Goal: Task Accomplishment & Management: Manage account settings

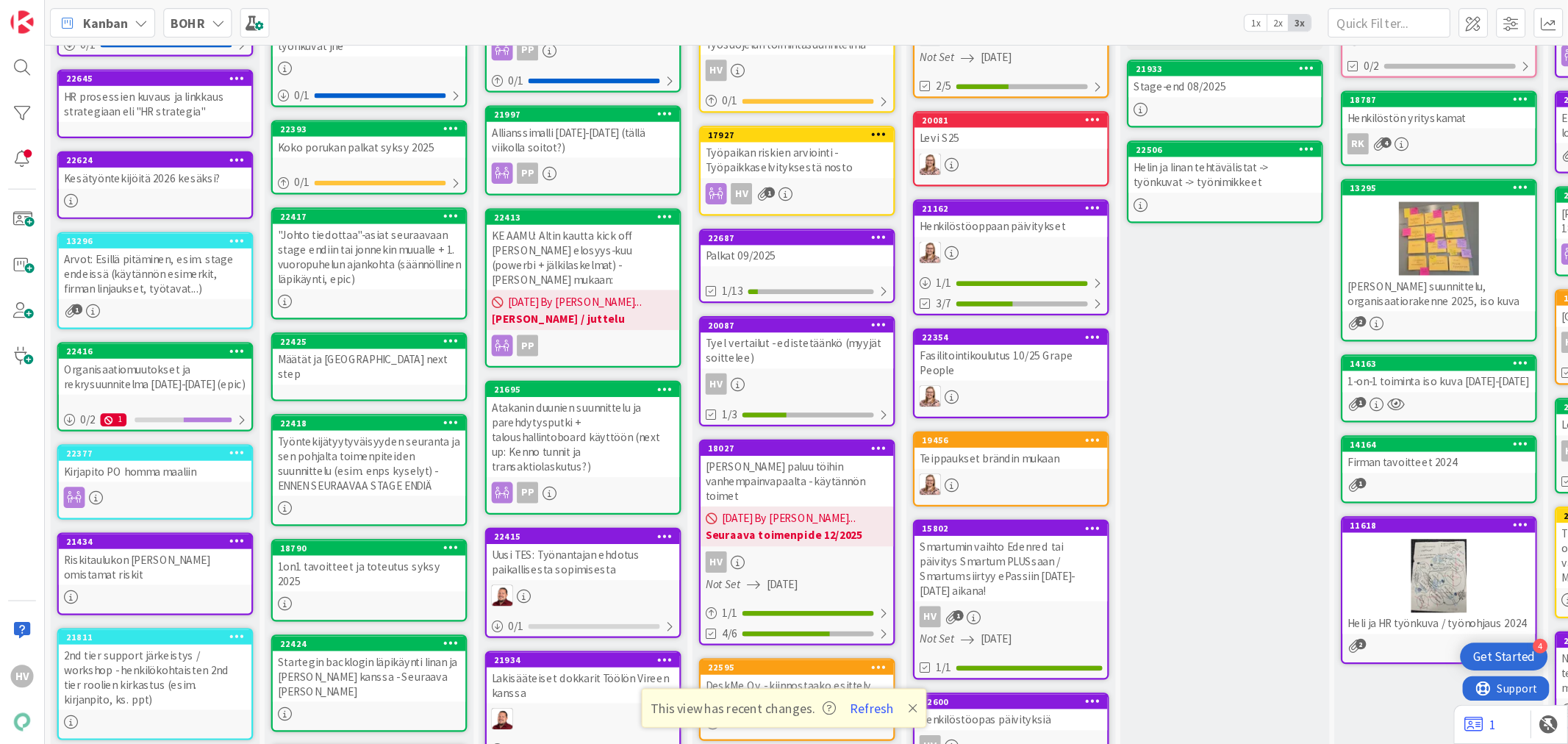
scroll to position [221, 0]
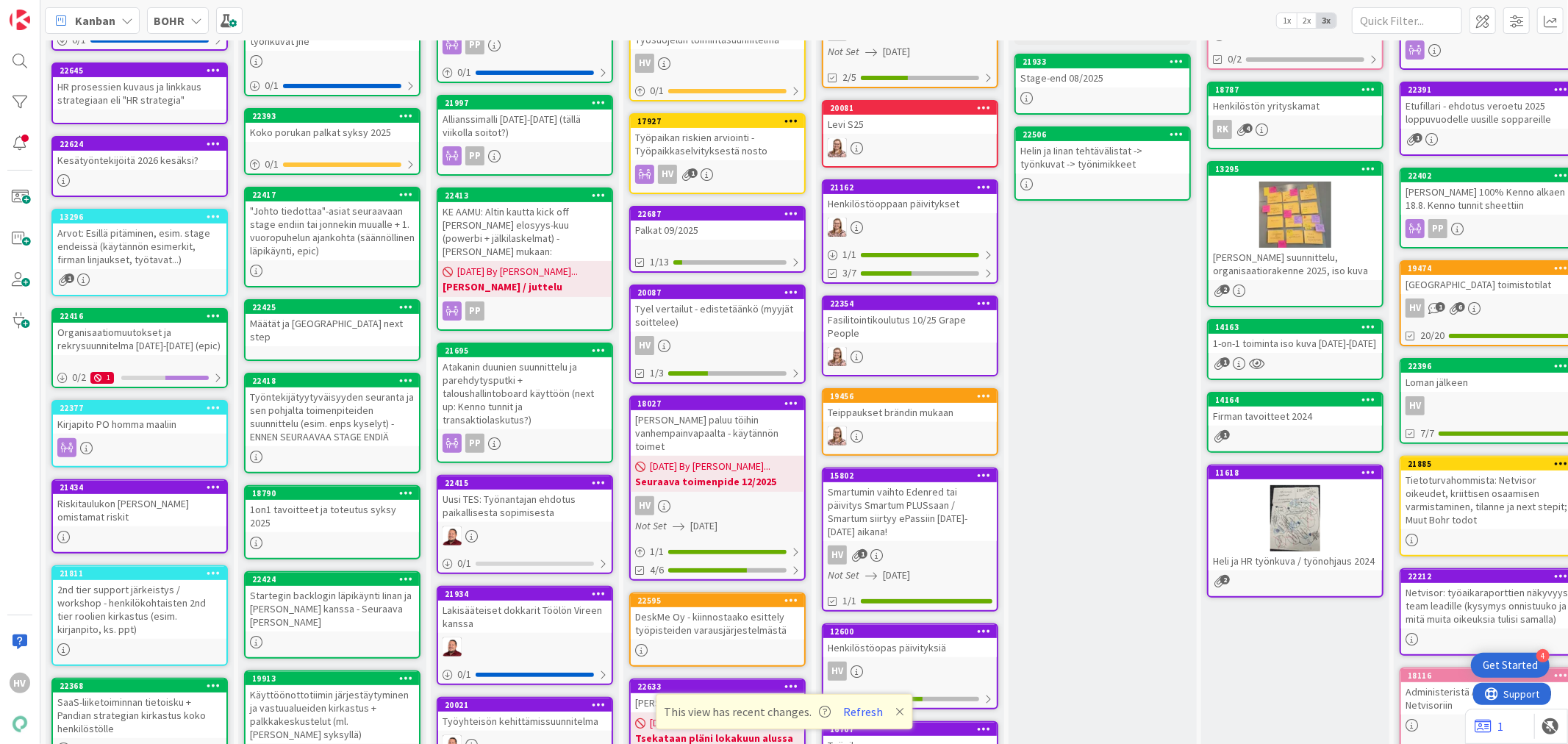
drag, startPoint x: 1303, startPoint y: 4, endPoint x: 1143, endPoint y: 438, distance: 462.6
click at [1143, 438] on div "BOHR Weekly agenda Priorisointinostot: onko joku homma tärkeä, mutta ei pysty e…" at bounding box center [1103, 719] width 189 height 1746
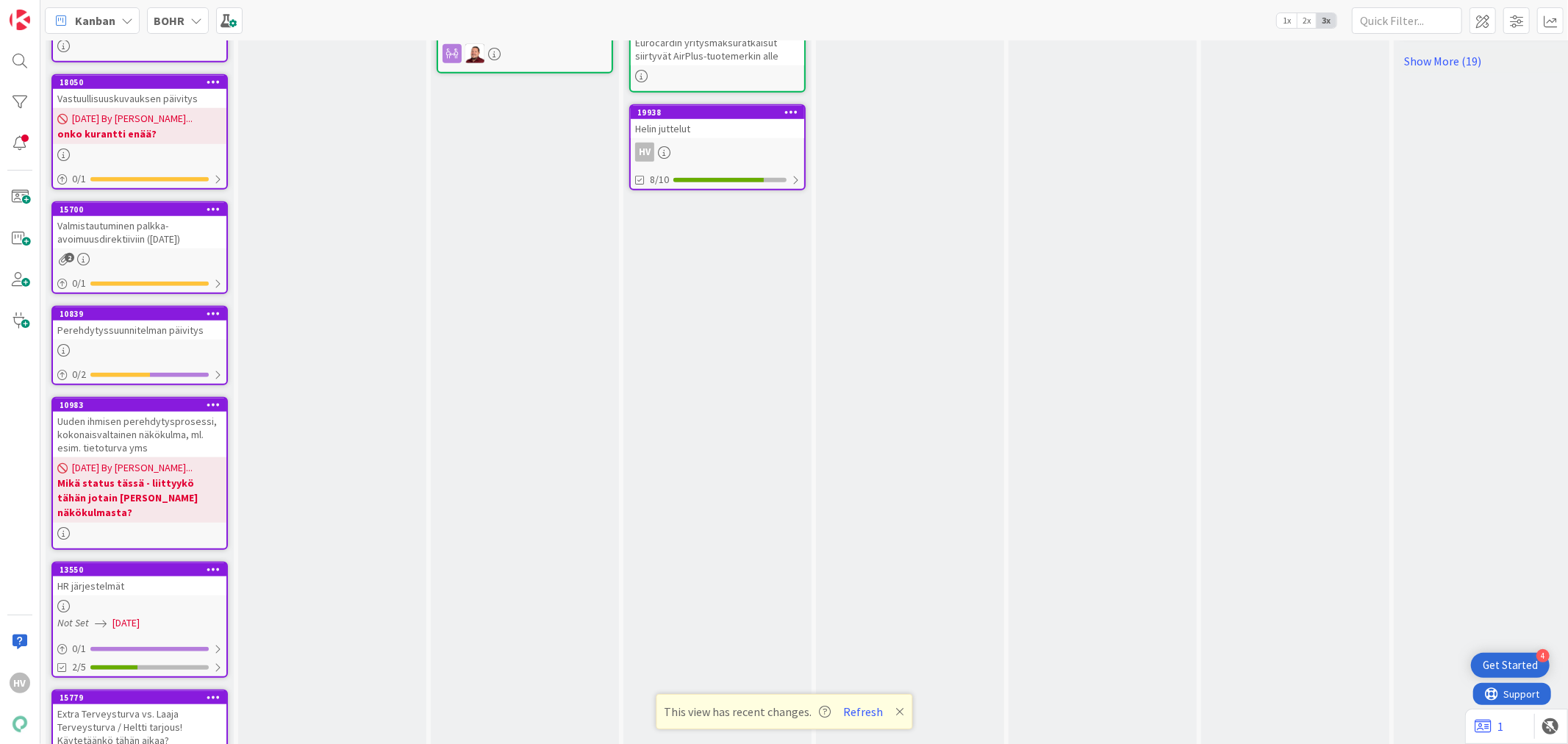
click at [125, 670] on div "Extra Terveysturva vs. Laaja Terveysturva / Heltti tarjous! Käytetäänkö tähän a…" at bounding box center [139, 727] width 174 height 46
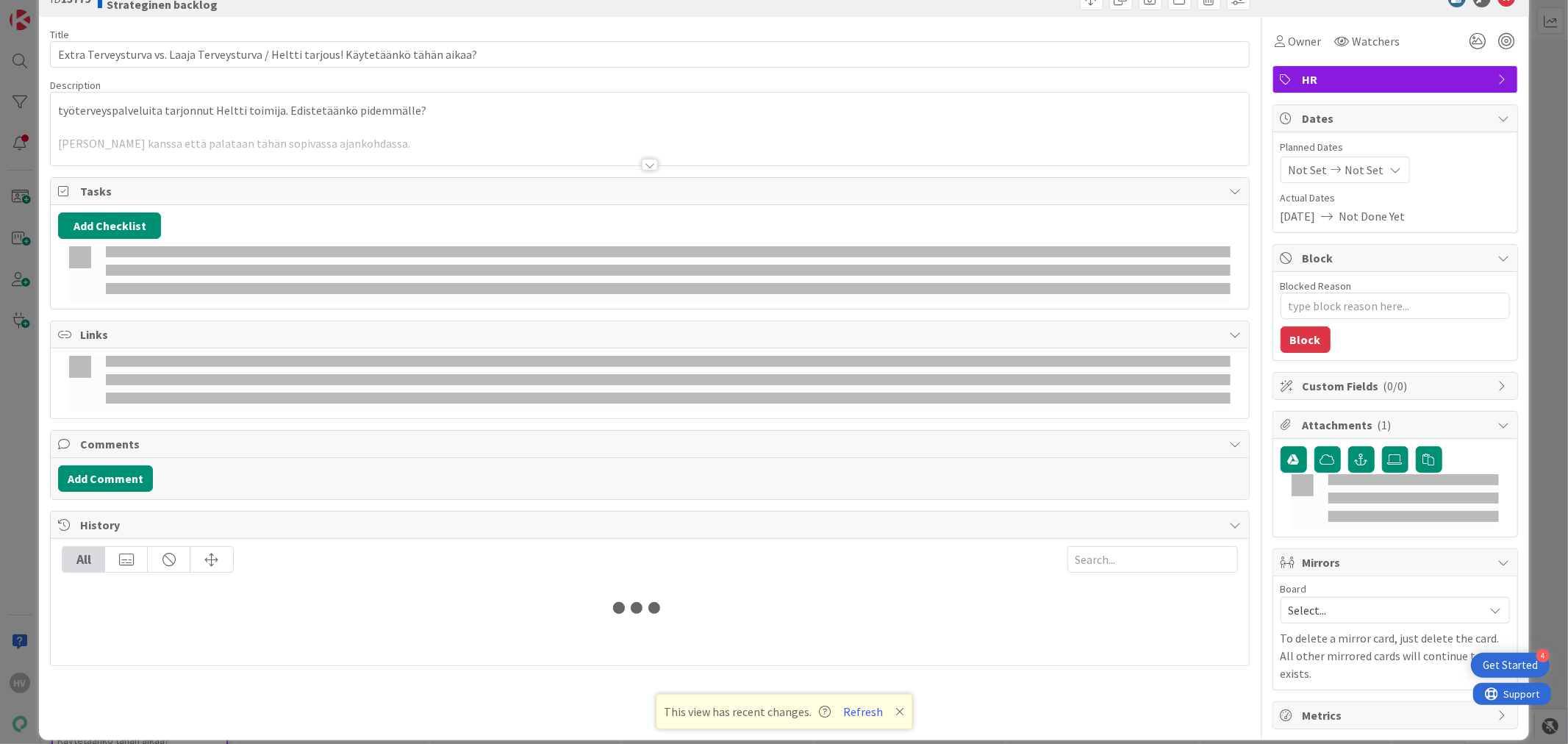
type textarea "x"
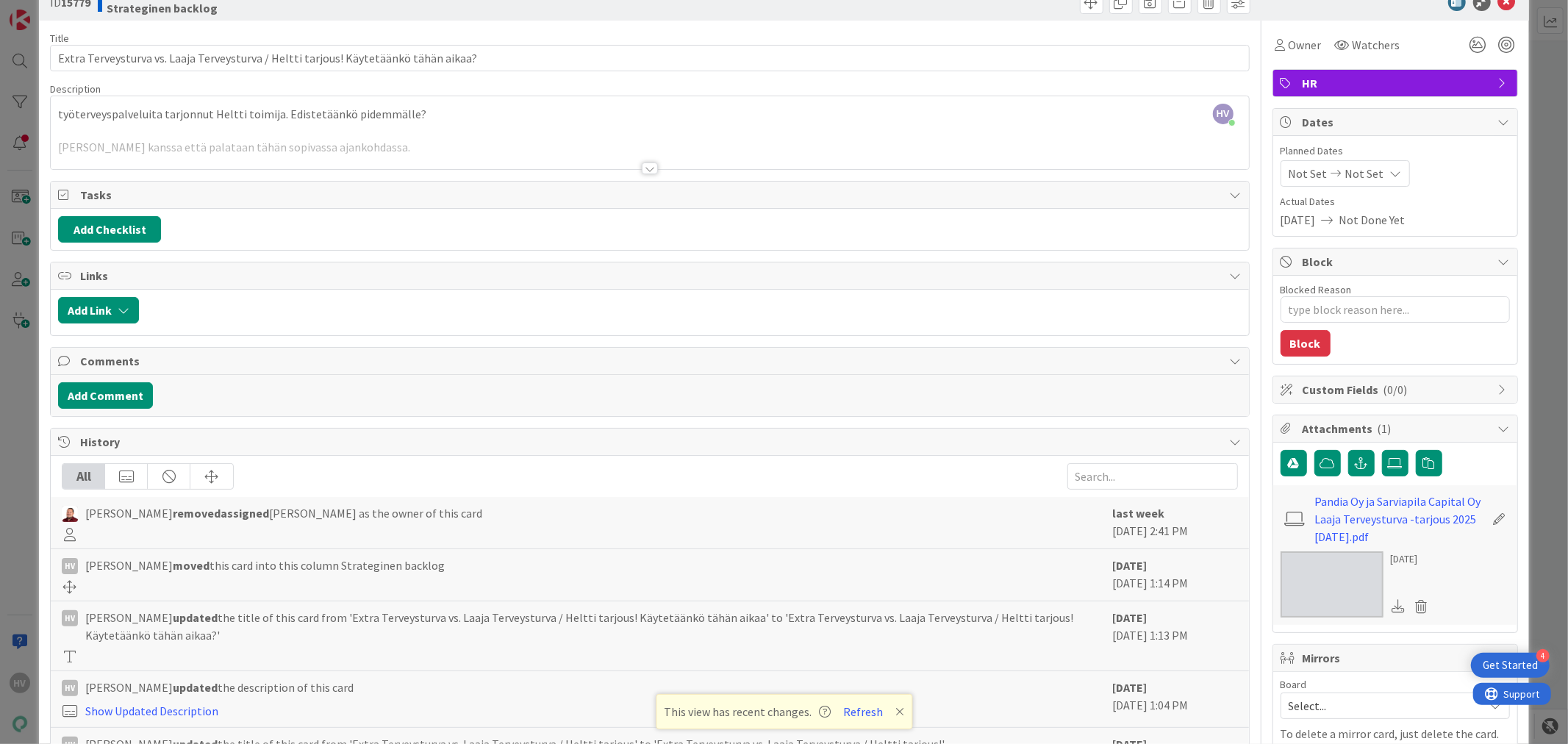
scroll to position [13, 0]
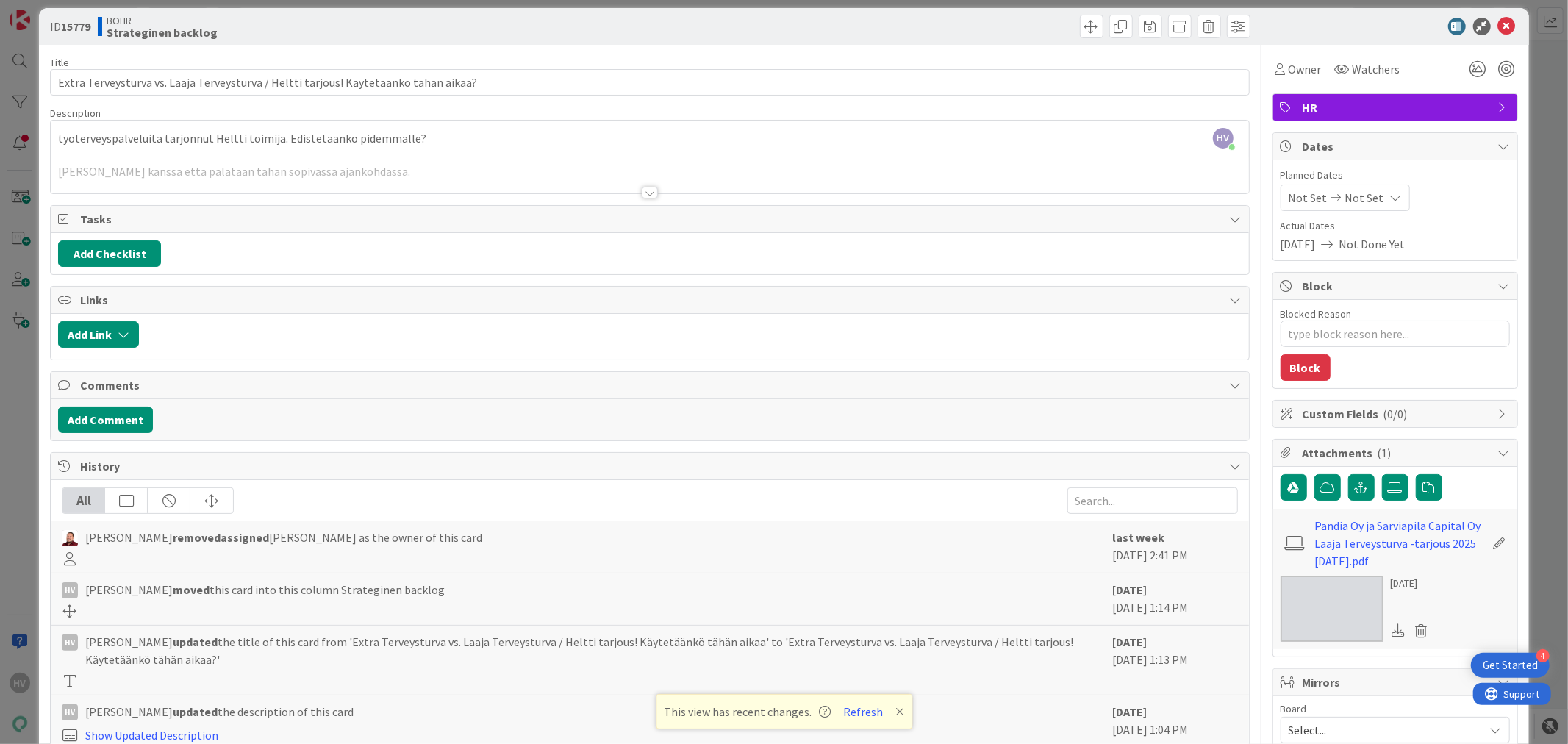
click at [644, 195] on div at bounding box center [649, 193] width 16 height 12
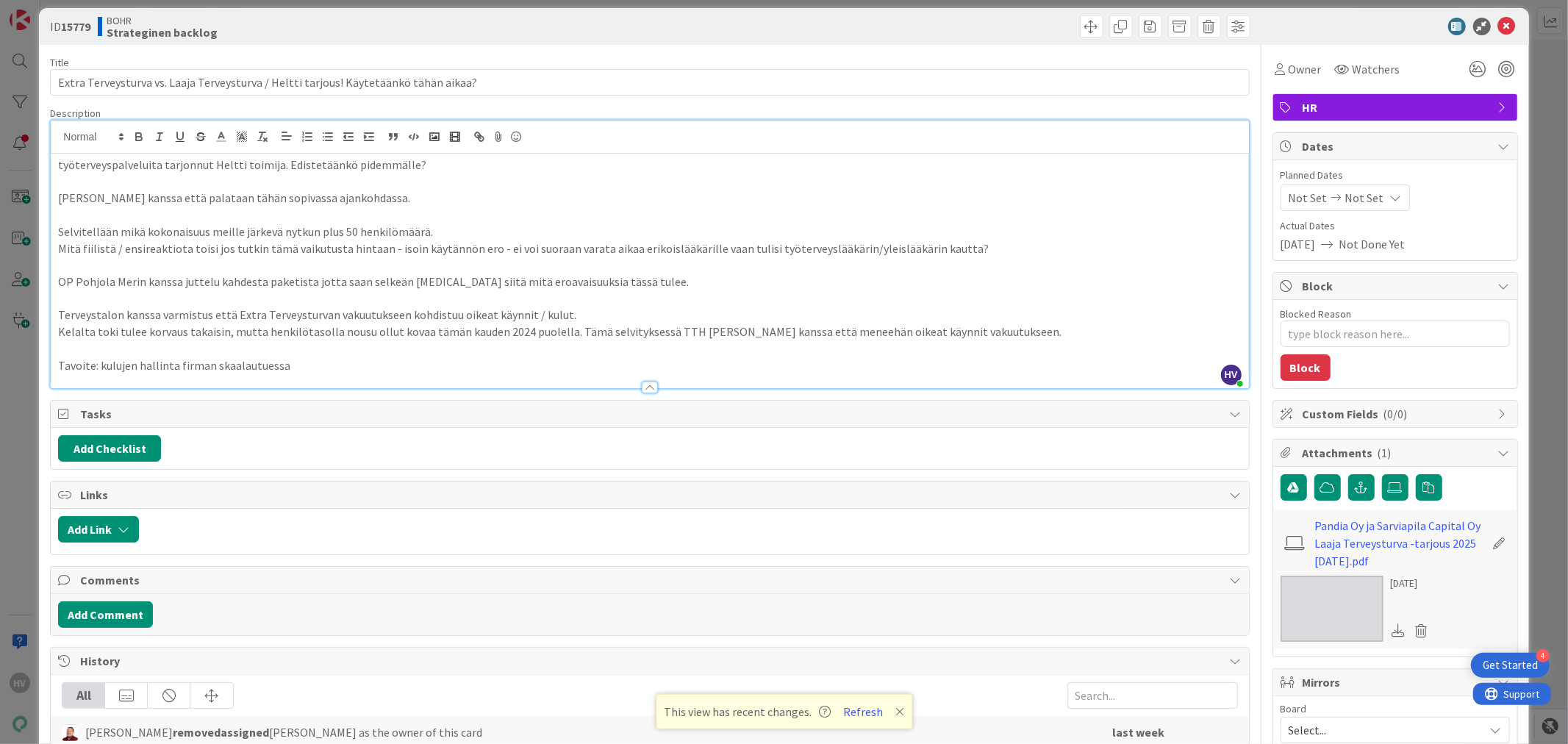
click at [443, 178] on p at bounding box center [648, 182] width 1183 height 17
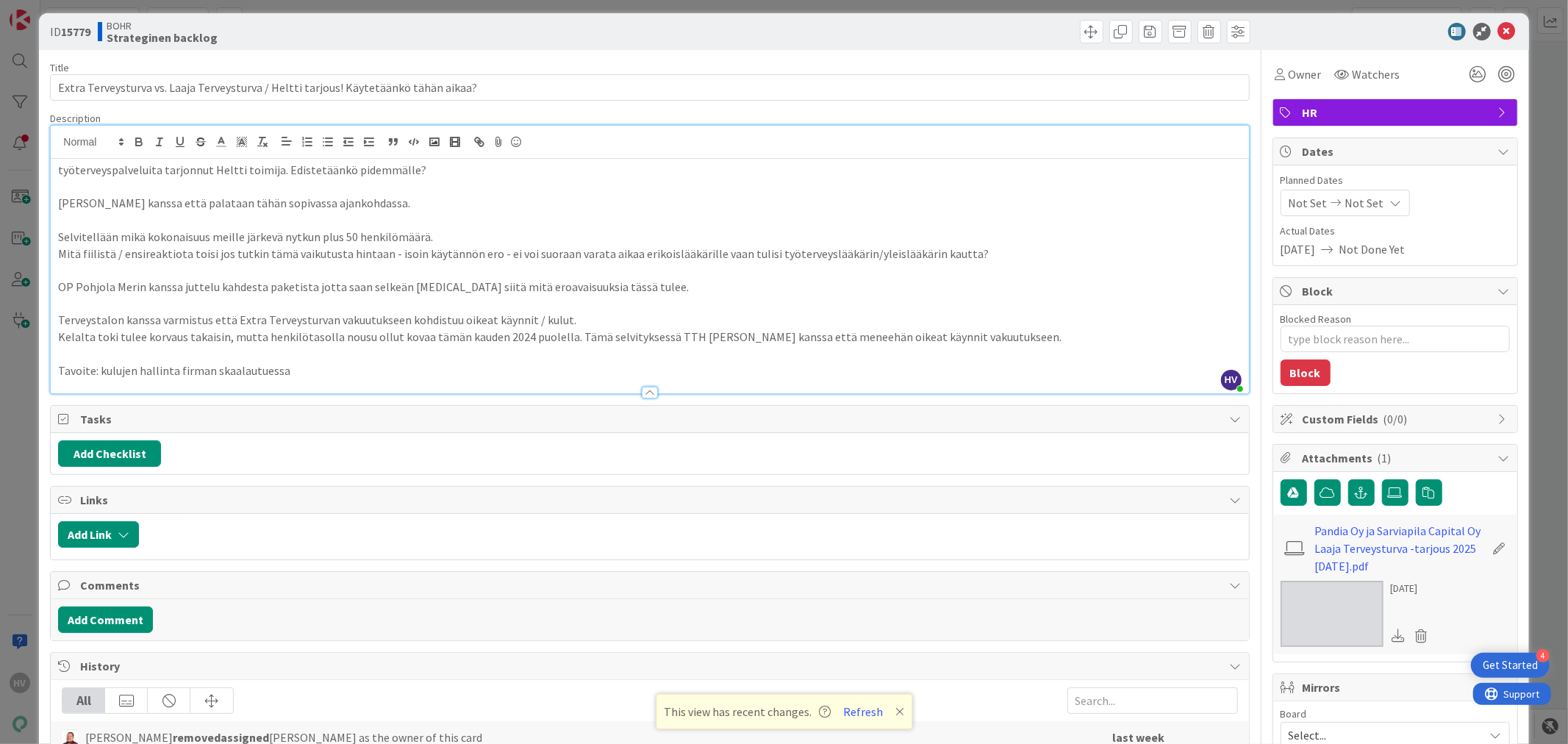
scroll to position [0, 0]
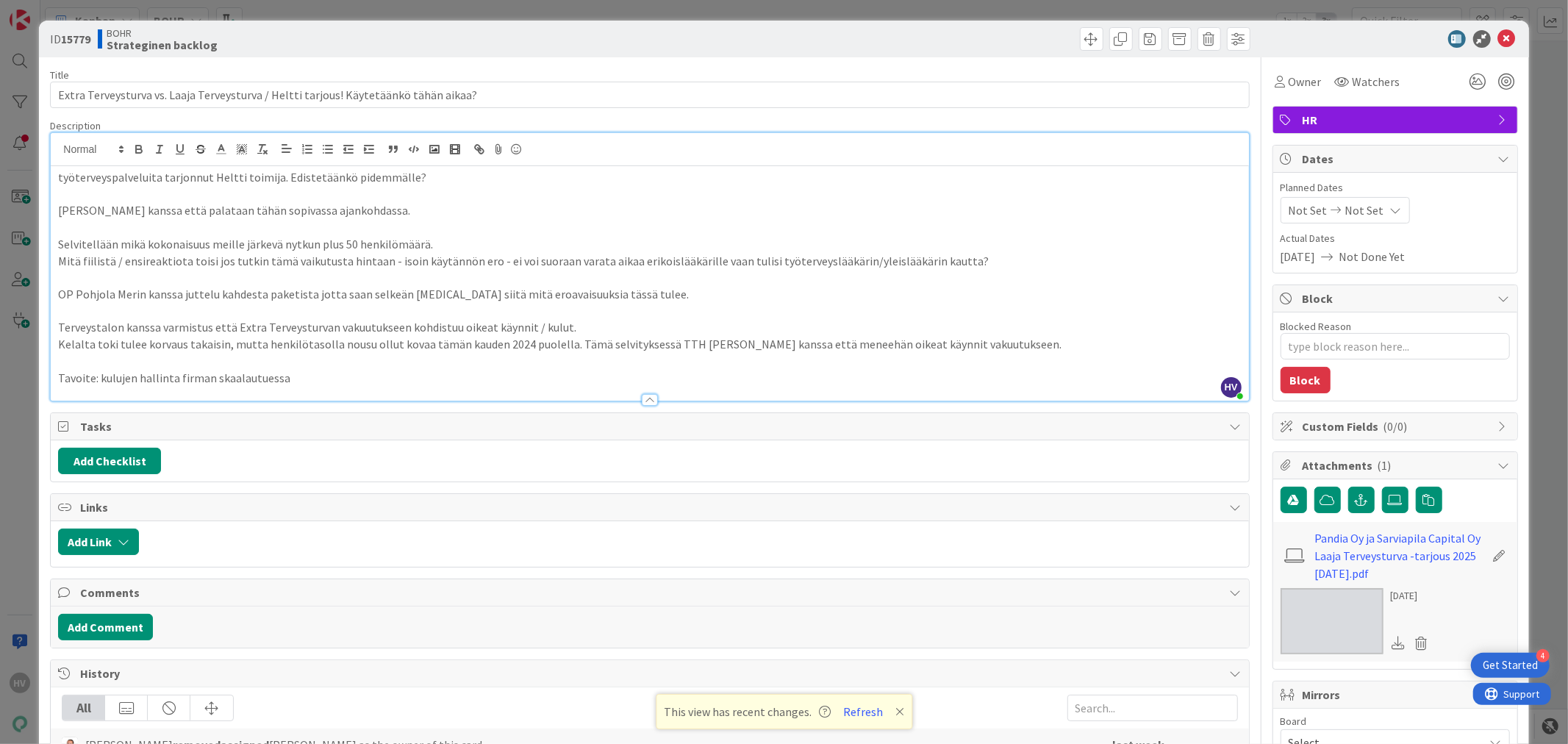
click at [292, 203] on p "[PERSON_NAME] kanssa että palataan tähän sopivassa ajankohdassa." at bounding box center [648, 211] width 1183 height 17
click at [237, 194] on p at bounding box center [648, 194] width 1183 height 17
click at [1388, 498] on icon at bounding box center [1395, 501] width 15 height 12
click at [1382, 487] on input "file" at bounding box center [1382, 487] width 0 height 0
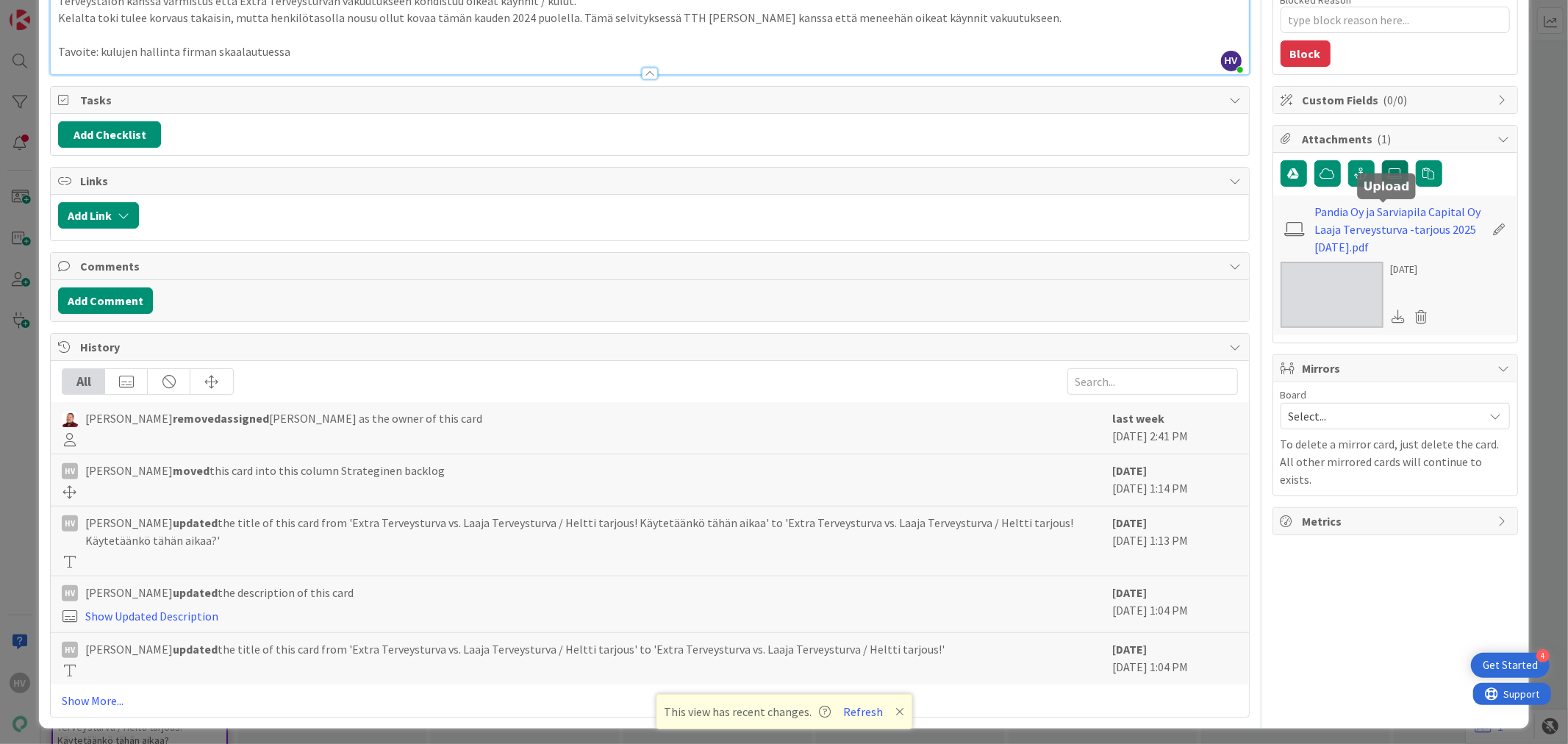
scroll to position [81, 0]
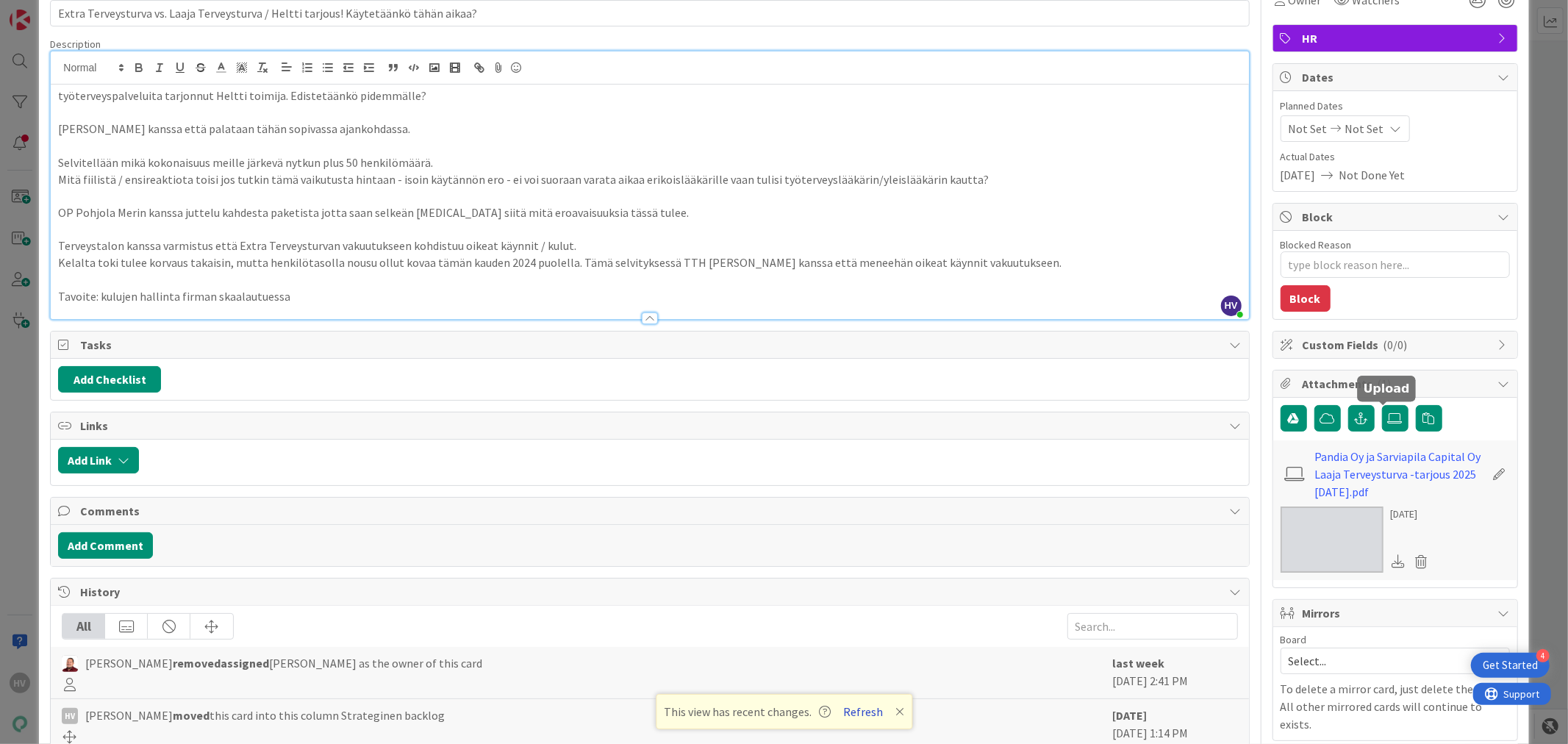
click at [857, 670] on button "Refresh" at bounding box center [863, 711] width 50 height 19
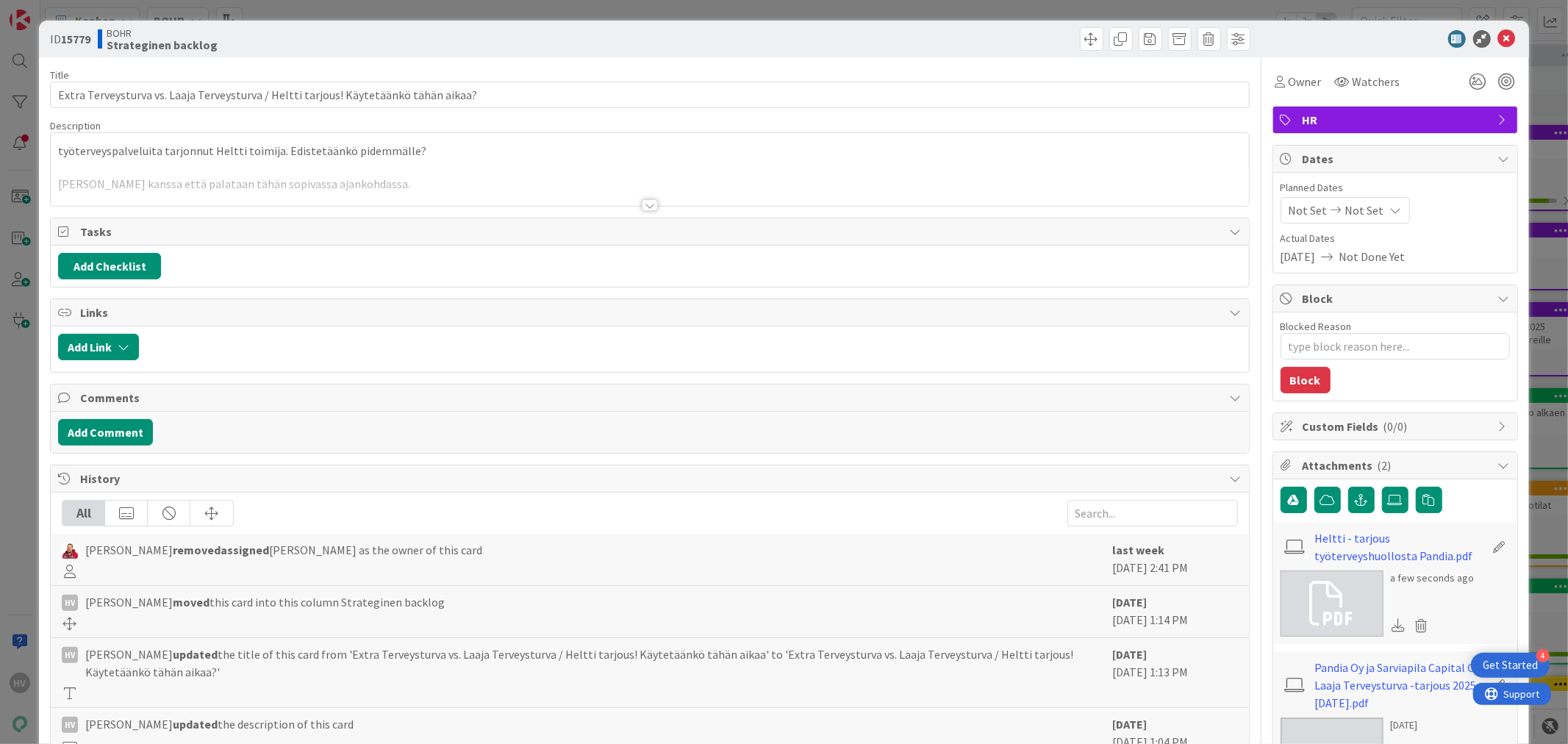
click at [429, 152] on p "työterveyspalveluita tarjonnut Heltti toimija. Edistetäänkö pidemmälle?" at bounding box center [648, 151] width 1183 height 17
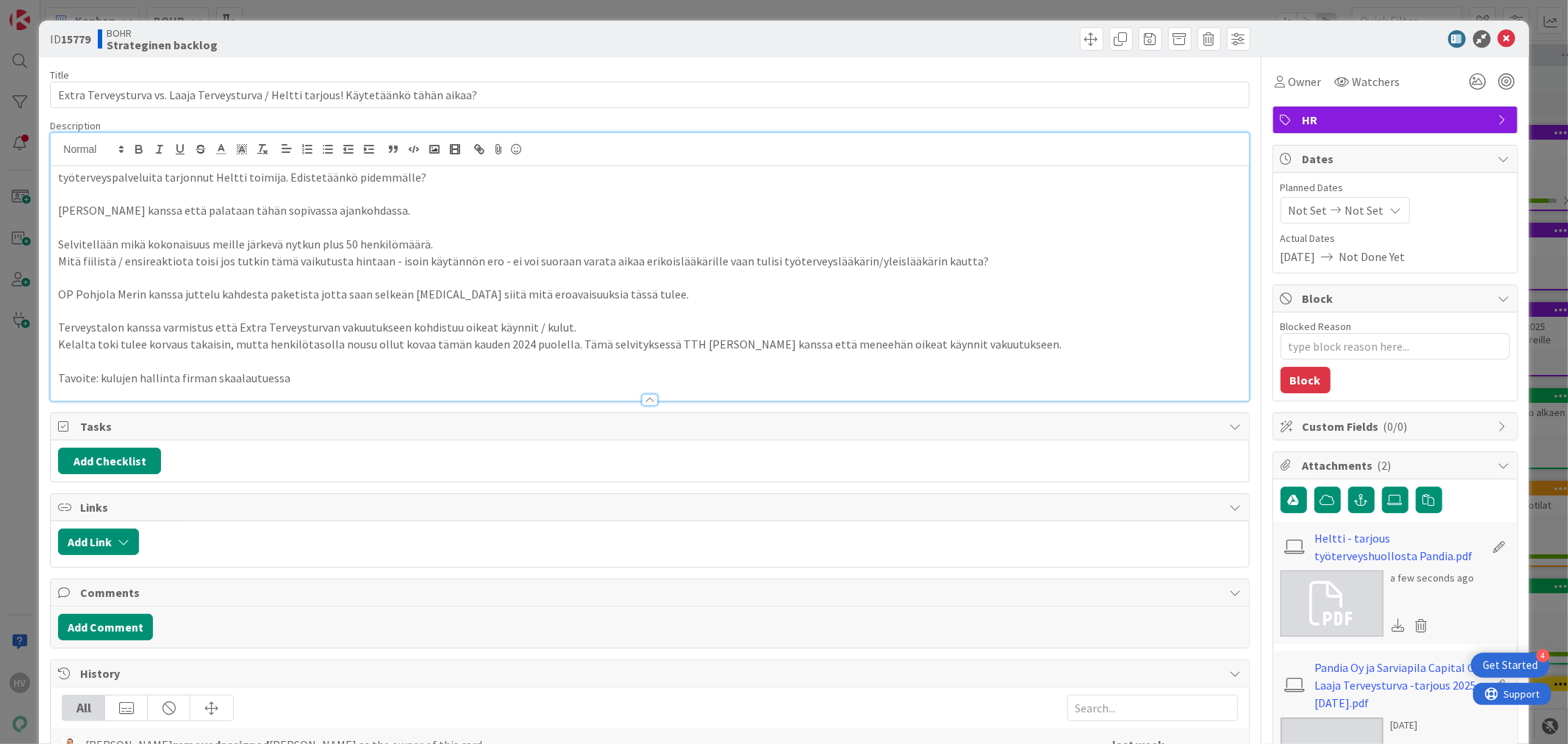
click at [425, 183] on p "työterveyspalveluita tarjonnut Heltti toimija. Edistetäänkö pidemmälle?" at bounding box center [648, 177] width 1183 height 17
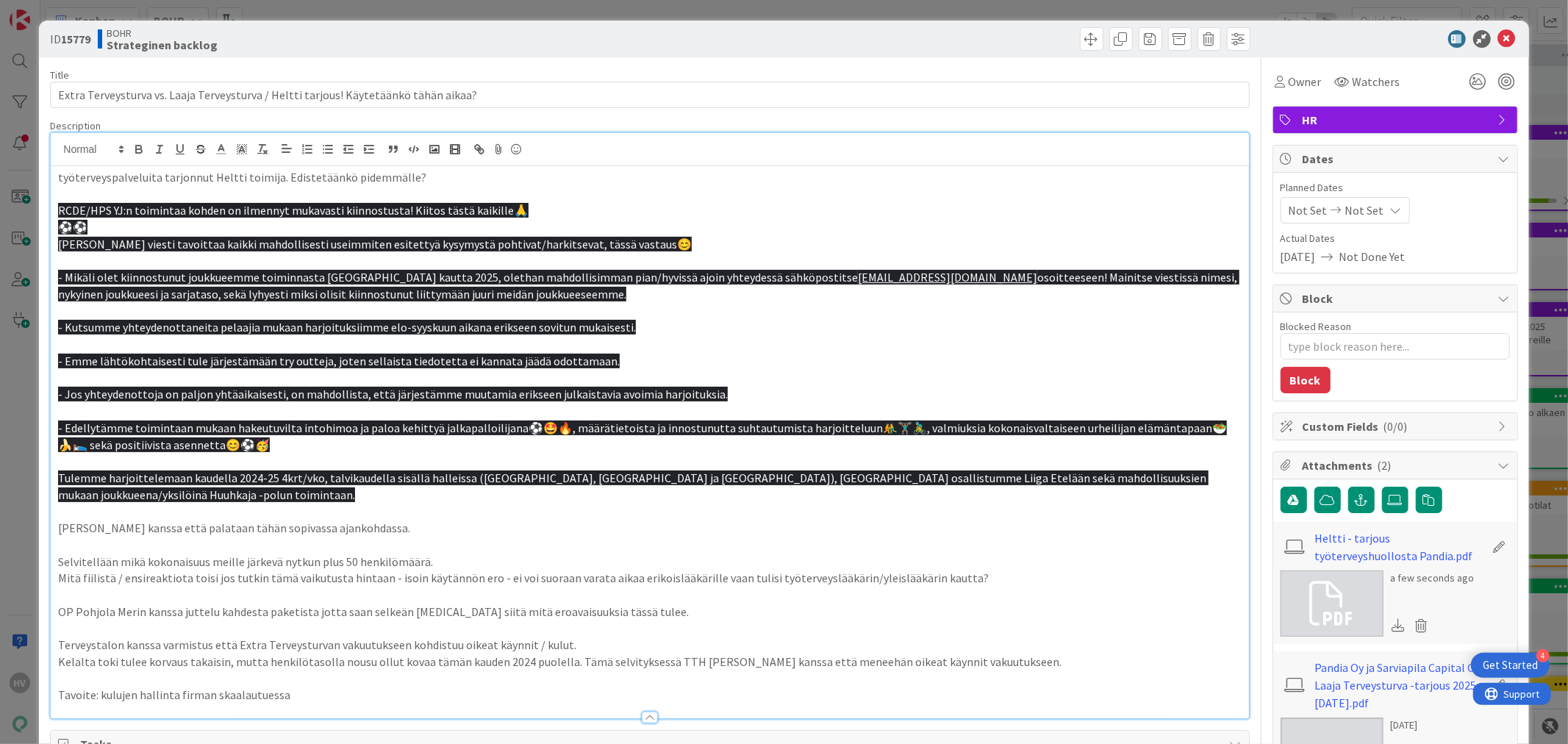
drag, startPoint x: 211, startPoint y: 504, endPoint x: 166, endPoint y: 505, distance: 45.0
click at [166, 505] on p at bounding box center [648, 511] width 1183 height 17
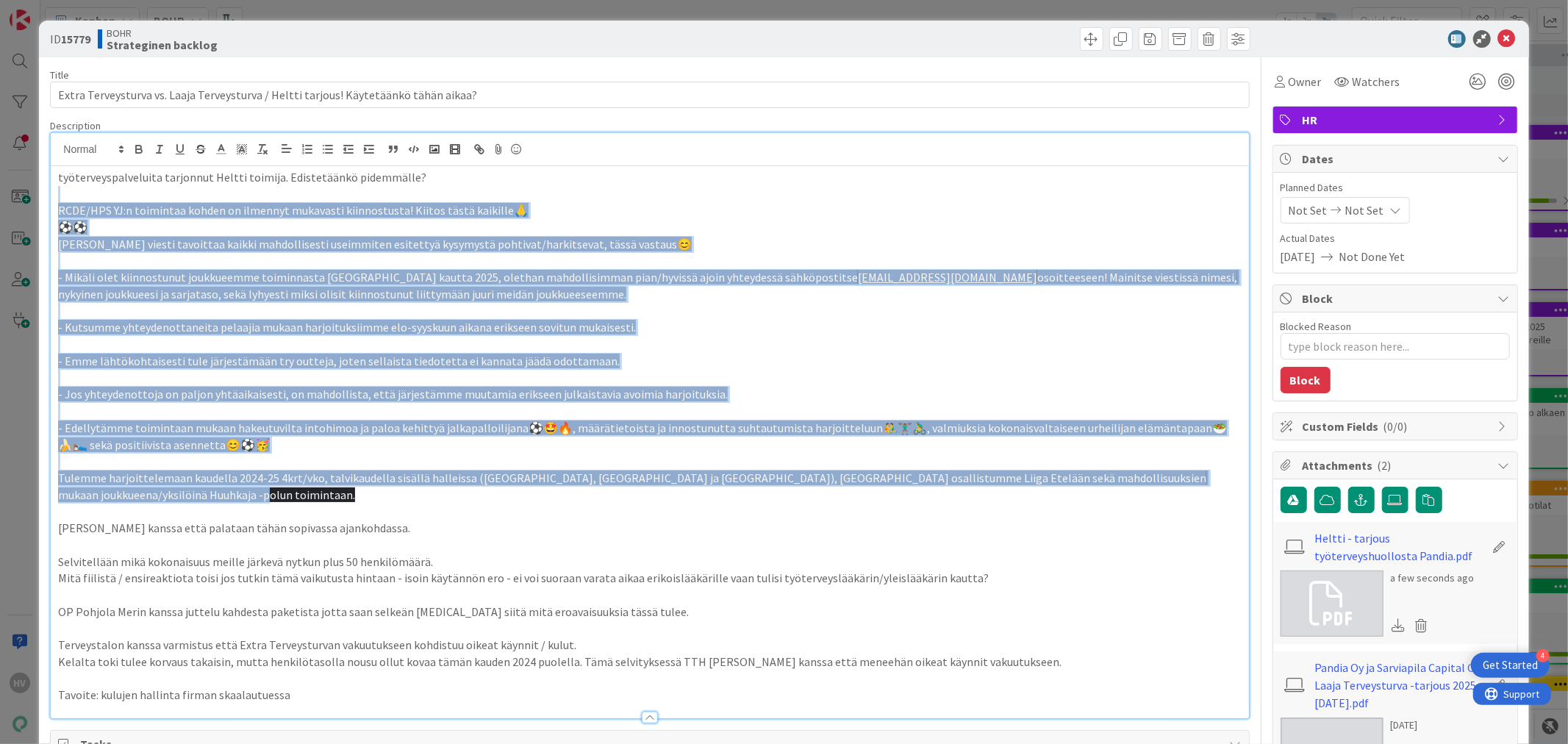
drag, startPoint x: 171, startPoint y: 498, endPoint x: 41, endPoint y: 194, distance: 330.6
click at [41, 194] on div "ID 15779 BOHR Strateginen backlog Title 84 / 128 Extra Terveysturva vs. Laaja T…" at bounding box center [784, 697] width 1490 height 1353
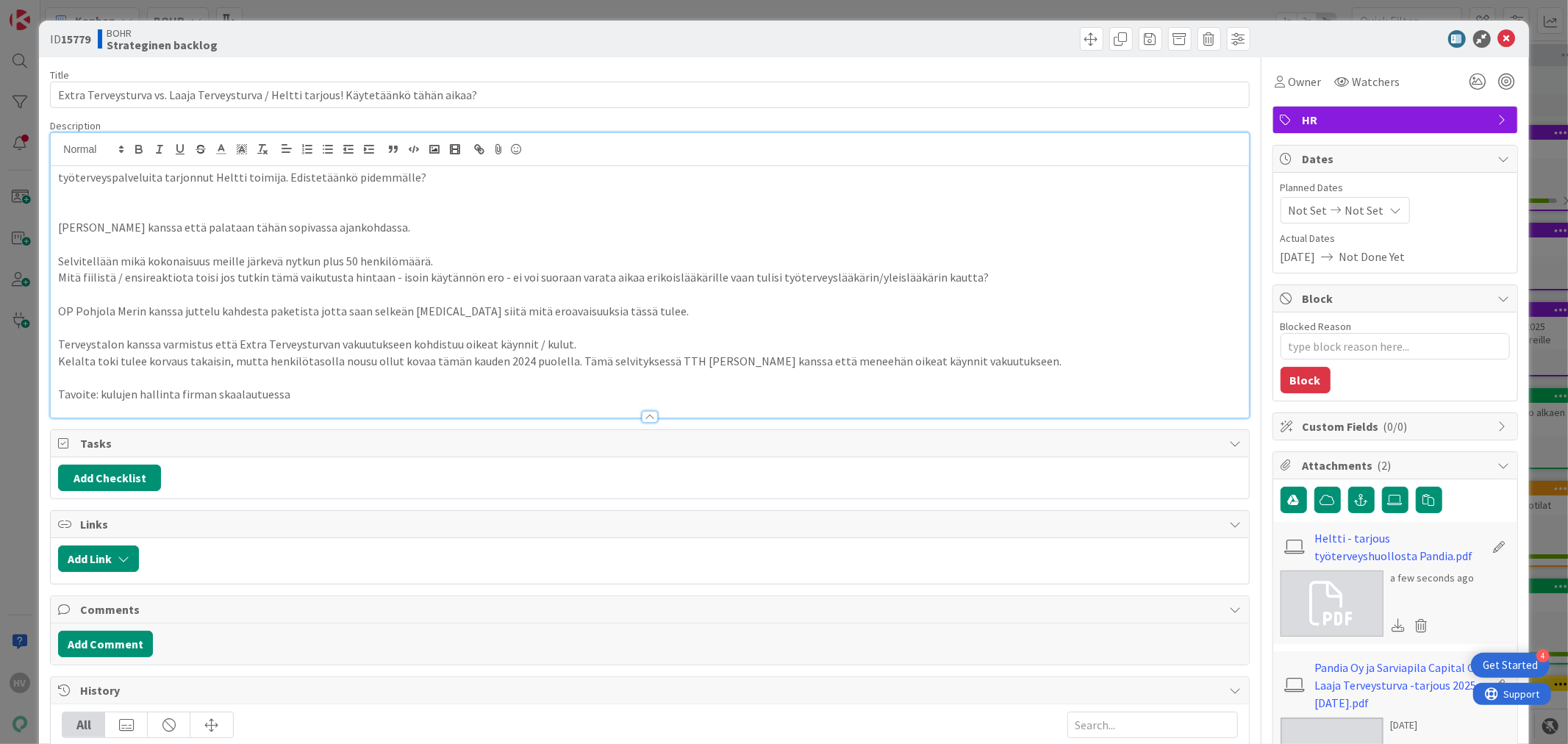
click at [81, 201] on p at bounding box center [648, 194] width 1183 height 17
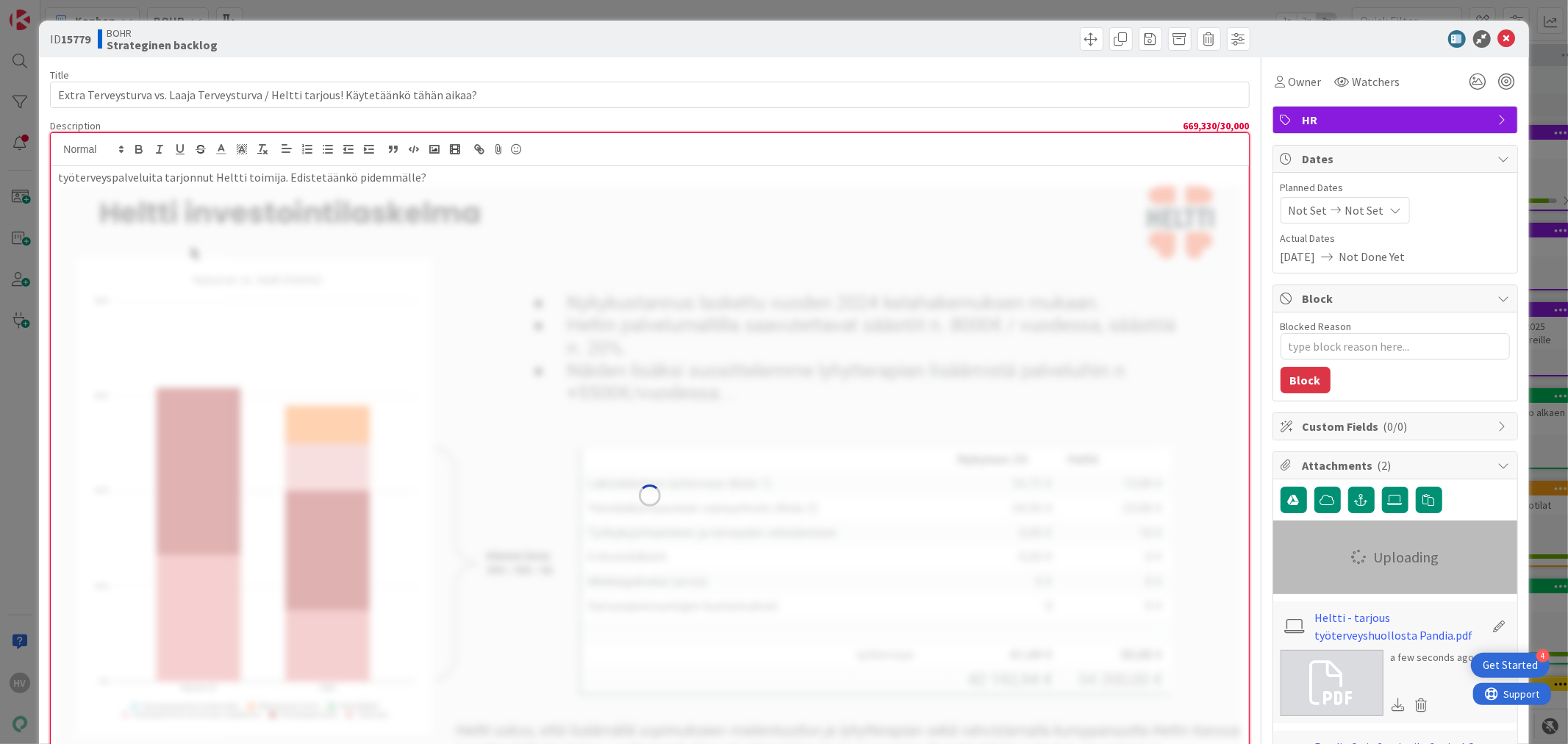
click at [155, 356] on img at bounding box center [648, 496] width 1183 height 621
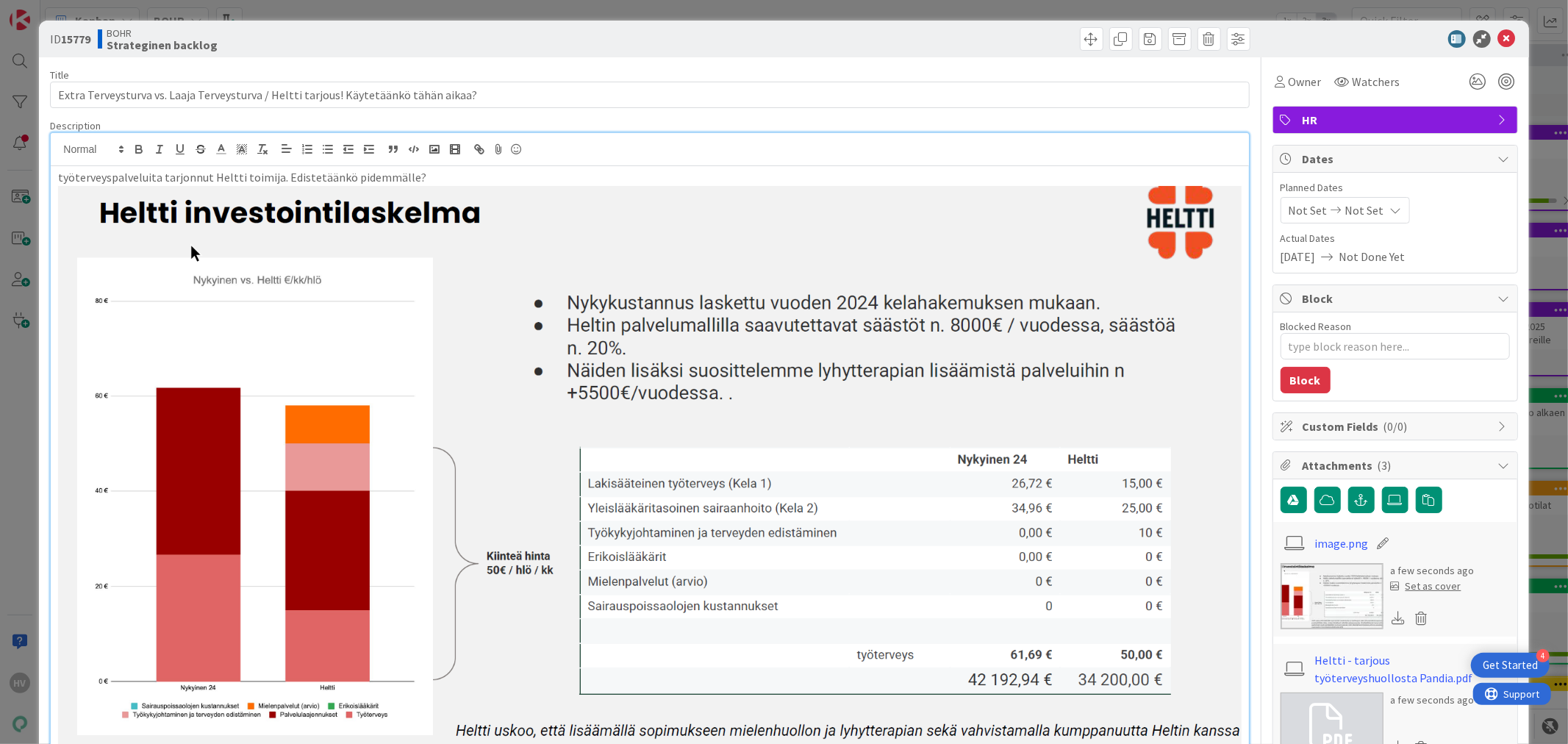
click at [1120, 231] on img at bounding box center [648, 496] width 1183 height 621
click at [172, 238] on img at bounding box center [648, 496] width 1183 height 621
click at [673, 409] on img at bounding box center [648, 496] width 1183 height 621
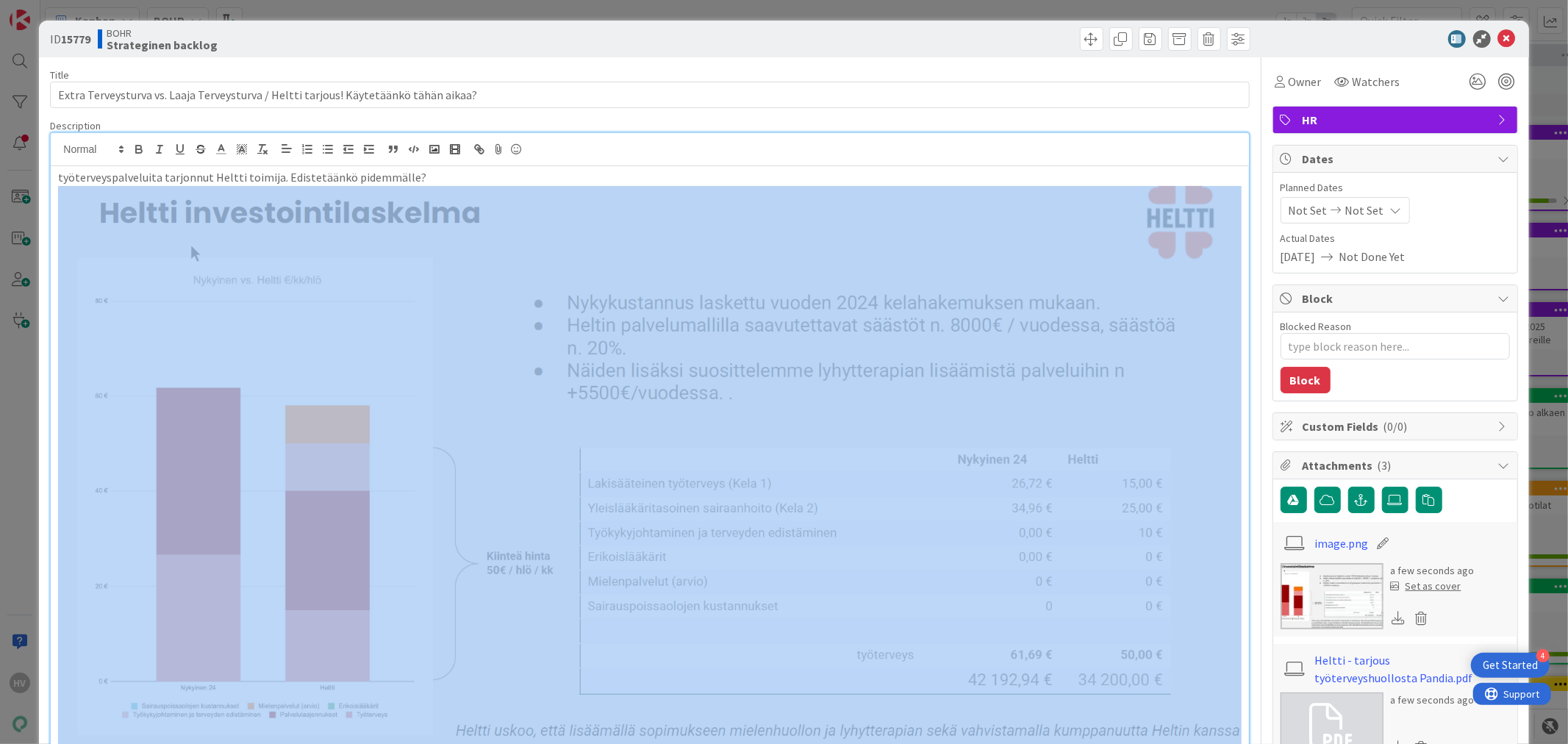
drag, startPoint x: 458, startPoint y: 179, endPoint x: 516, endPoint y: 409, distance: 237.2
click at [516, 409] on div "työterveyspalveluita tarjonnut Heltti toimija. Edistetäänkö pidemmälle? [PERSON…" at bounding box center [649, 585] width 1198 height 838
click at [516, 406] on img at bounding box center [648, 496] width 1183 height 621
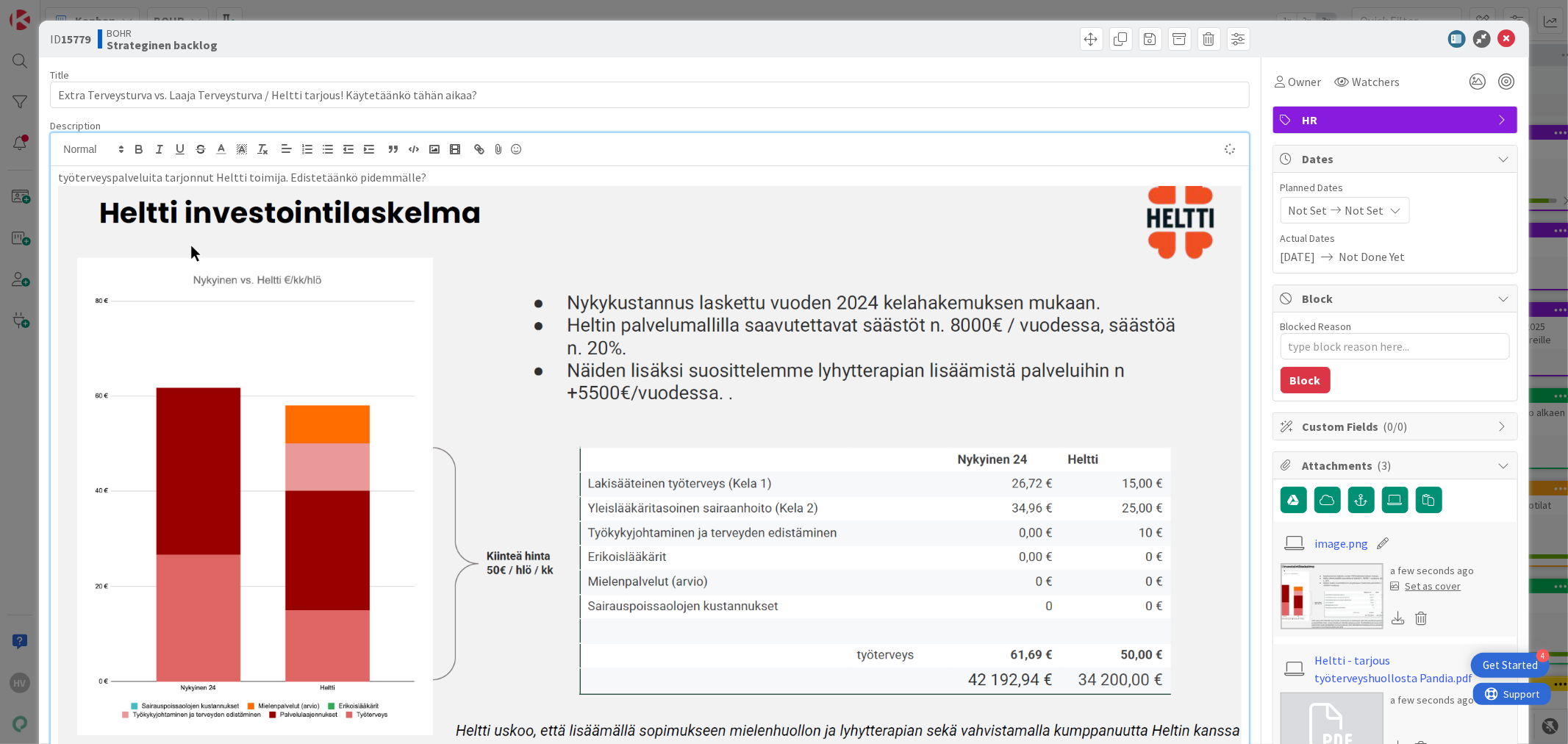
click at [438, 367] on img at bounding box center [648, 496] width 1183 height 621
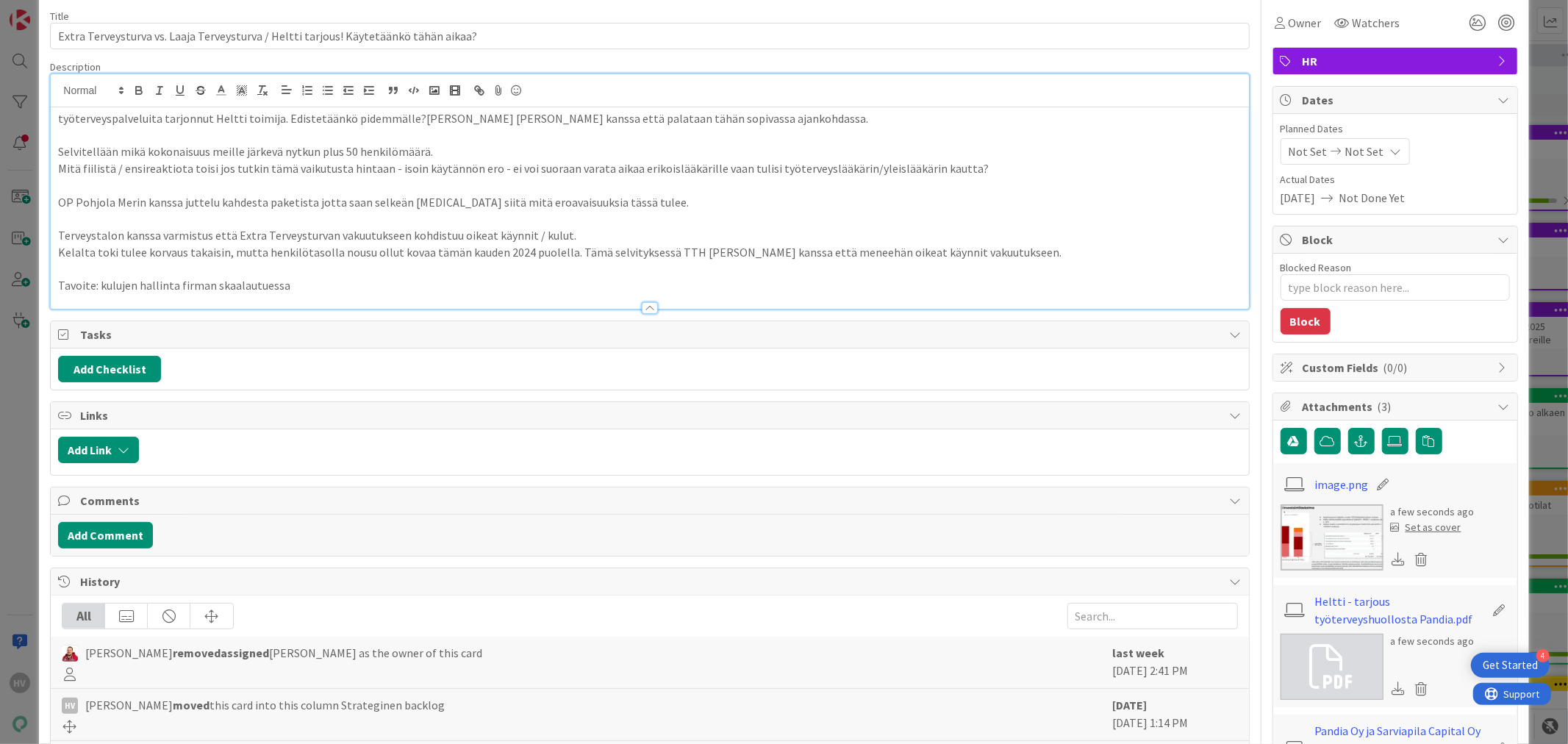
scroll to position [6, 0]
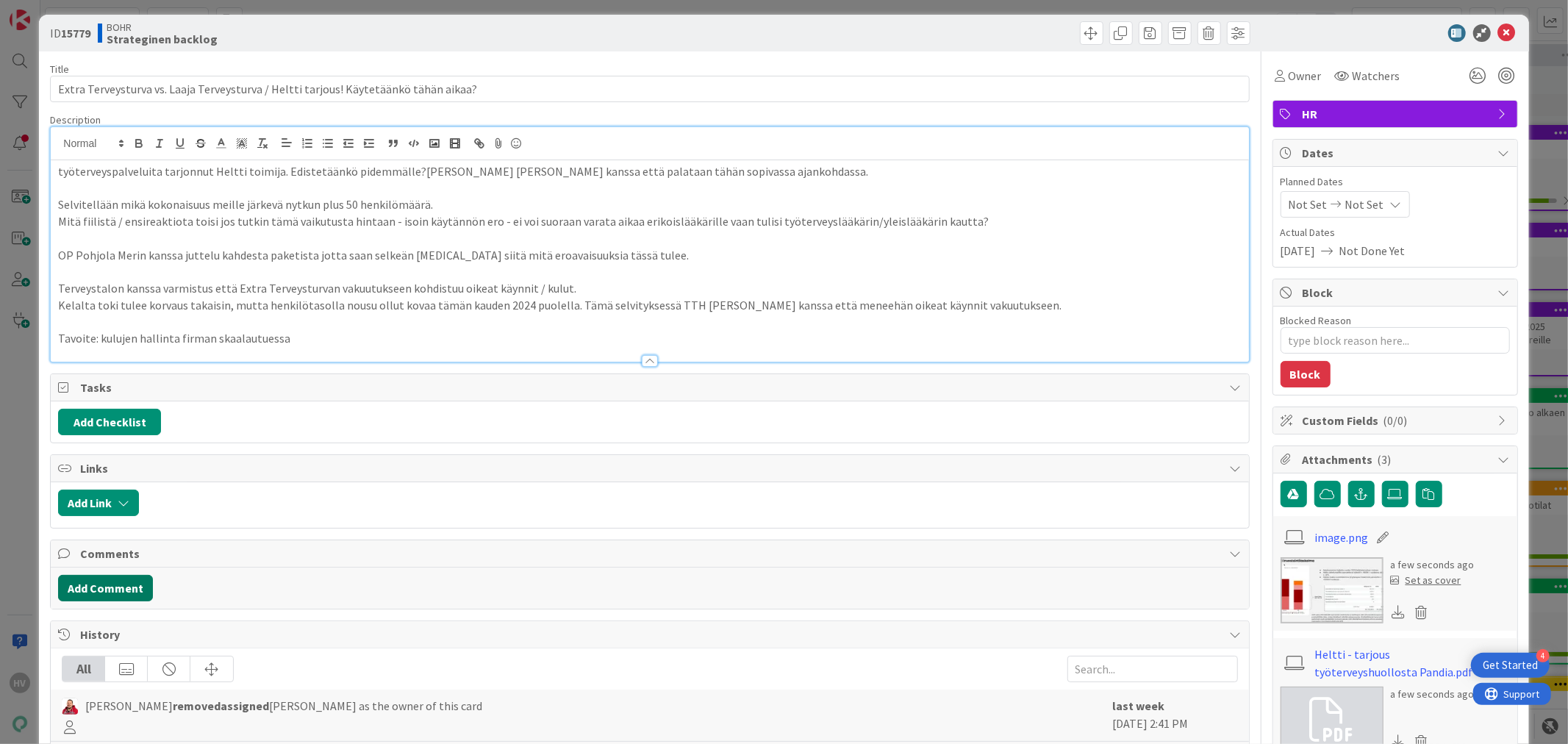
click at [115, 585] on button "Add Comment" at bounding box center [105, 588] width 95 height 27
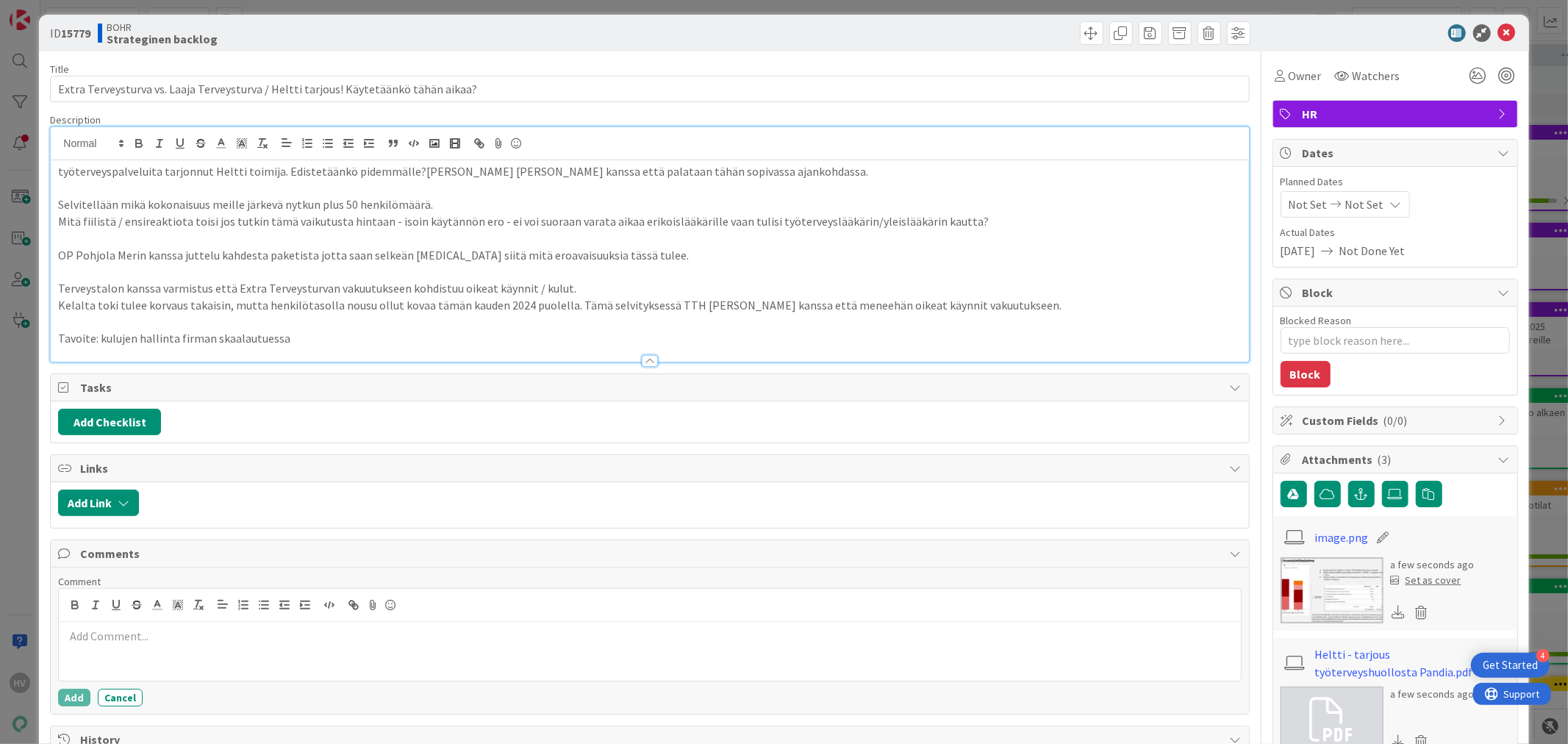
click at [177, 637] on p at bounding box center [649, 636] width 1170 height 17
click at [112, 652] on p at bounding box center [649, 653] width 1170 height 17
click at [79, 642] on p at bounding box center [649, 636] width 1170 height 17
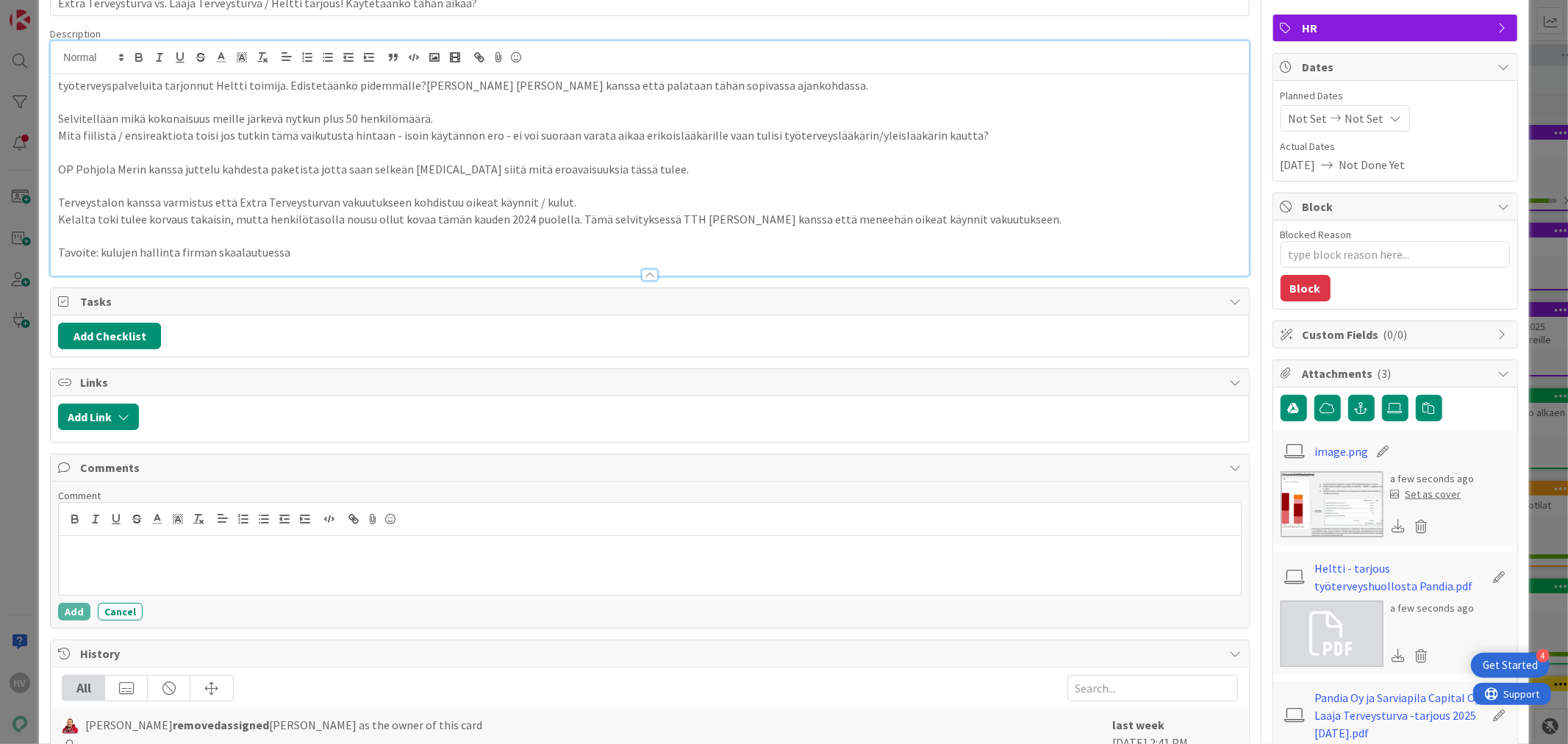
scroll to position [88, 0]
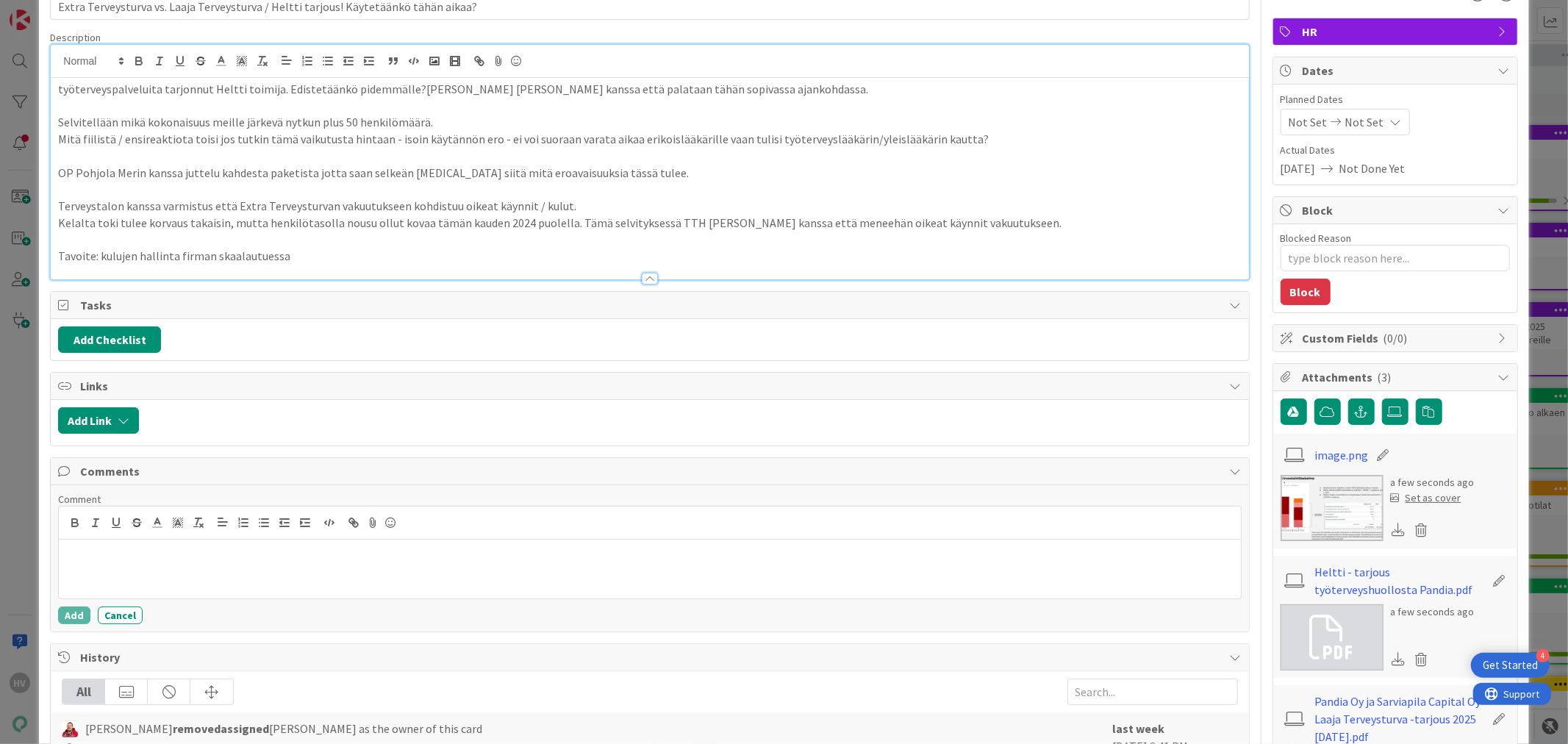
click at [1120, 224] on p "Kelalta toki tulee korvaus takaisin, mutta henkilötasolla nousu ollut kovaa täm…" at bounding box center [648, 223] width 1183 height 17
click at [1331, 525] on img at bounding box center [1333, 508] width 103 height 67
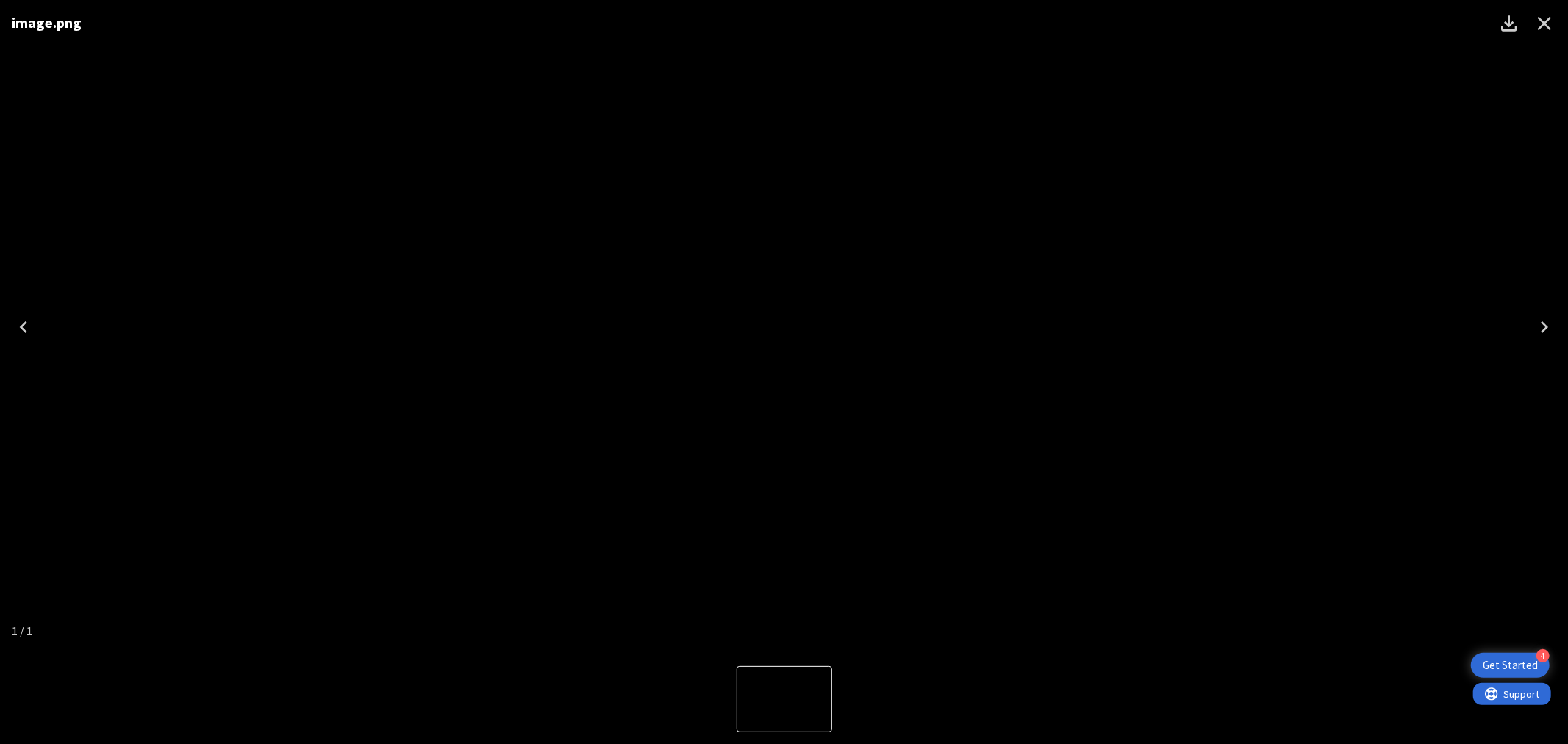
click at [1541, 21] on icon "Close" at bounding box center [1545, 24] width 14 height 14
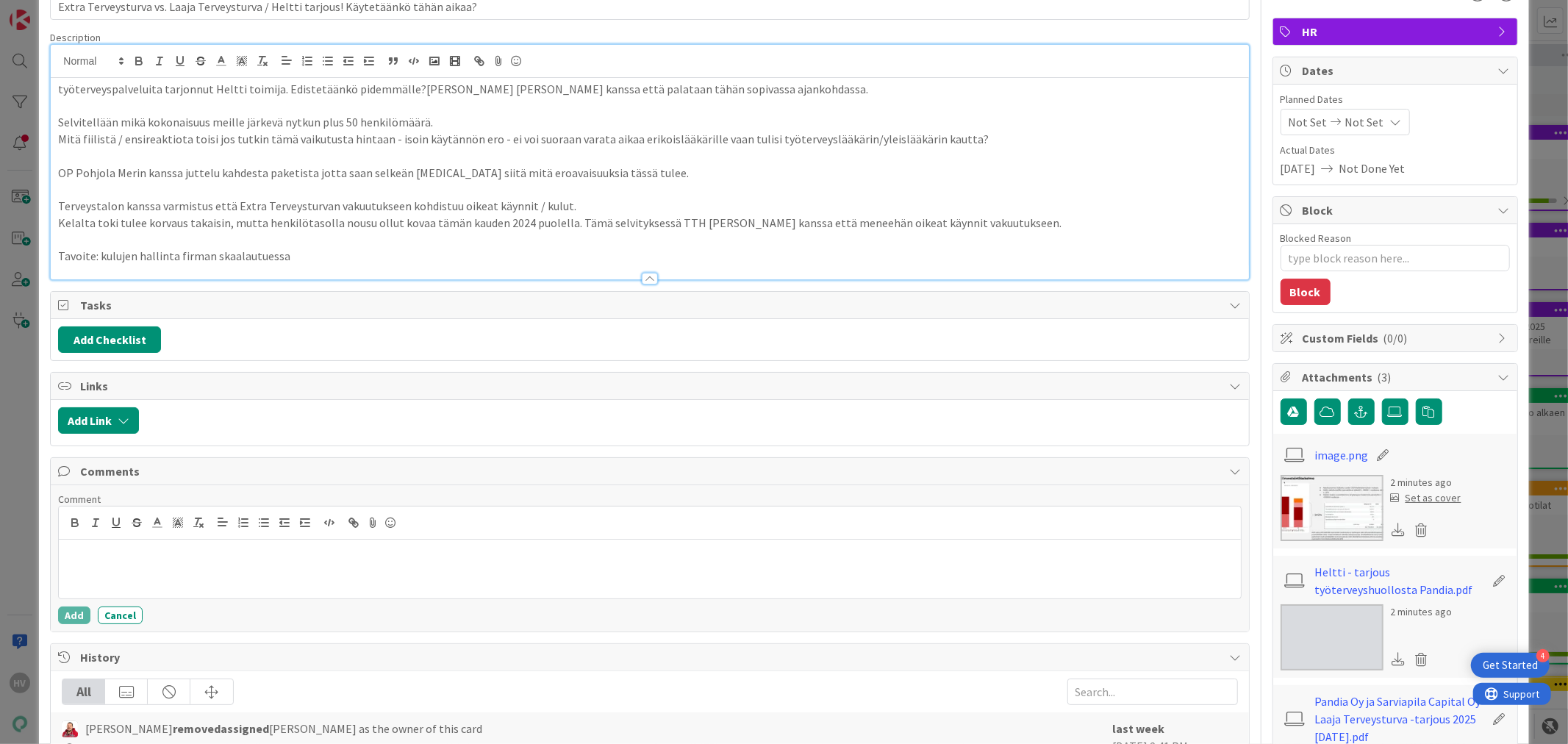
click at [1033, 221] on p "Kelalta toki tulee korvaus takaisin, mutta henkilötasolla nousu ollut kovaa täm…" at bounding box center [648, 223] width 1183 height 17
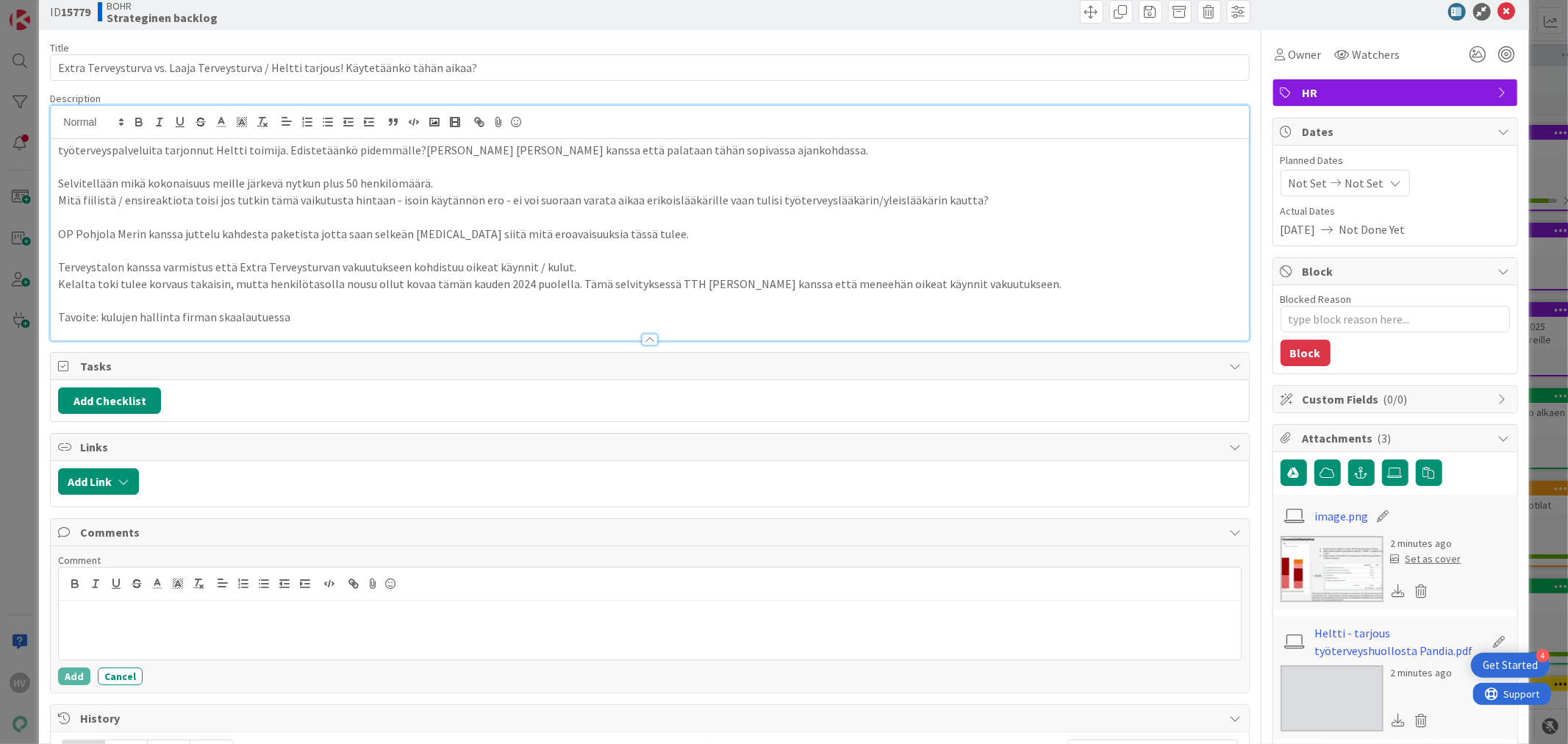
scroll to position [0, 0]
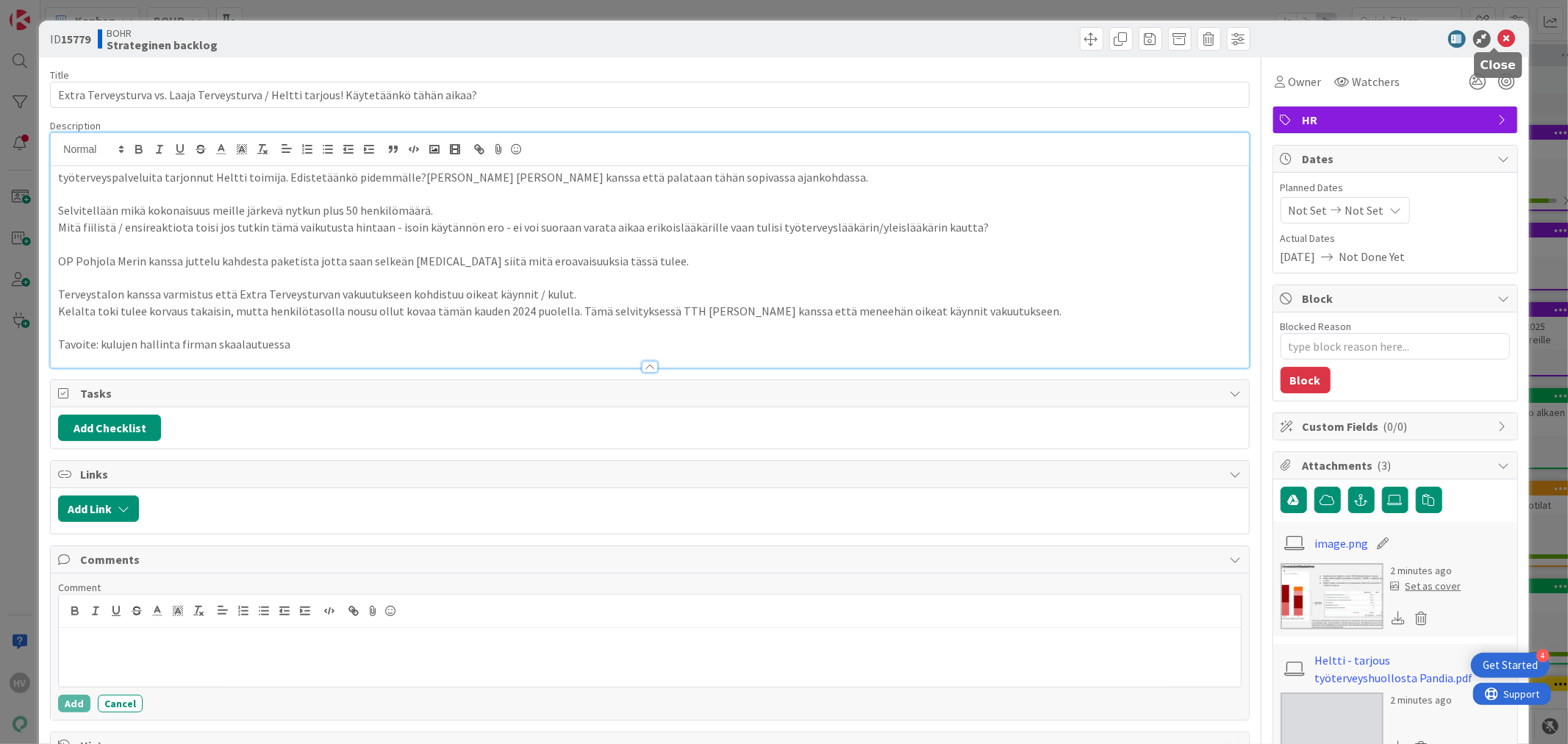
click at [1498, 33] on icon at bounding box center [1507, 39] width 18 height 18
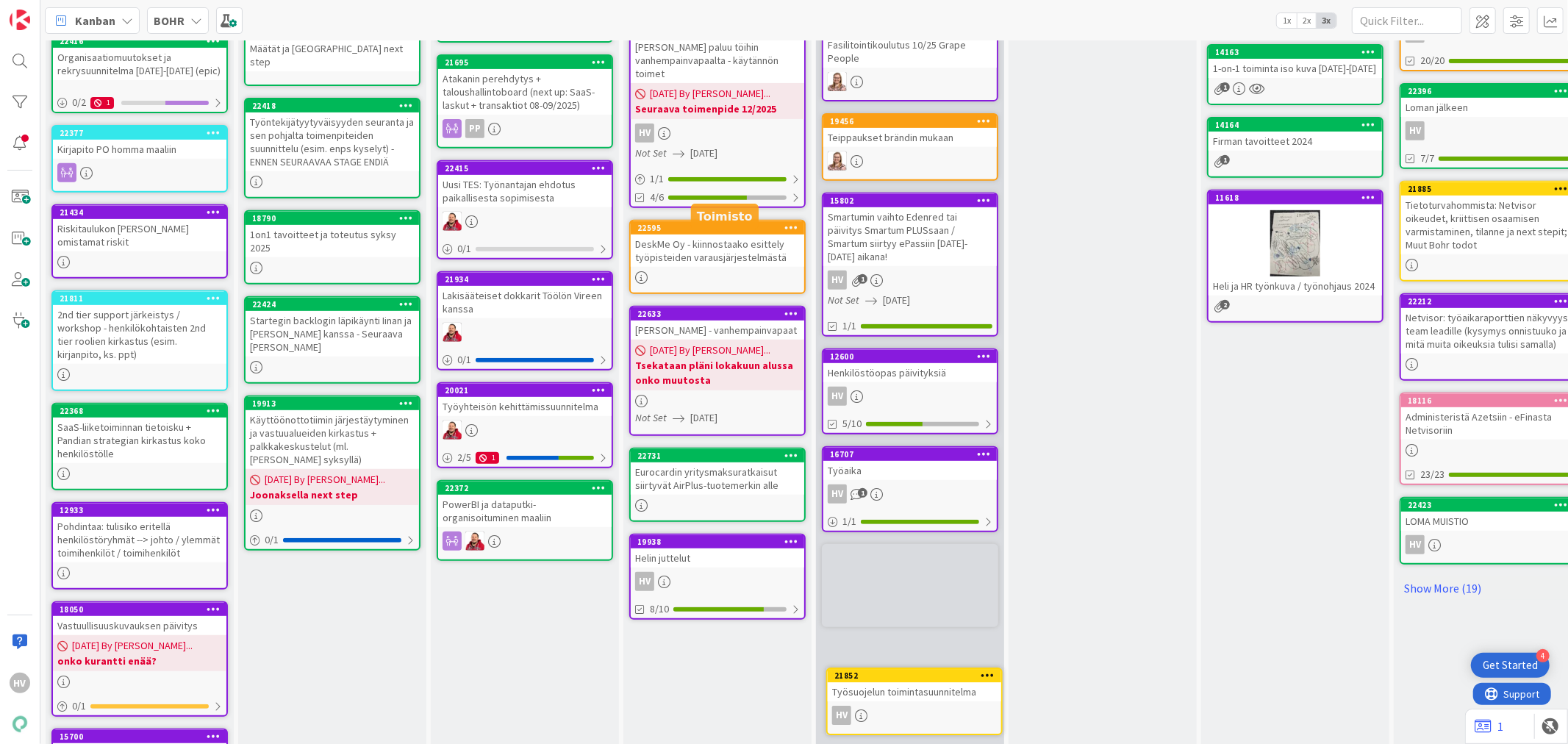
scroll to position [533, 0]
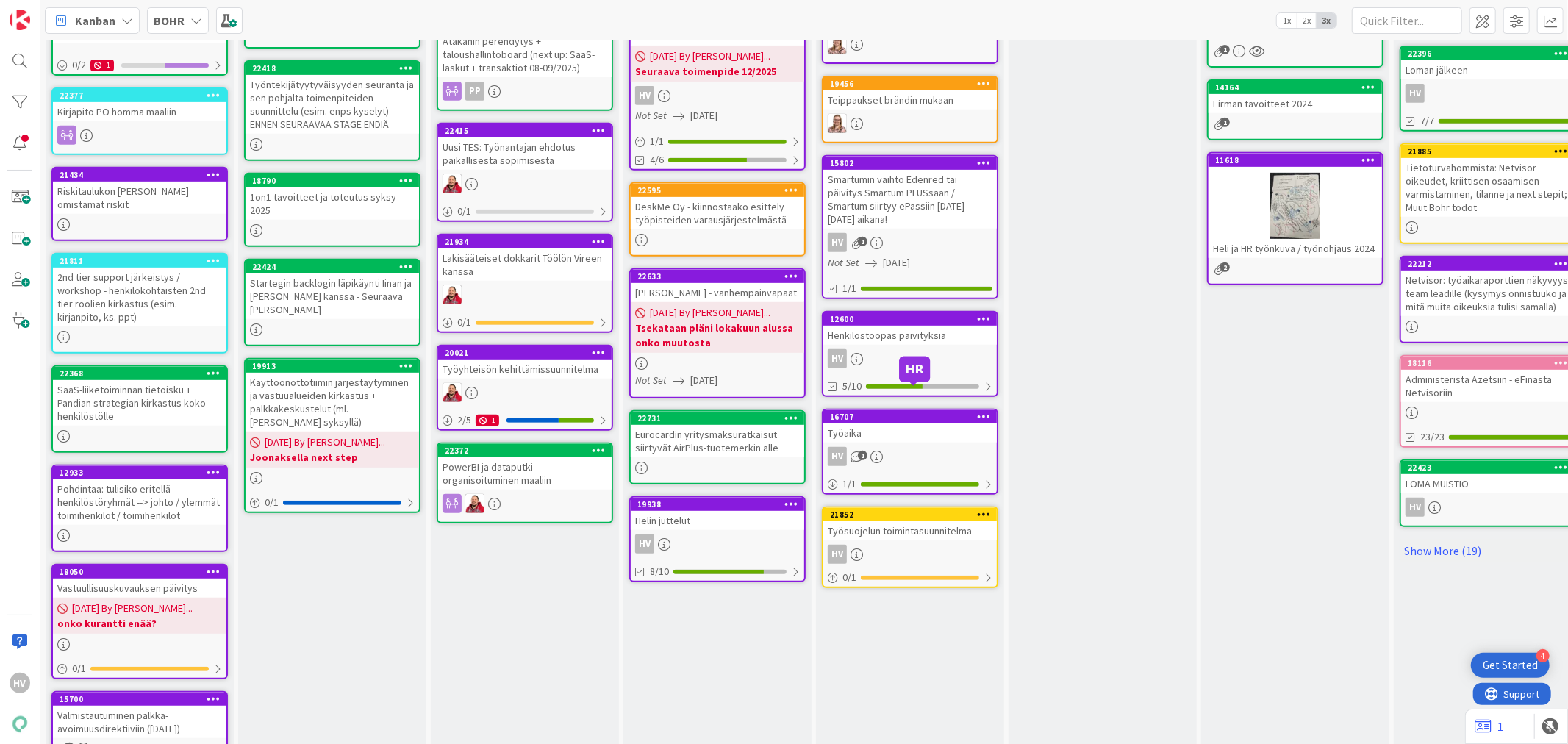
click at [885, 412] on div "16707" at bounding box center [914, 417] width 167 height 10
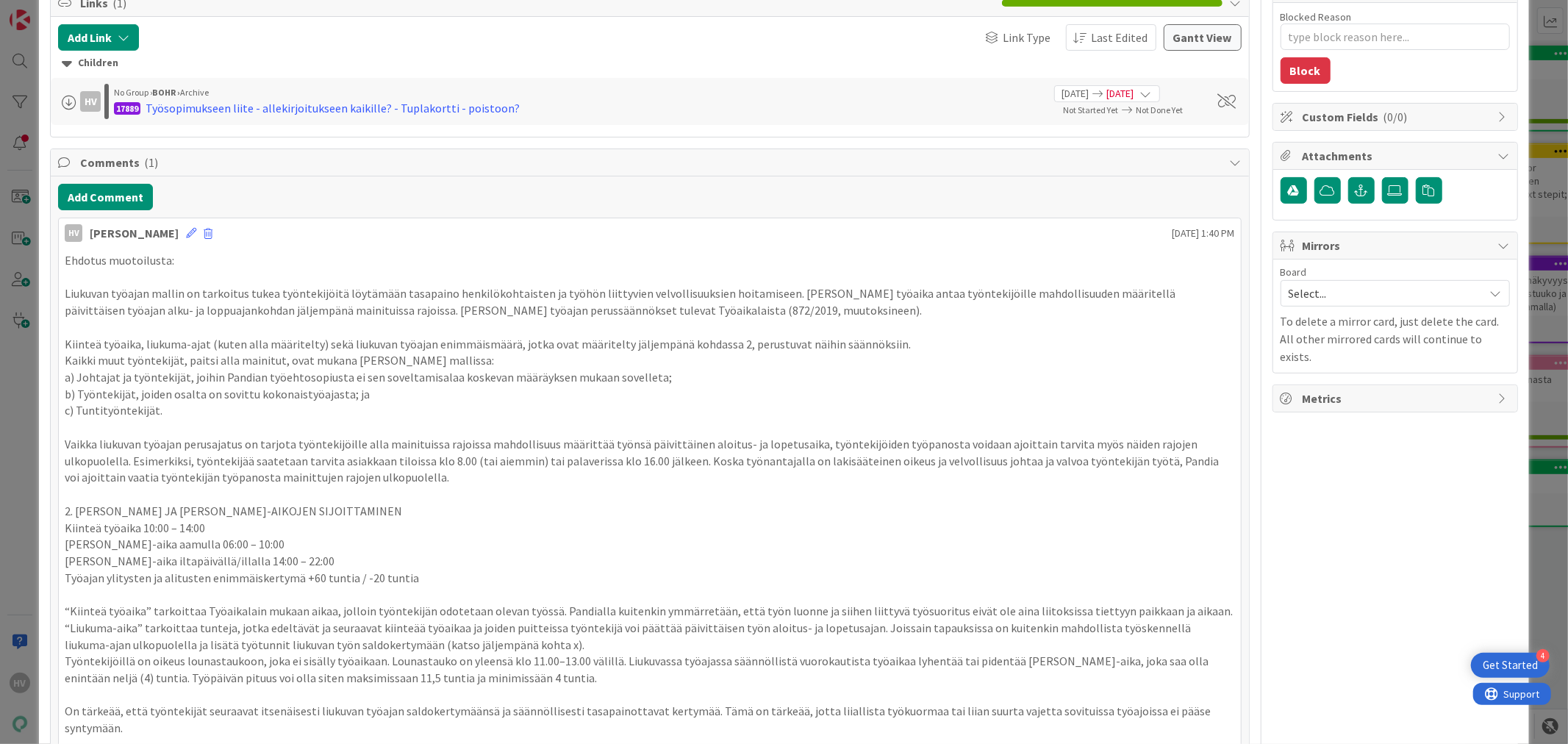
scroll to position [81, 0]
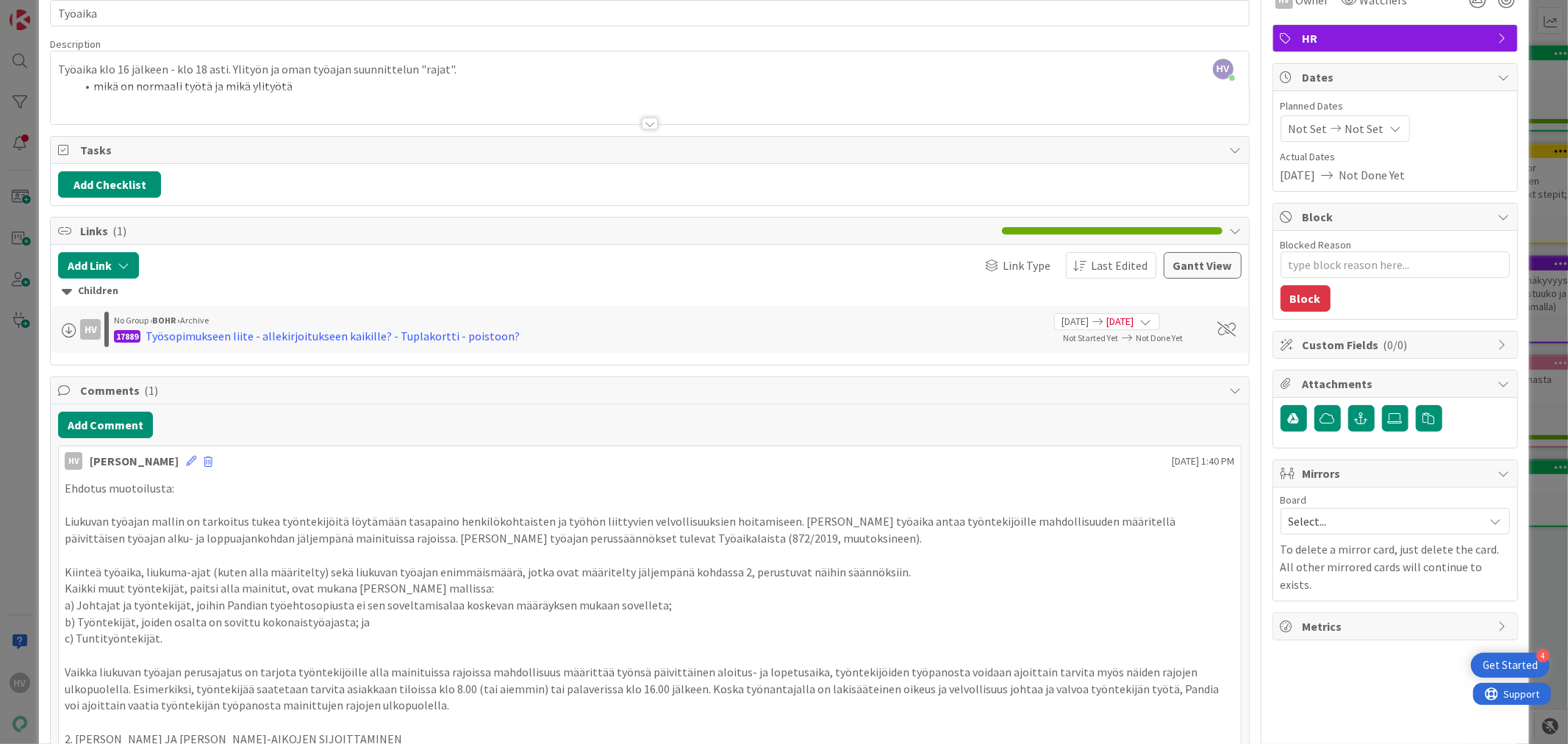
click at [166, 493] on p "Ehdotus muotoilusta:" at bounding box center [649, 489] width 1170 height 17
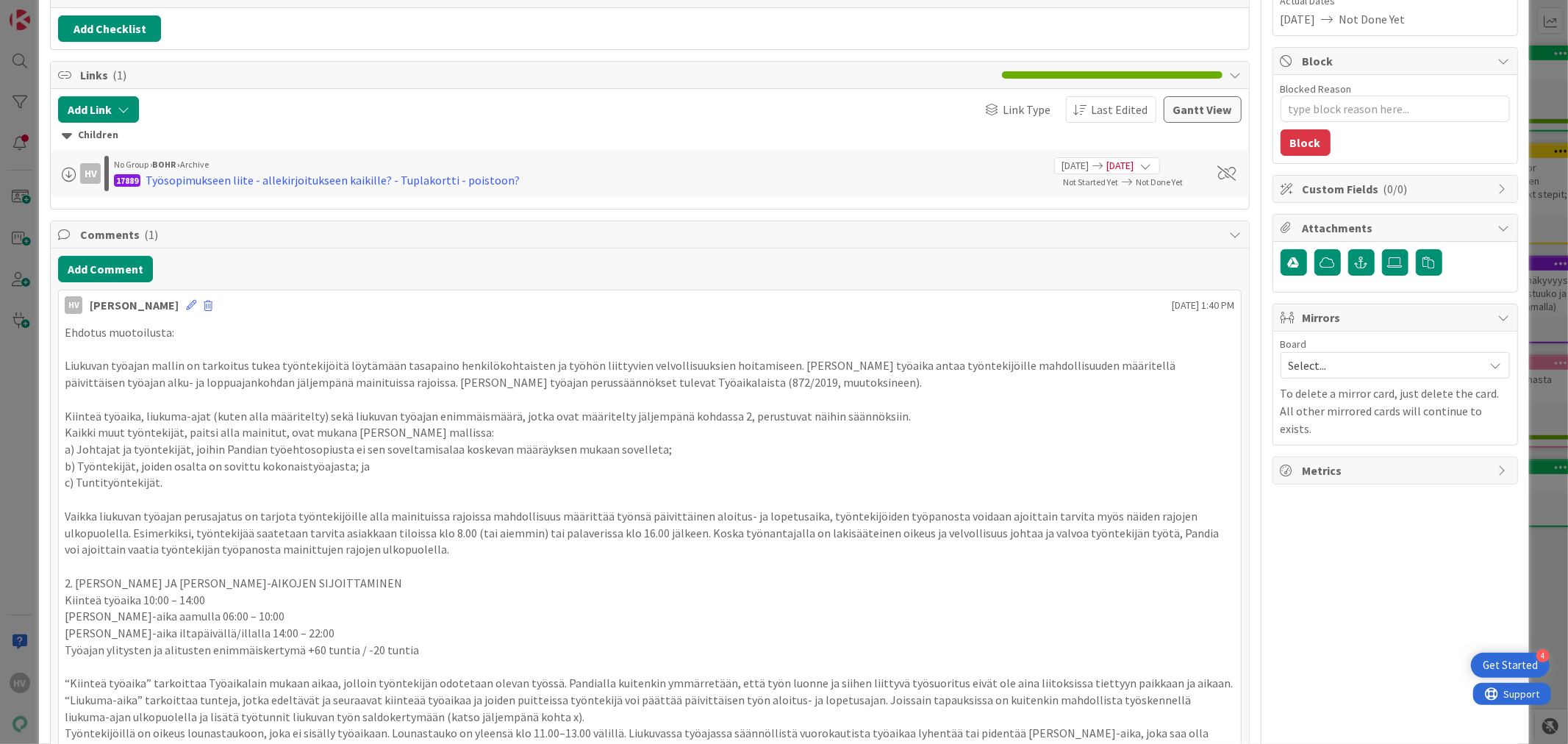
scroll to position [0, 0]
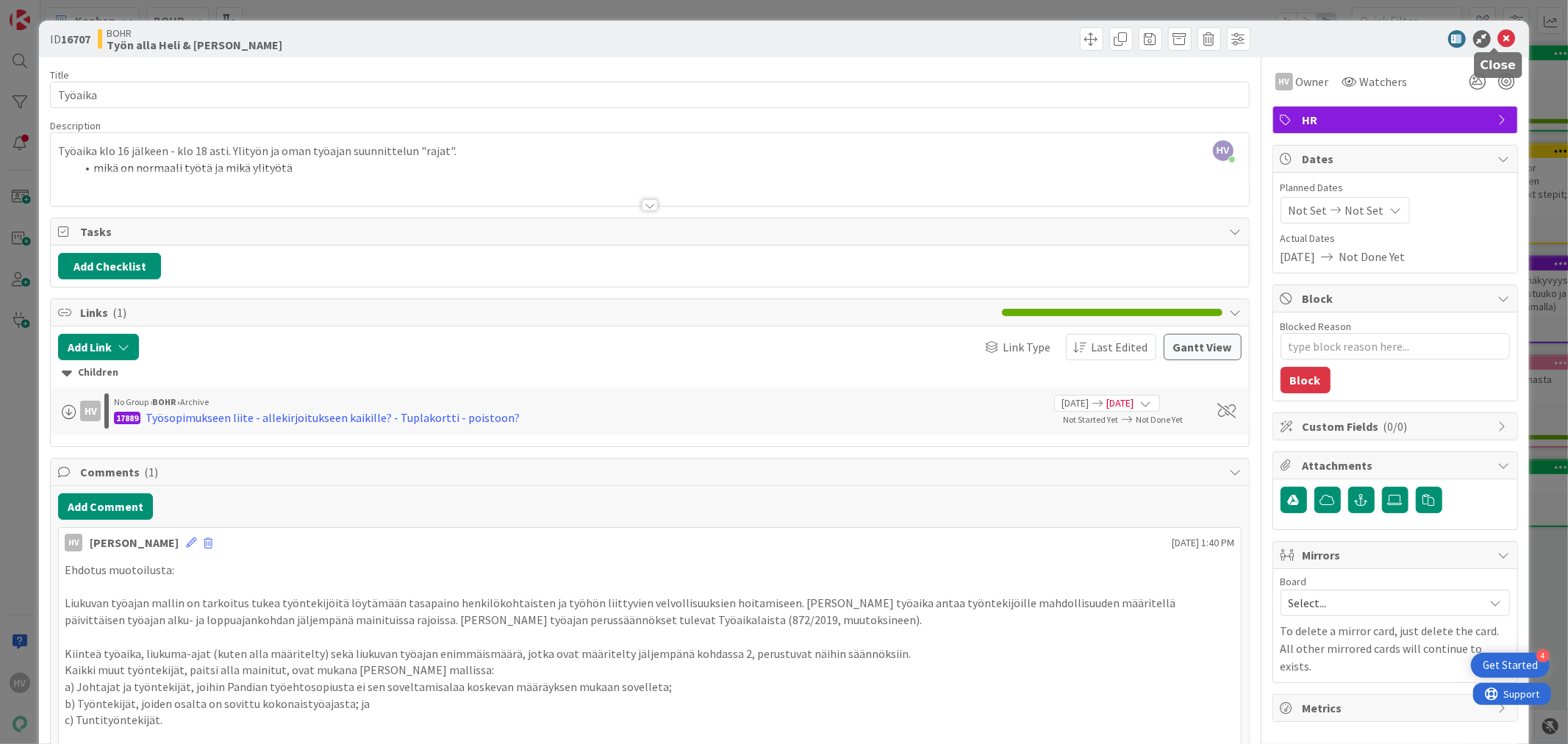
click at [1498, 33] on icon at bounding box center [1507, 39] width 18 height 18
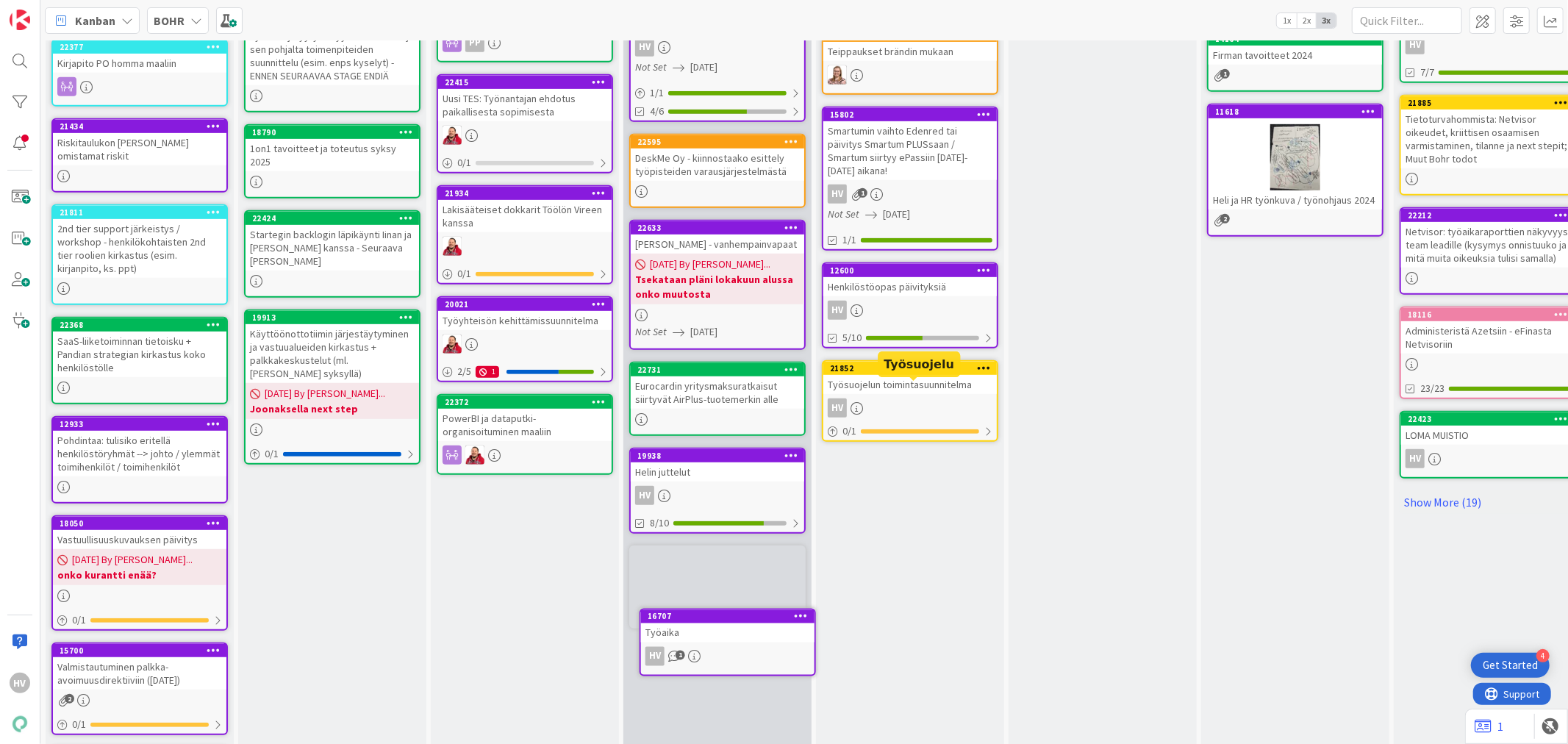
scroll to position [612, 0]
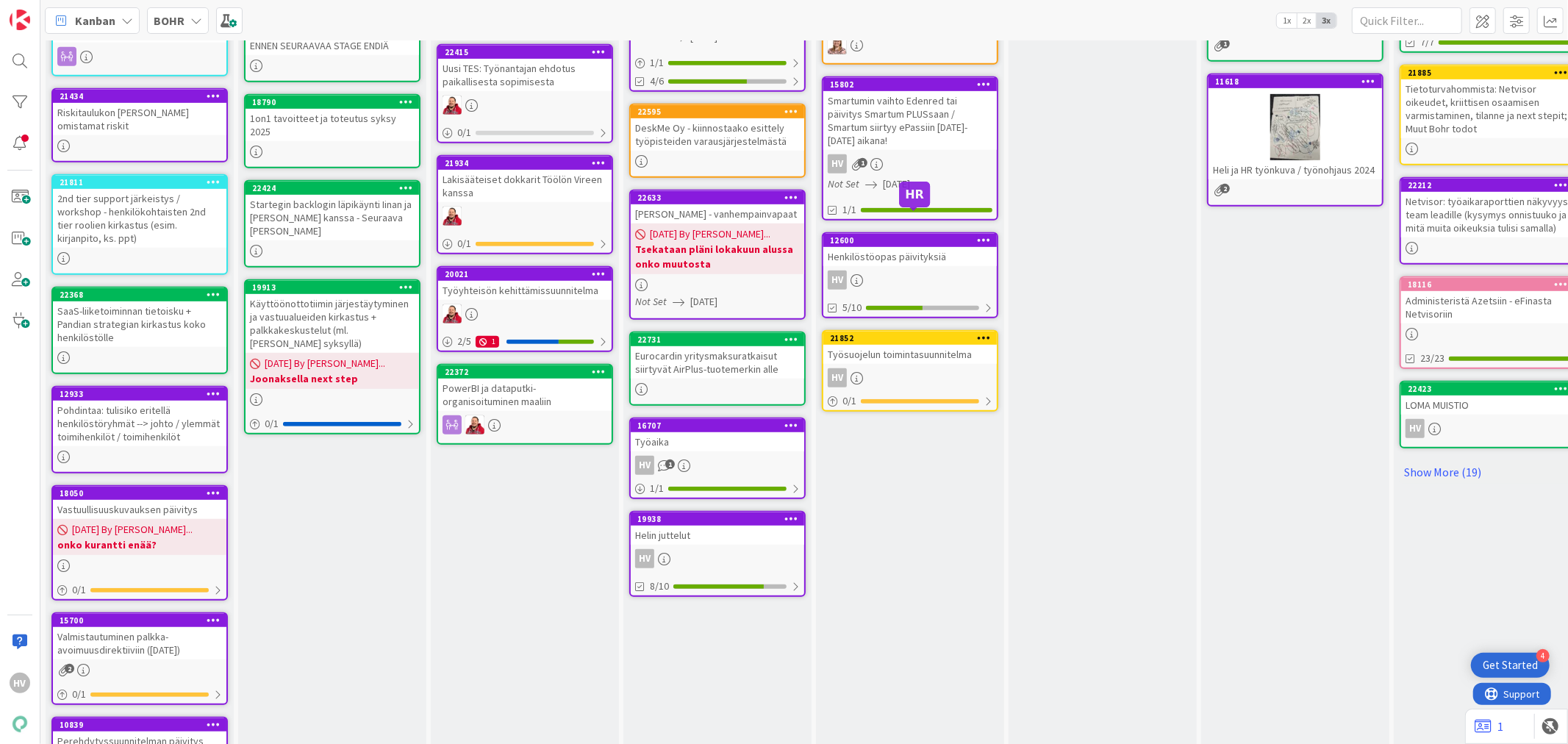
click at [891, 235] on div "12600" at bounding box center [914, 240] width 167 height 10
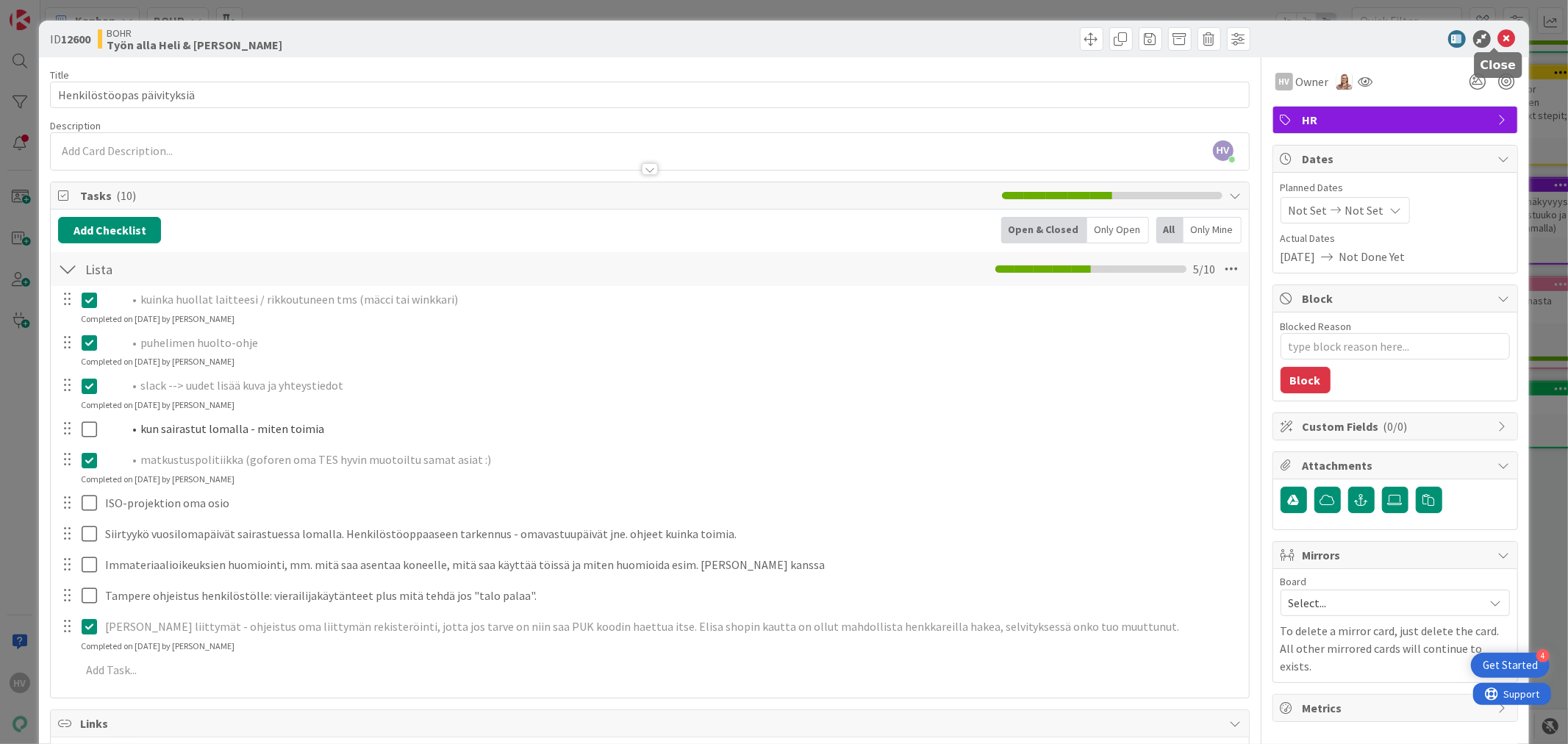
click at [1498, 37] on icon at bounding box center [1507, 39] width 18 height 18
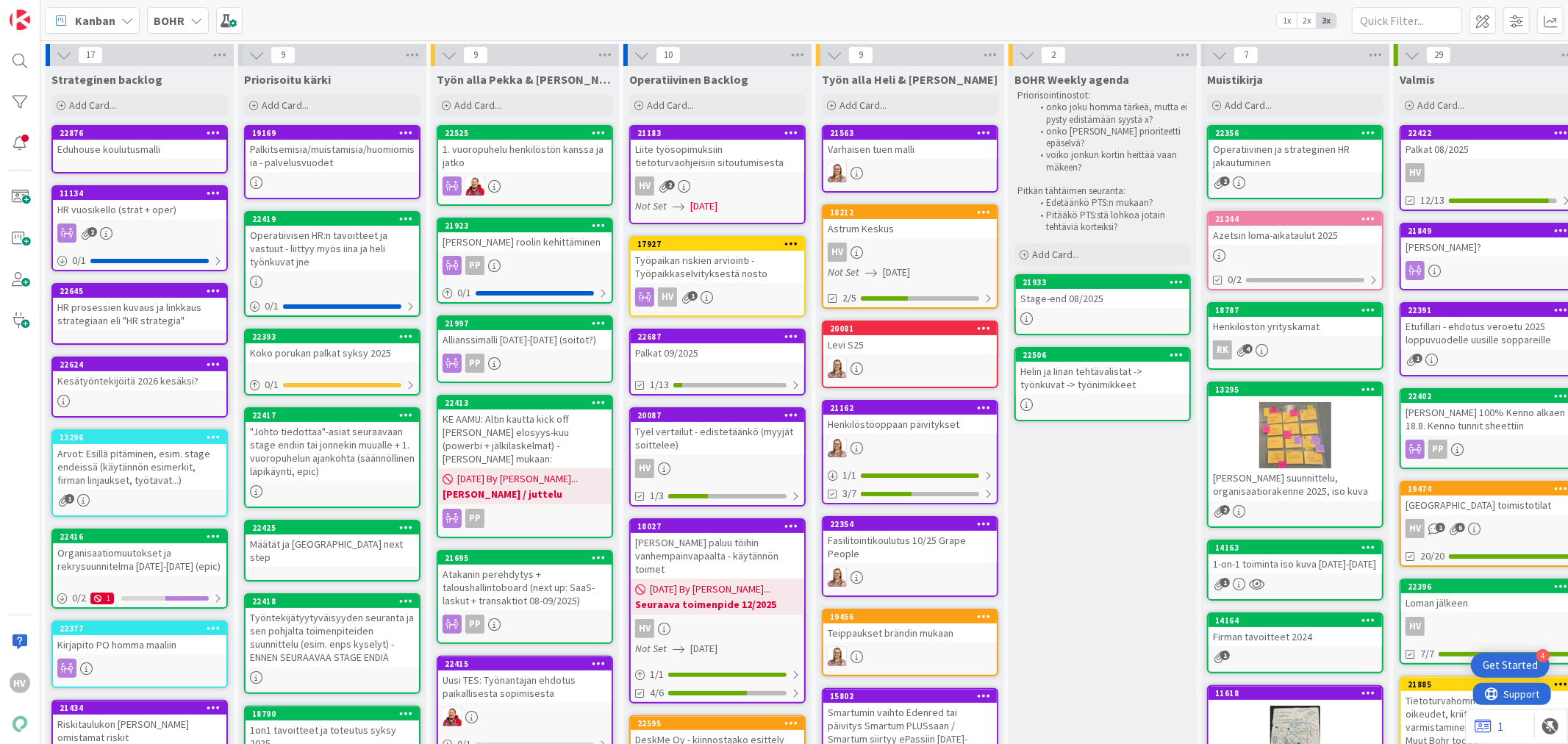
click at [192, 21] on icon at bounding box center [197, 21] width 12 height 12
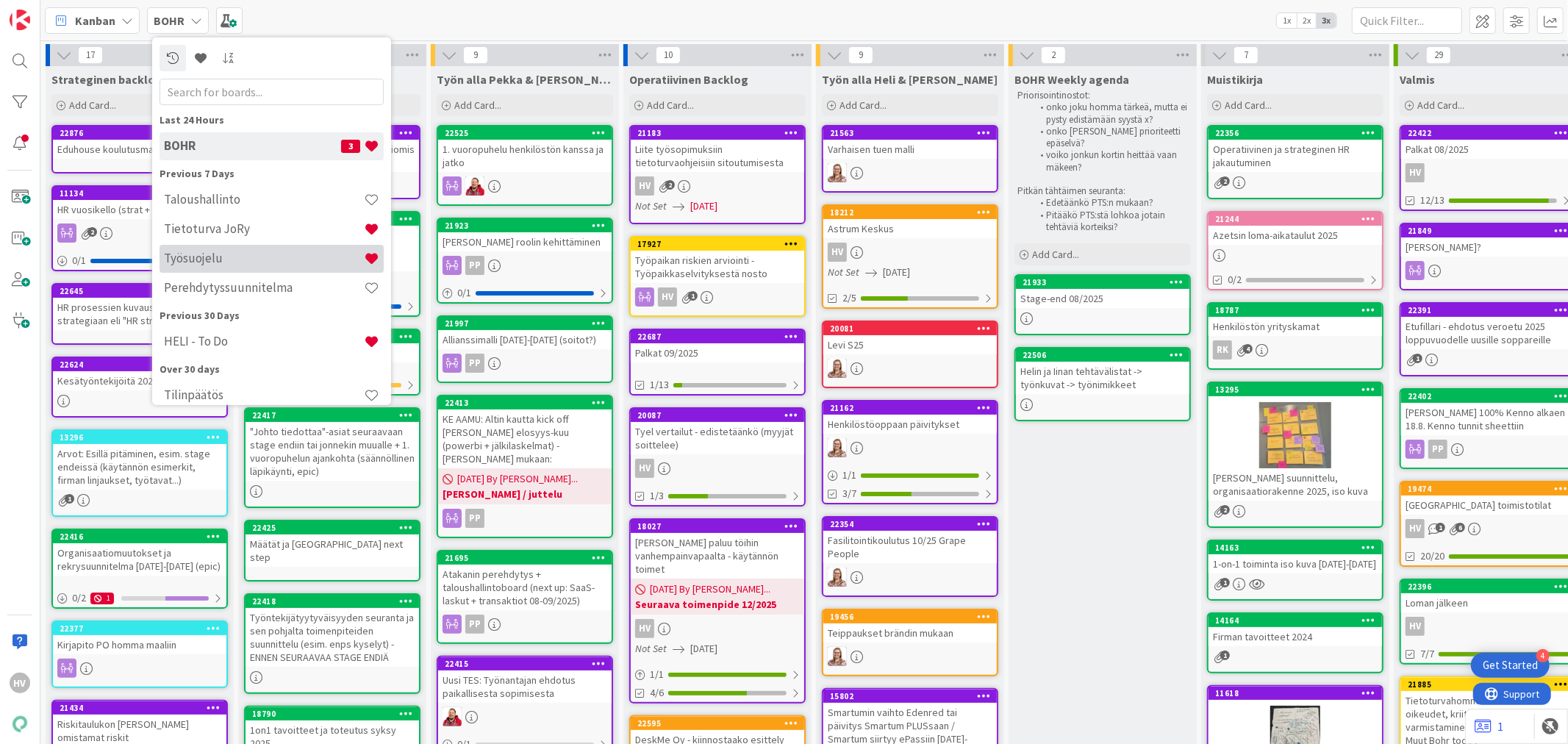
click at [203, 261] on h4 "Työsuojelu" at bounding box center [263, 257] width 200 height 15
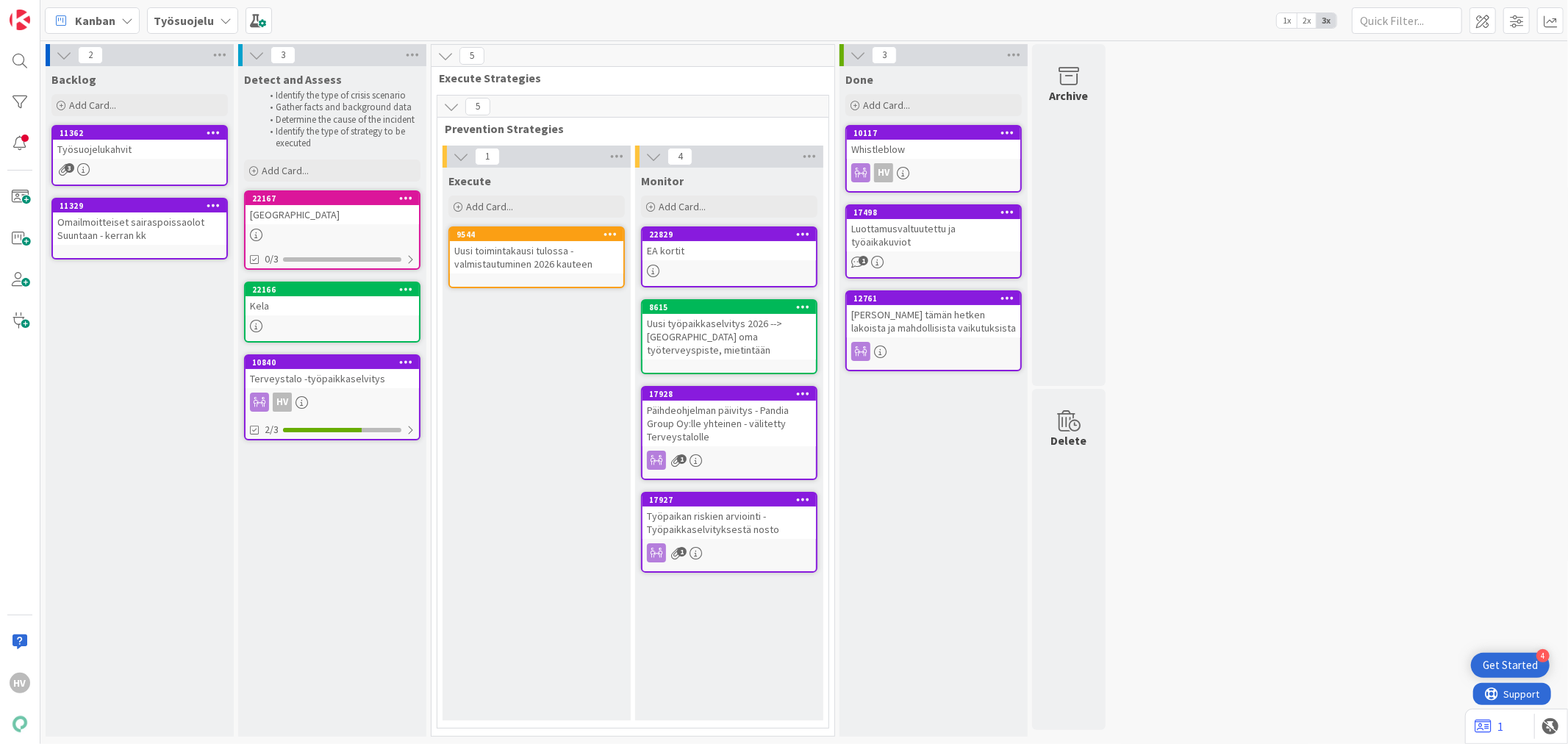
click at [149, 137] on div "11362" at bounding box center [139, 132] width 174 height 13
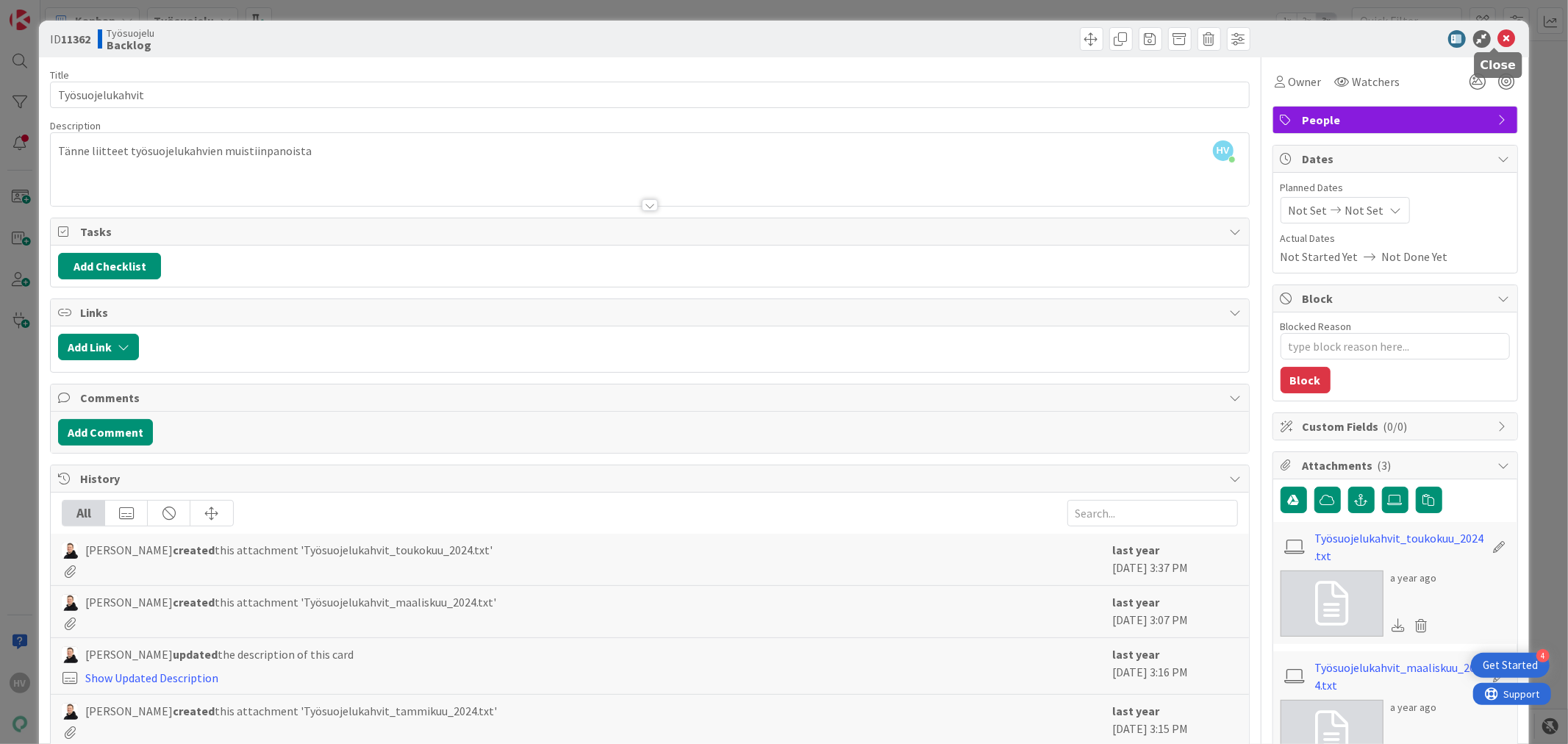
click at [1498, 33] on icon at bounding box center [1507, 39] width 18 height 18
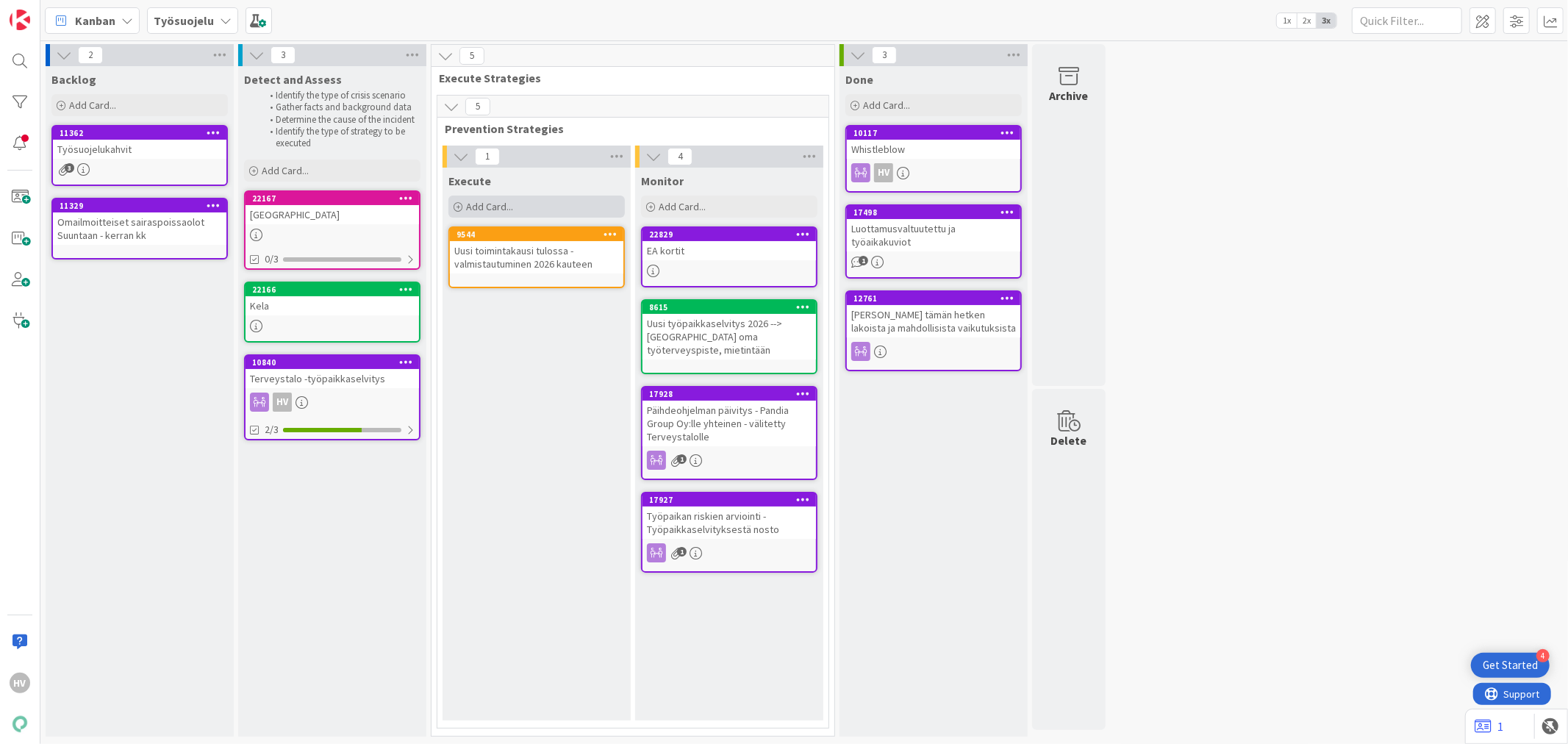
click at [487, 206] on span "Add Card..." at bounding box center [489, 206] width 47 height 13
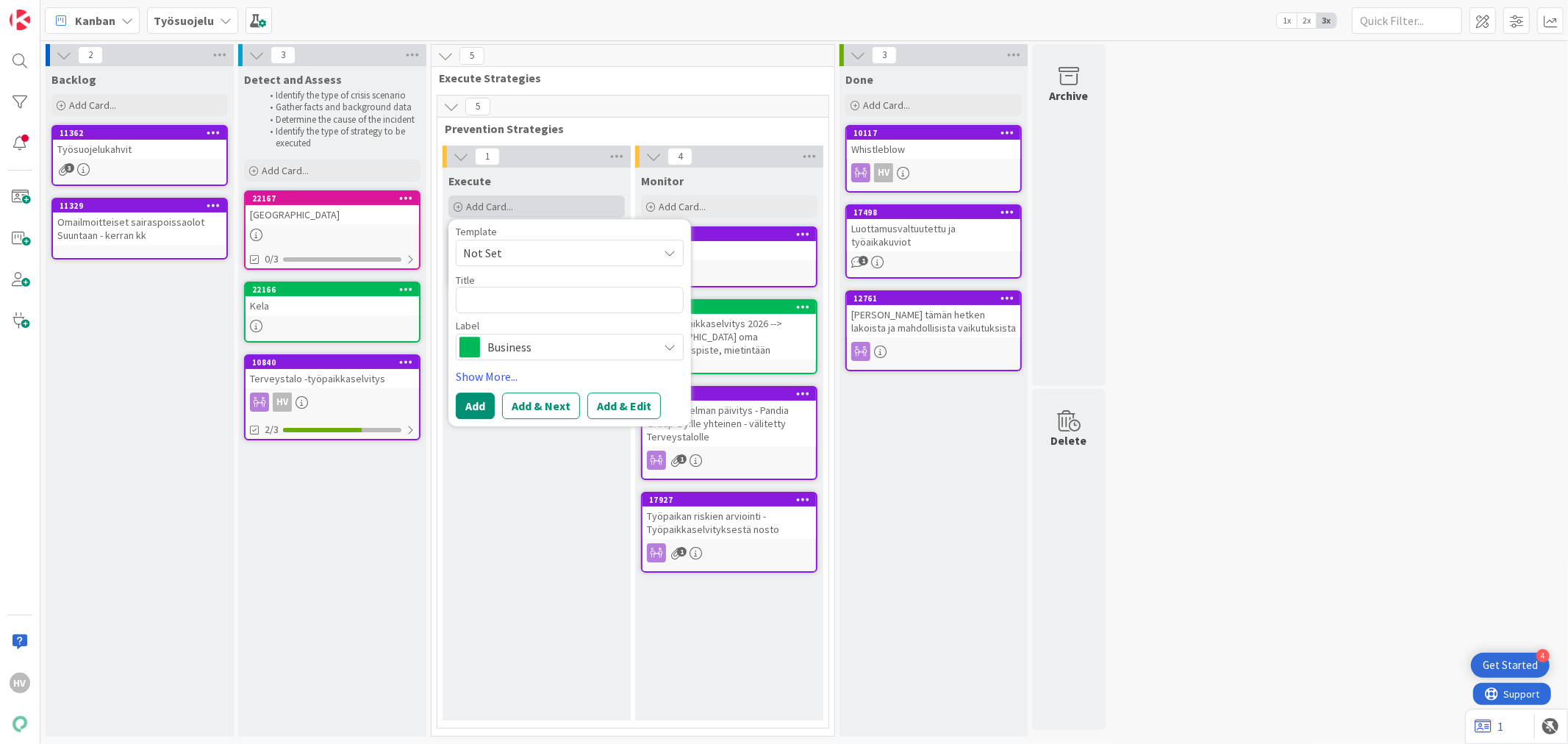
type textarea "x"
type textarea "T"
type textarea "x"
type textarea "To"
type textarea "x"
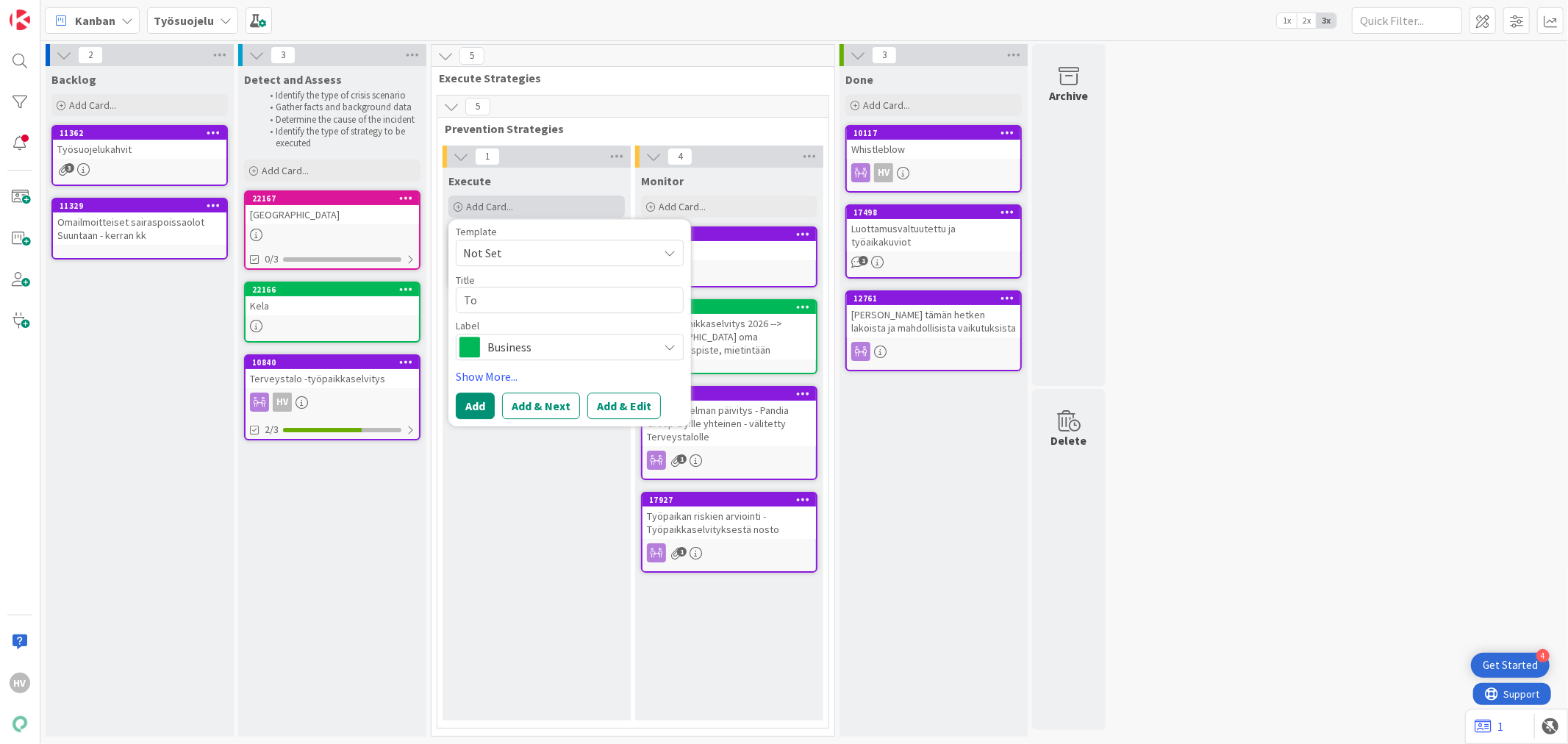
type textarea "Toi"
type textarea "x"
type textarea "Toim"
type textarea "x"
type textarea "Toimi"
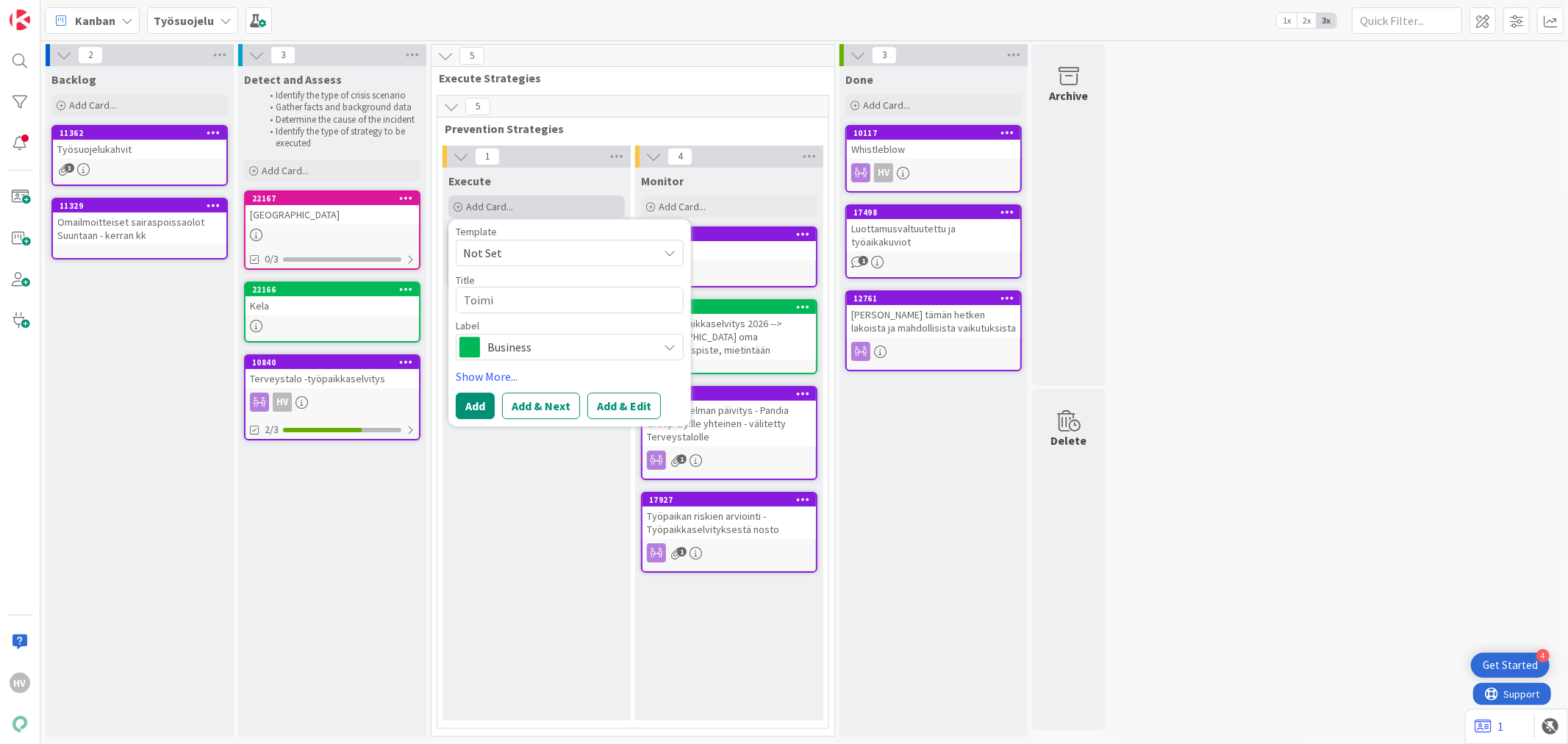
type textarea "x"
type textarea "Toimin"
type textarea "x"
type textarea "Toimint"
type textarea "x"
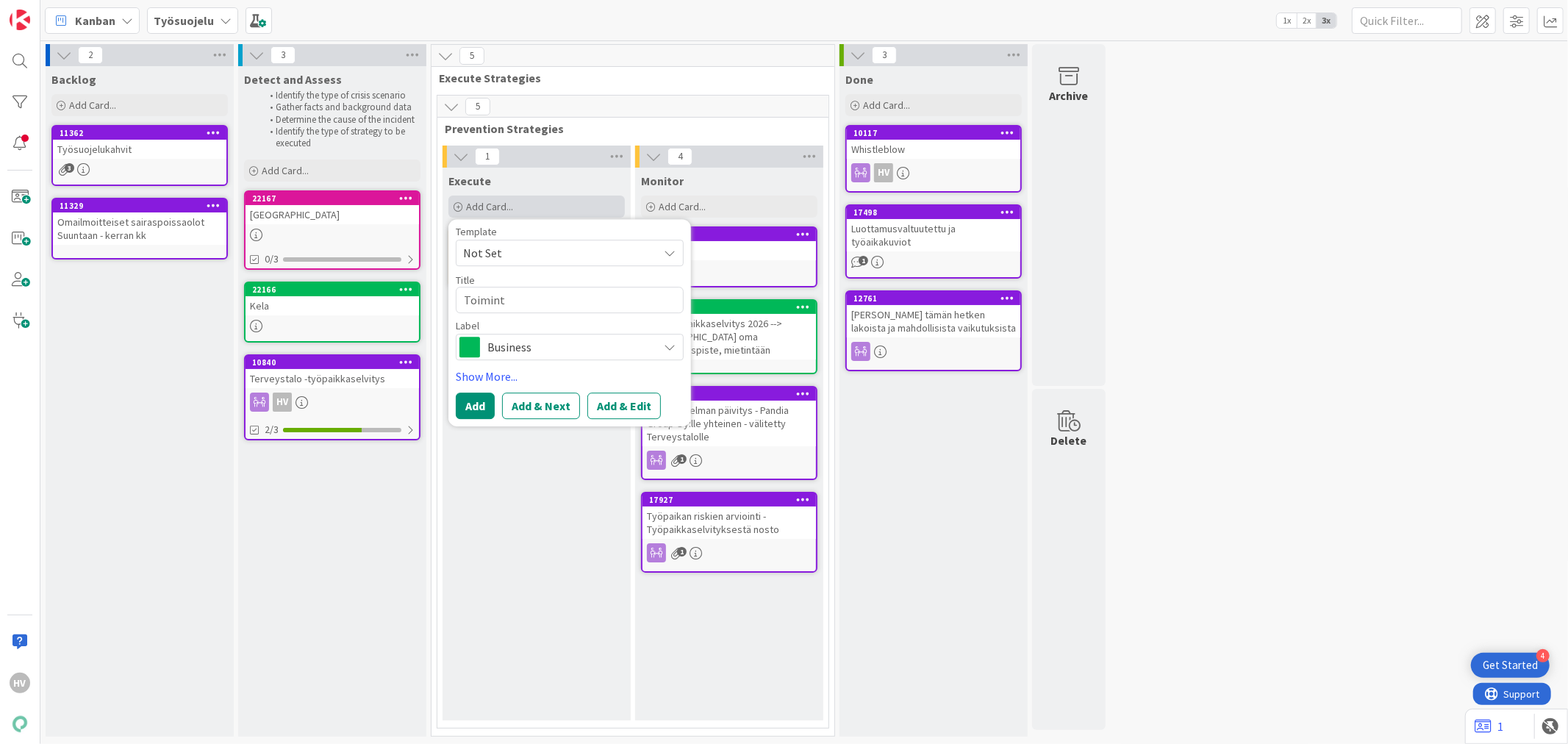
type textarea "Toiminta"
type textarea "x"
type textarea "Toimintao"
type textarea "x"
type textarea "Toimintaoh"
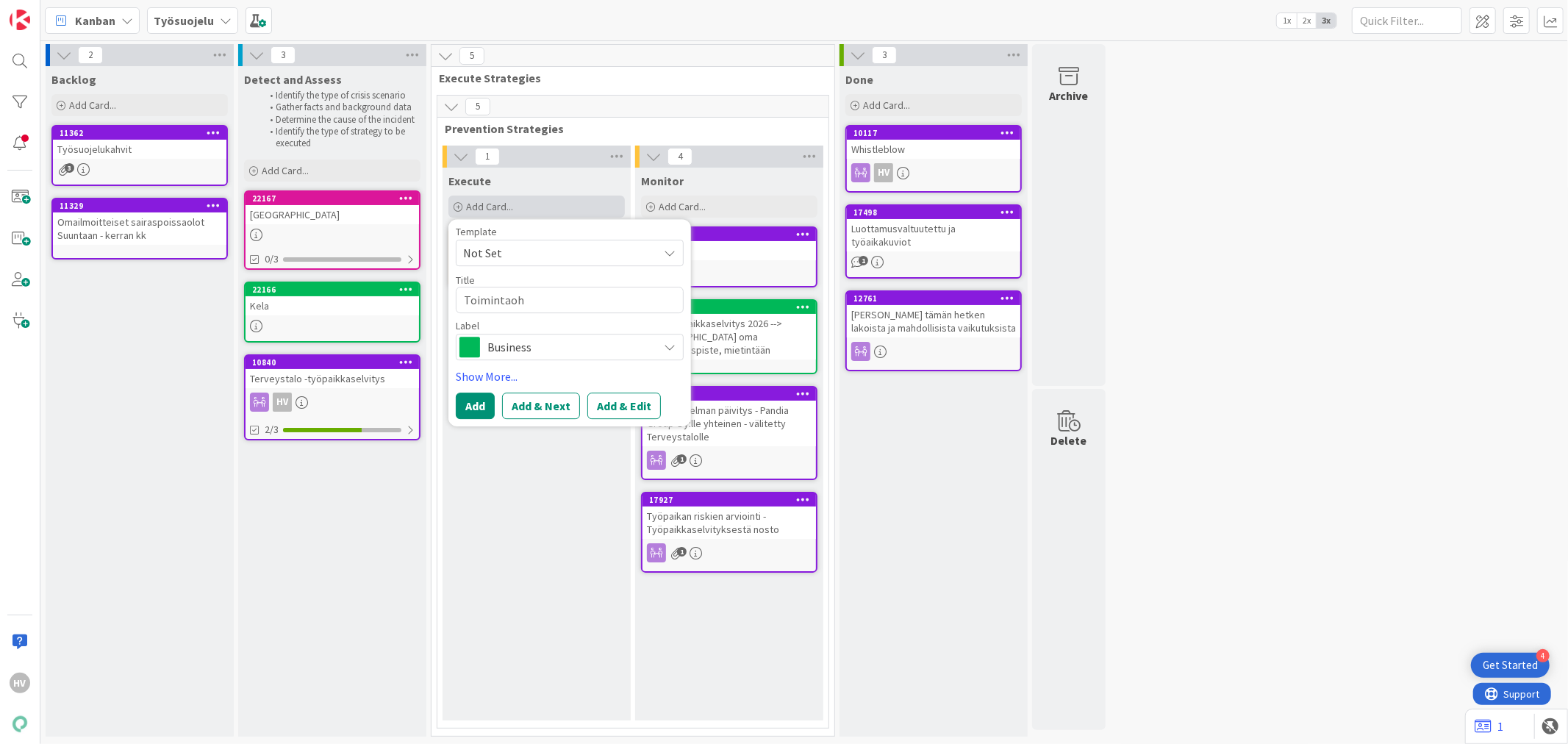
type textarea "x"
type textarea "Toimintaohj"
type textarea "x"
type textarea "Toimintaohje"
type textarea "x"
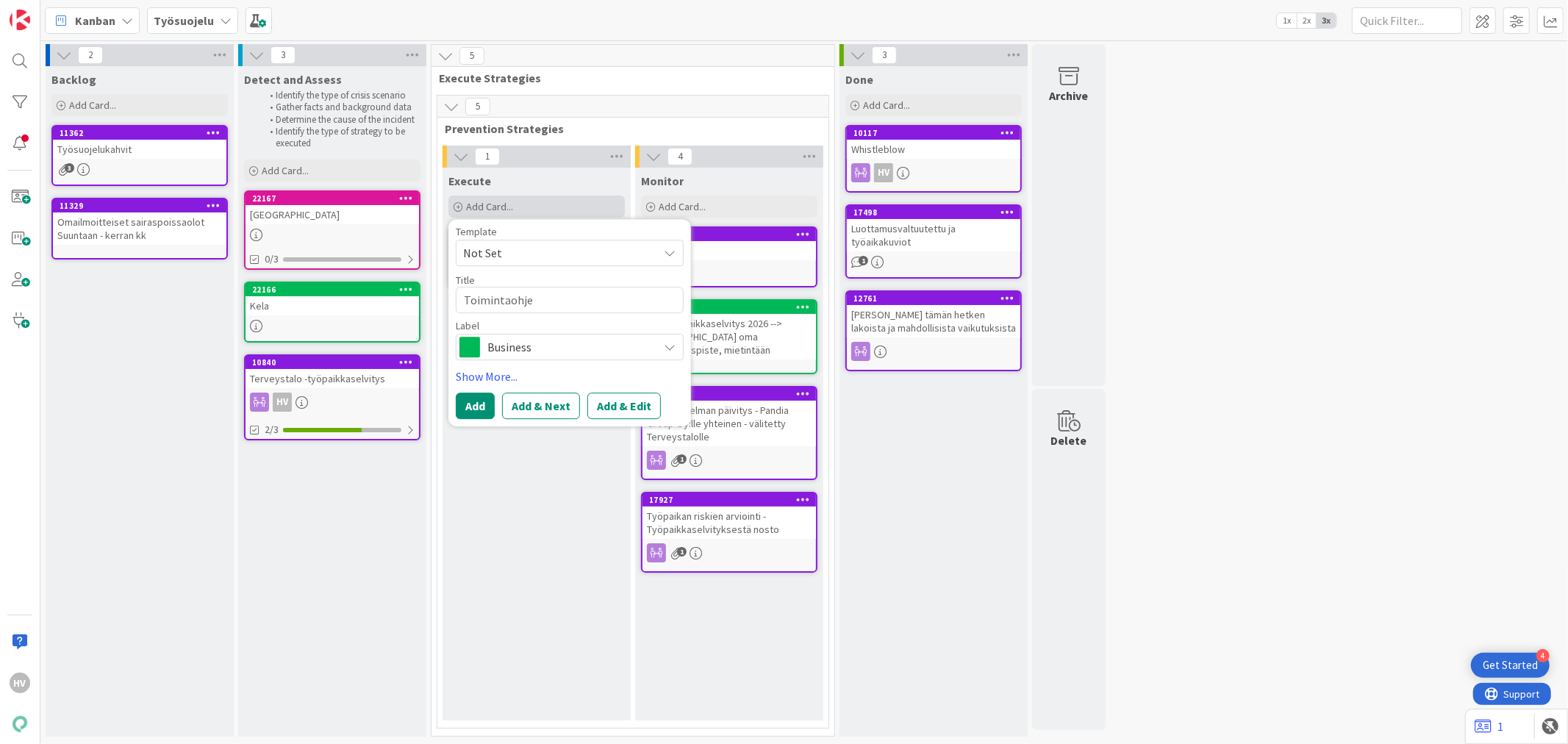
type textarea "Toimintaohjel"
type textarea "x"
type textarea "Toimintaohjelm"
type textarea "x"
type textarea "Toimintaohjelma"
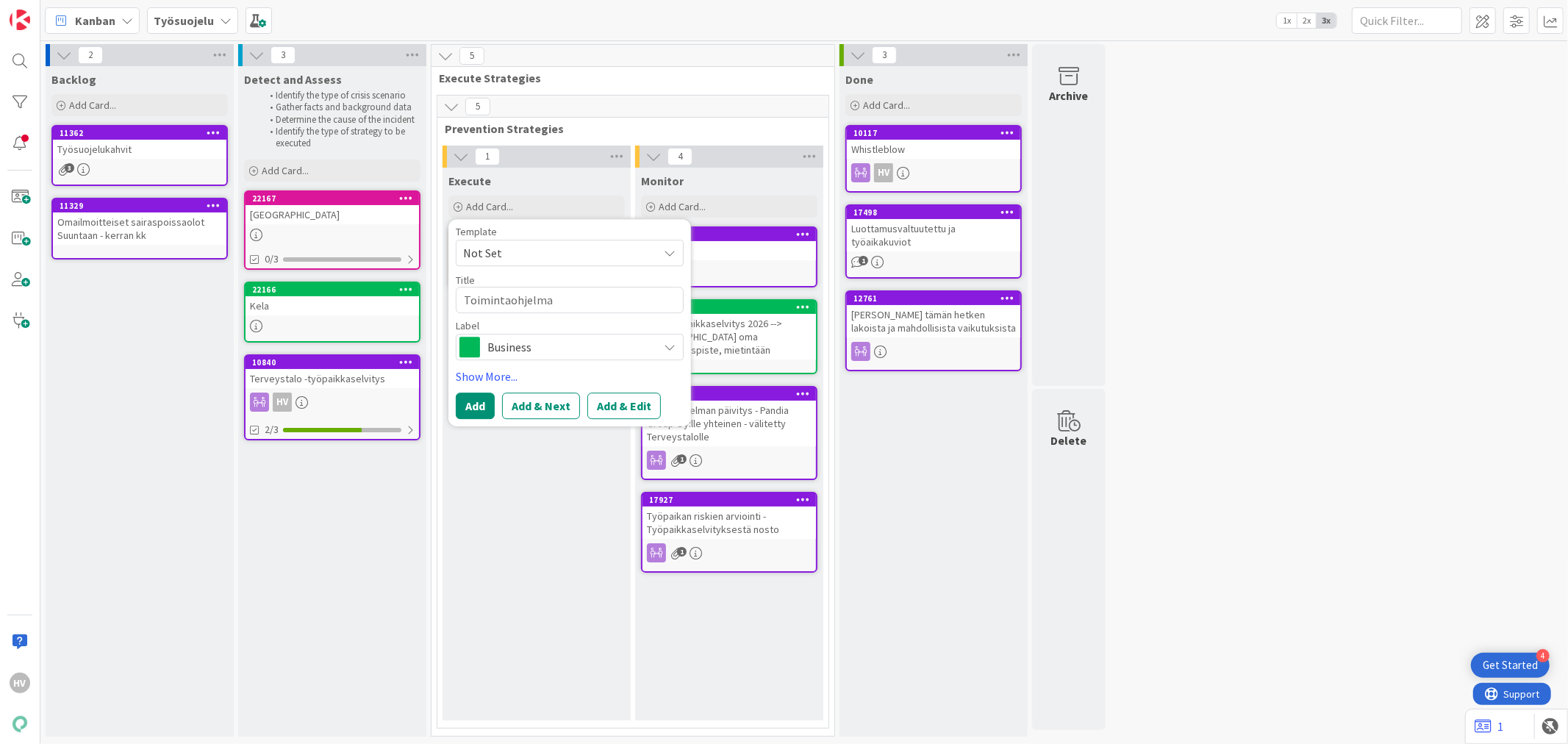
click at [512, 343] on span "Business" at bounding box center [569, 347] width 163 height 21
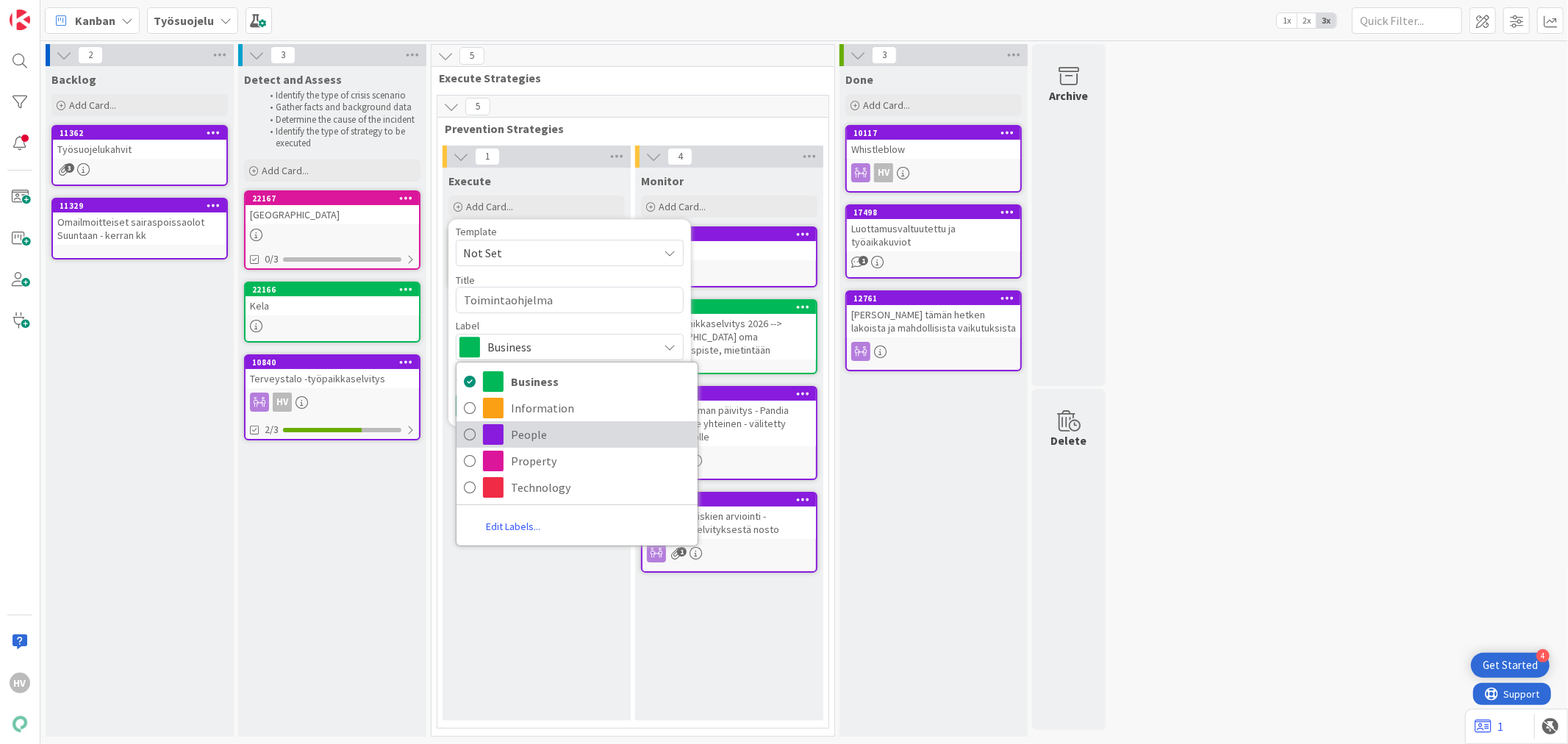
click at [523, 435] on span "People" at bounding box center [601, 434] width 180 height 22
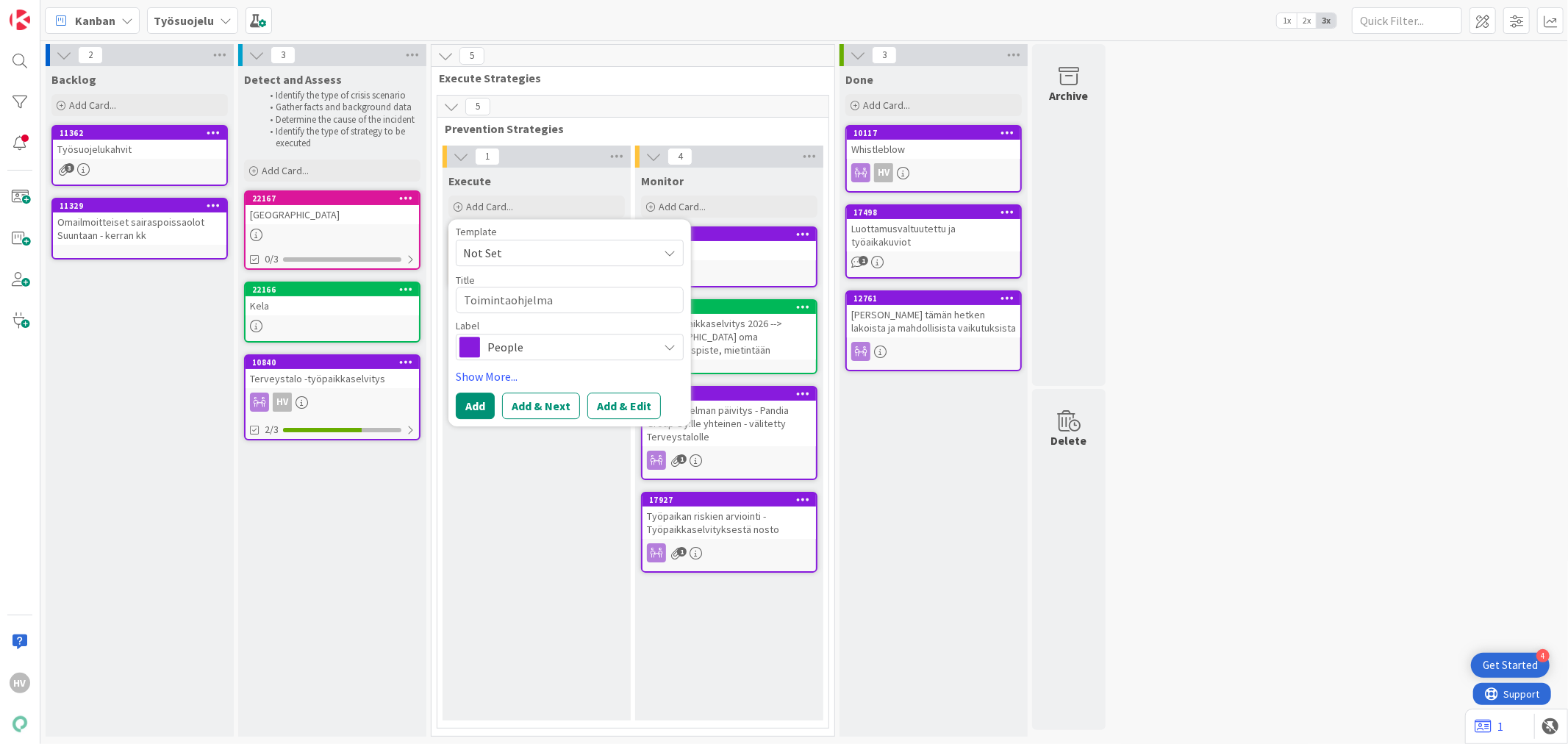
click at [517, 446] on div "Execute Add Card... Template Not Set Title 15 / 128 Toimintaohjelma Label Peopl…" at bounding box center [537, 444] width 189 height 553
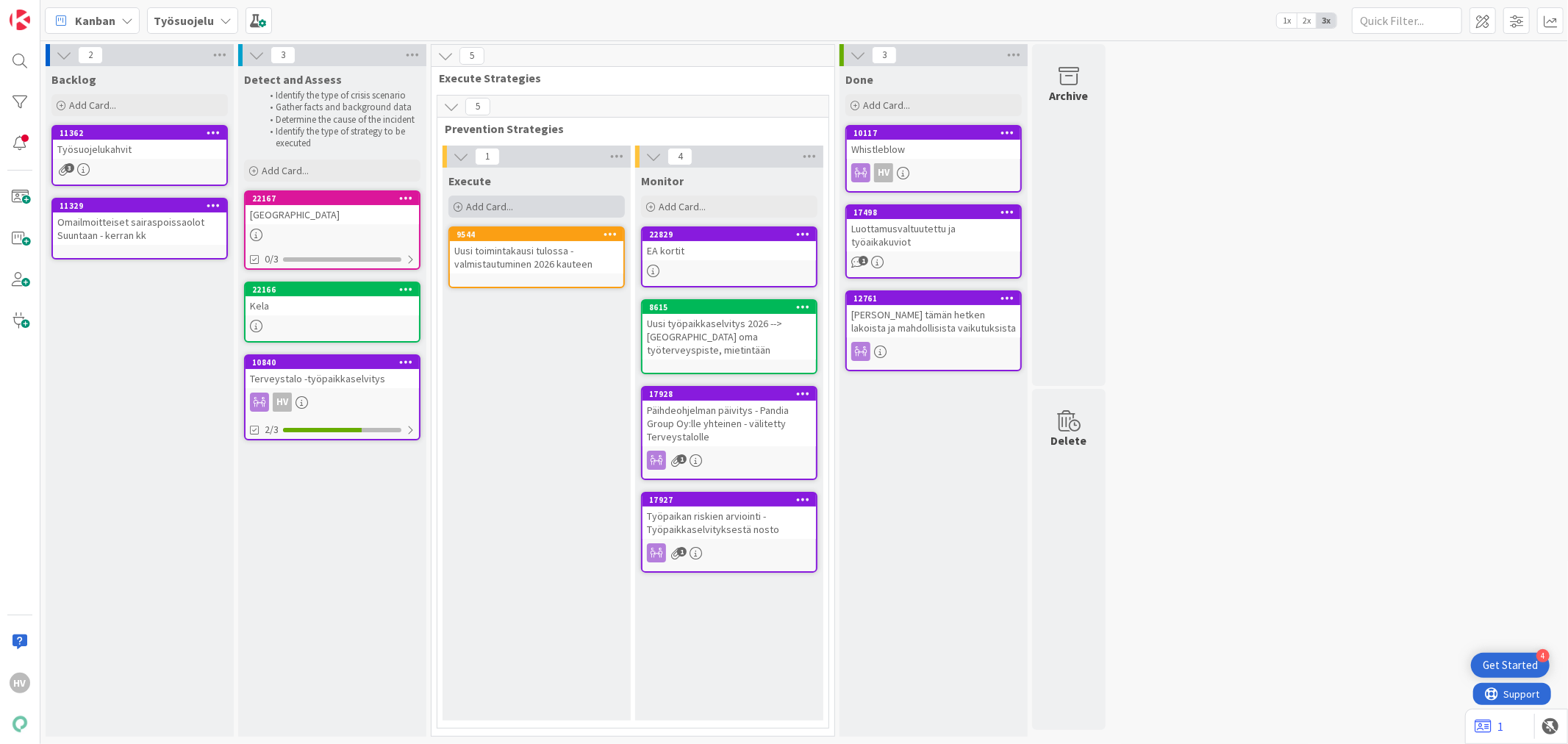
click at [500, 214] on div "Add Card..." at bounding box center [537, 207] width 177 height 22
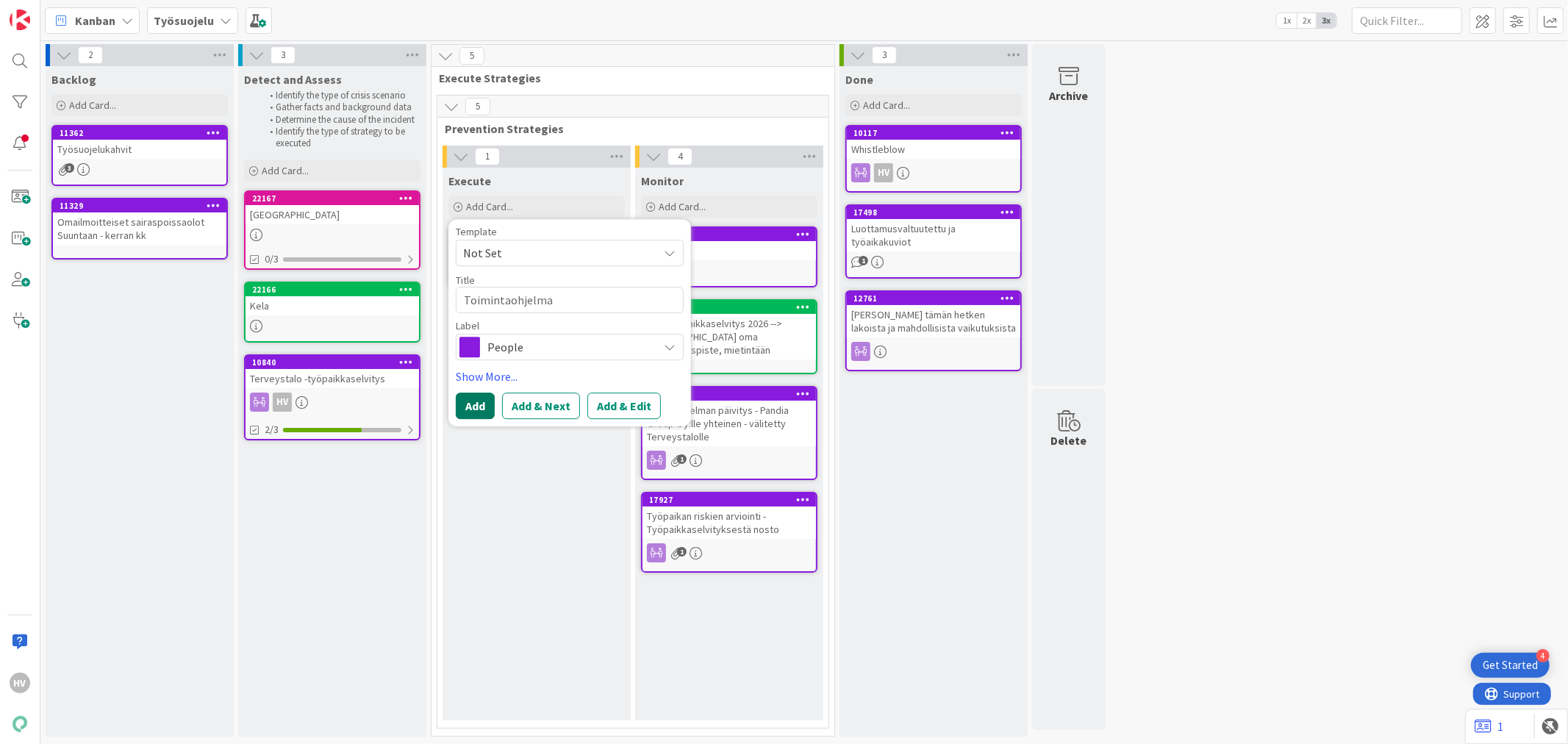
click at [479, 397] on button "Add" at bounding box center [475, 405] width 39 height 27
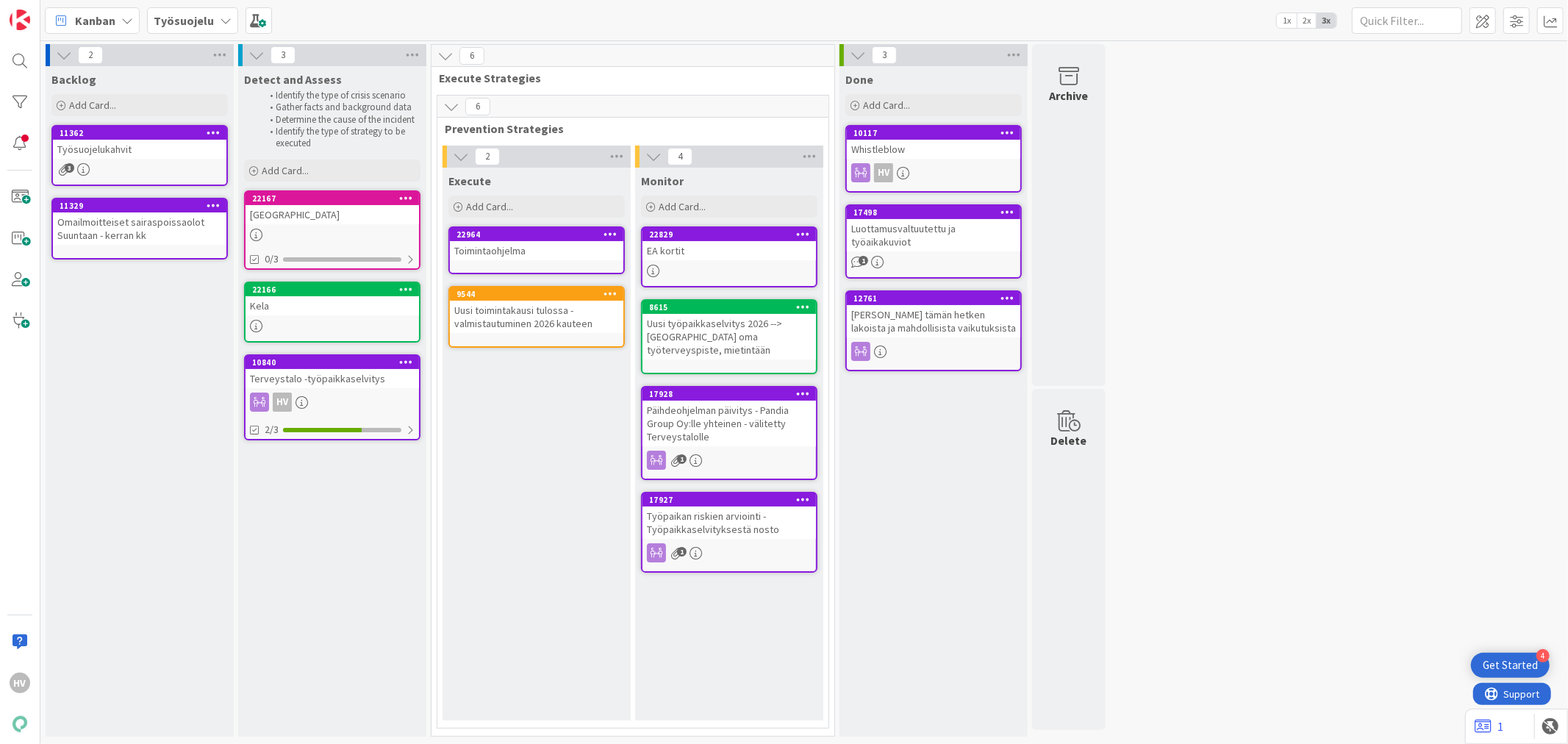
click at [531, 245] on div "Toimintaohjelma" at bounding box center [536, 250] width 174 height 19
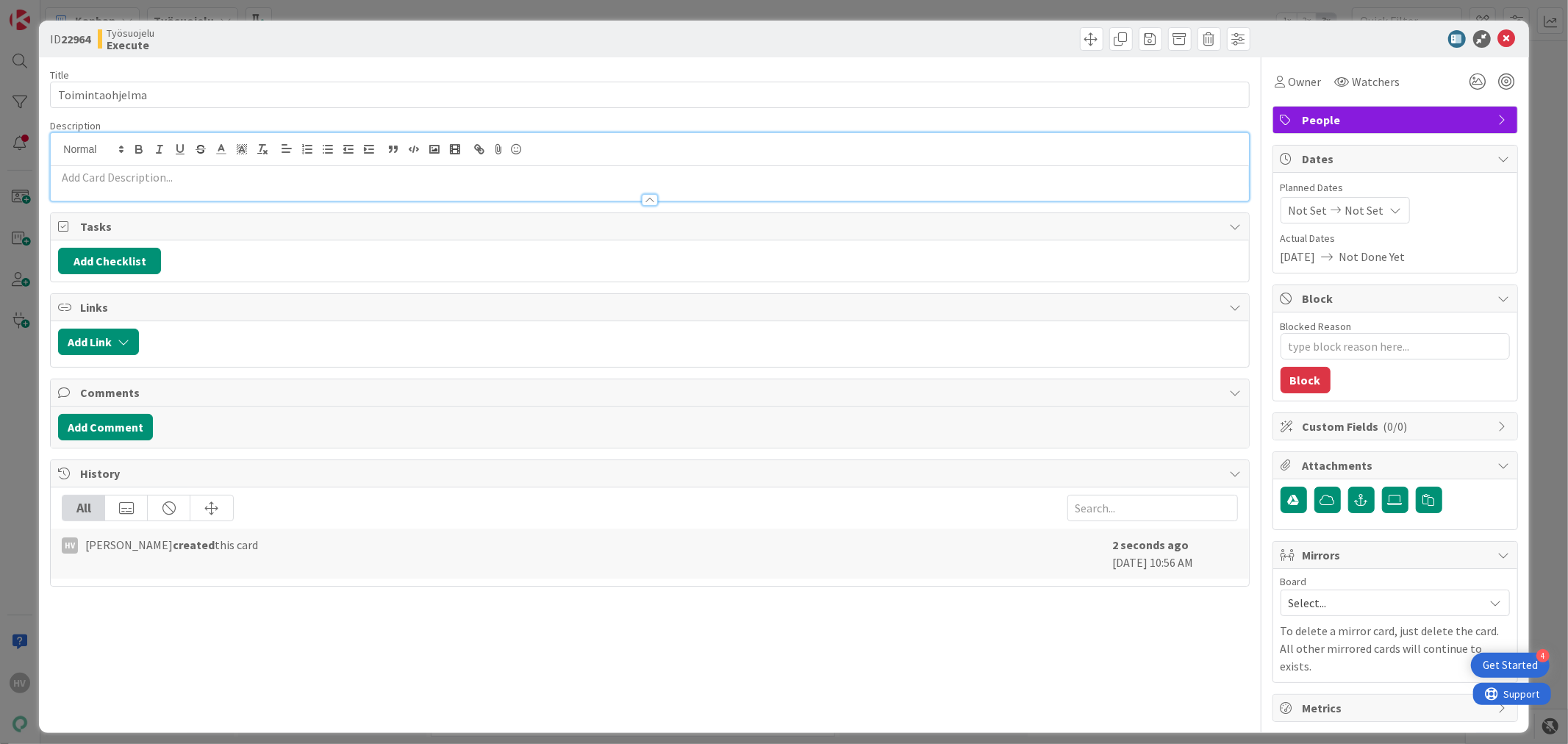
click at [130, 147] on div at bounding box center [649, 167] width 1198 height 68
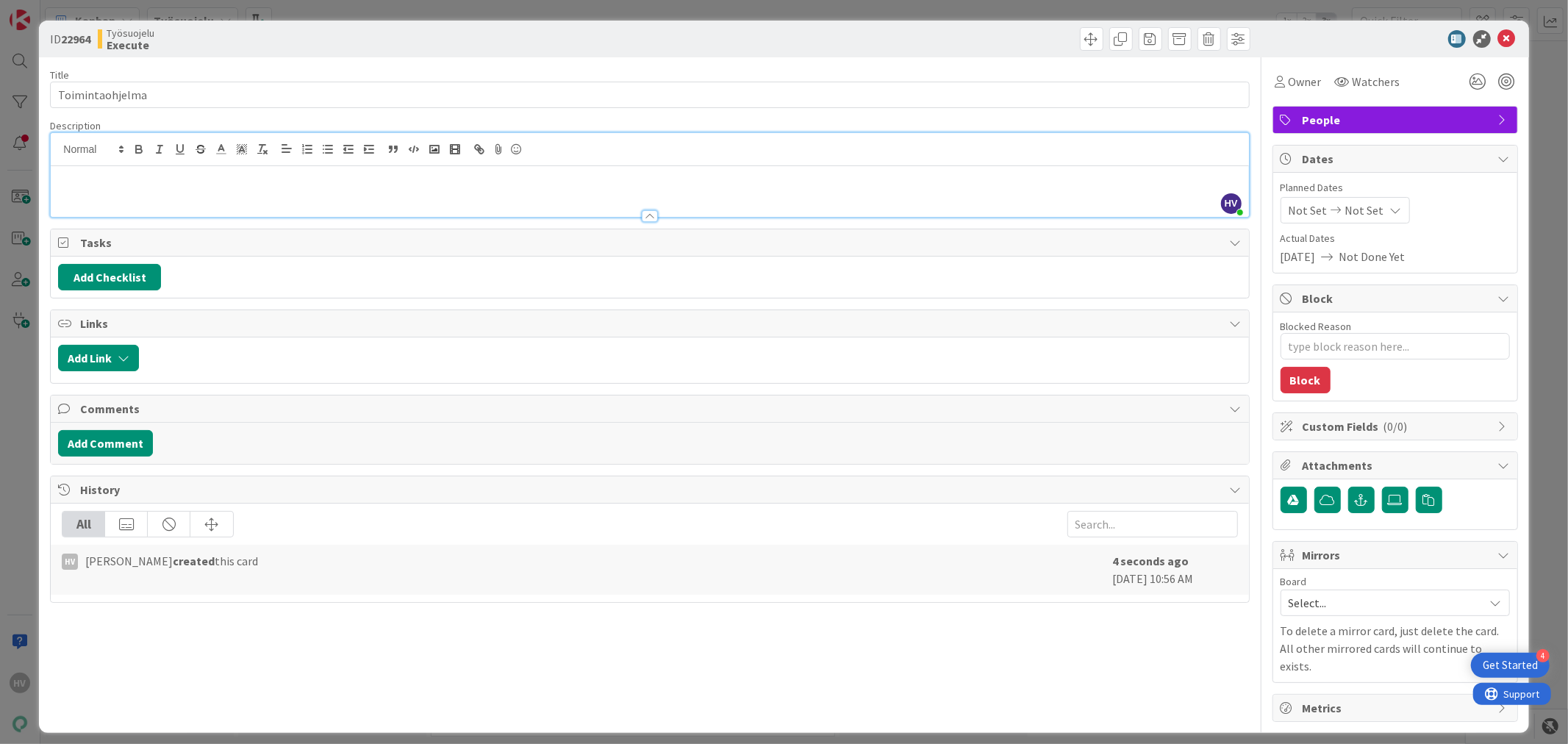
click at [472, 181] on p at bounding box center [648, 177] width 1183 height 17
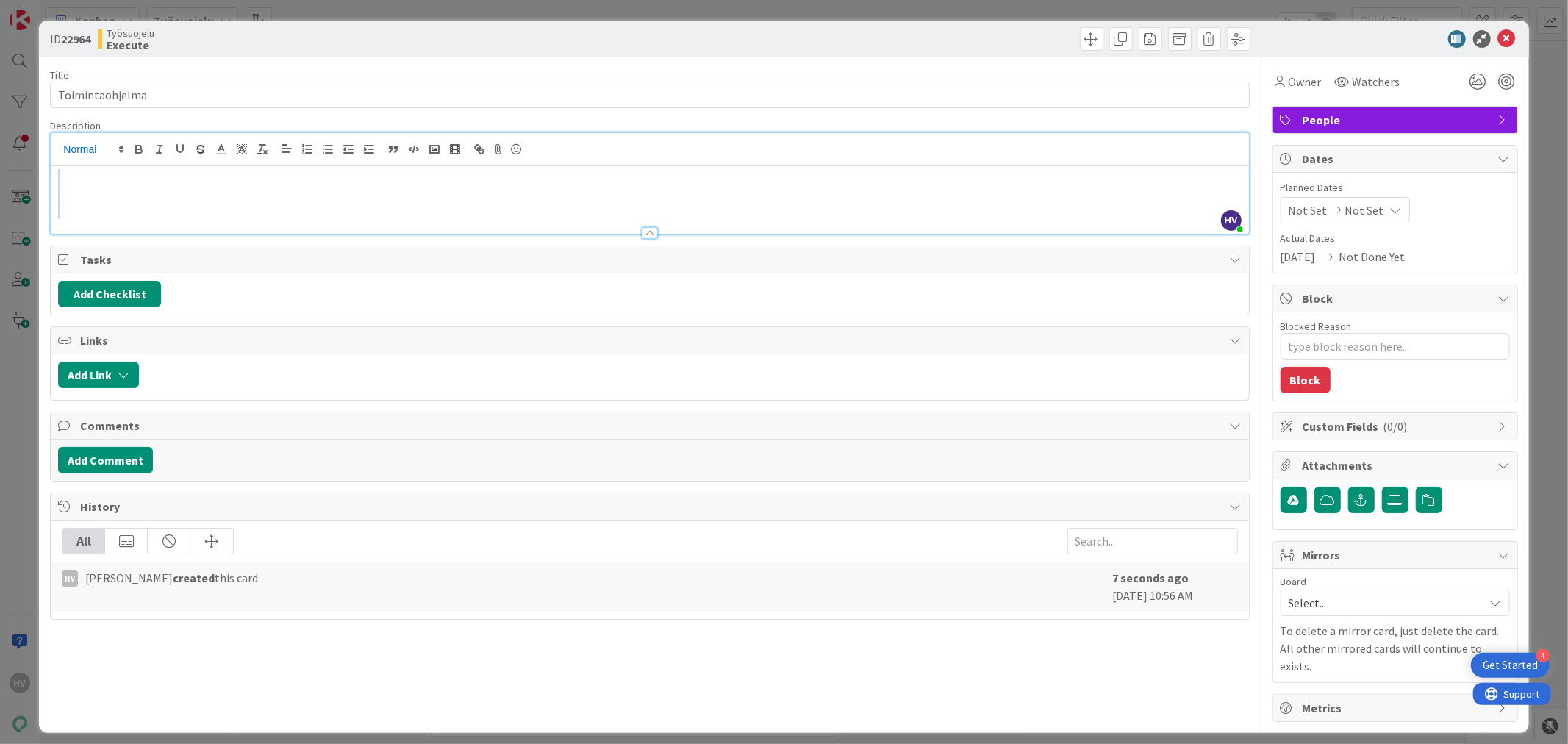
drag, startPoint x: 305, startPoint y: 217, endPoint x: 72, endPoint y: 156, distance: 240.9
click at [75, 159] on div "HV Heli Vuorinen just joined" at bounding box center [649, 183] width 1198 height 100
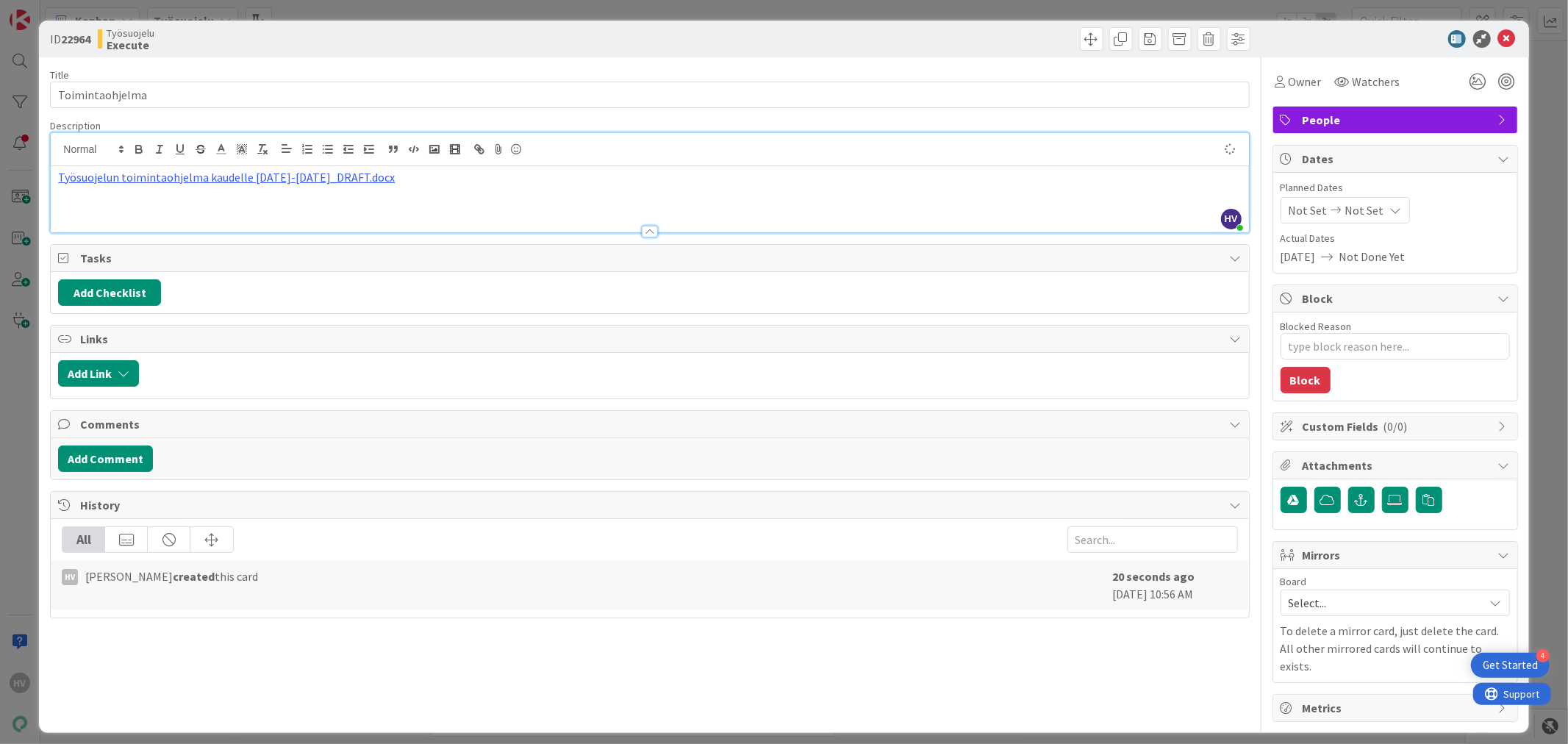
type textarea "x"
click at [118, 214] on div "Työsuojelun toimintaohjelma kaudelle 2024-2025_DRAFT.docx" at bounding box center [649, 199] width 1198 height 67
click at [56, 89] on input "Toimintaohjelma" at bounding box center [649, 94] width 1200 height 27
type input "Työsuojelun Toimintaohjelma"
type textarea "x"
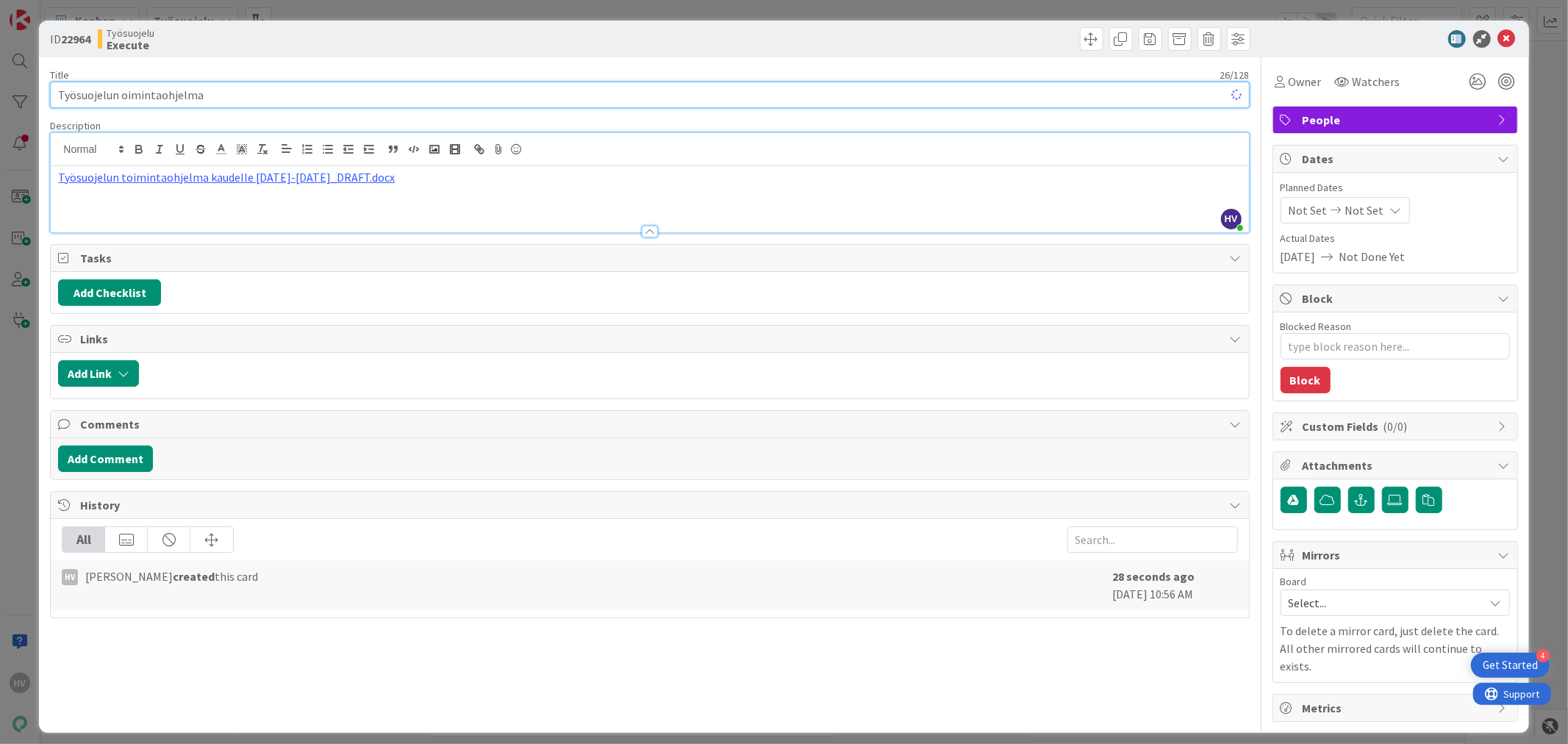
type input "Työsuojelun toimintaohjelma"
type textarea "x"
click at [279, 86] on input "Työsuojelun toimintaohjelma" at bounding box center [649, 94] width 1200 height 27
type input "Työsuojelun toimintaohjelma 2024-2025"
type textarea "x"
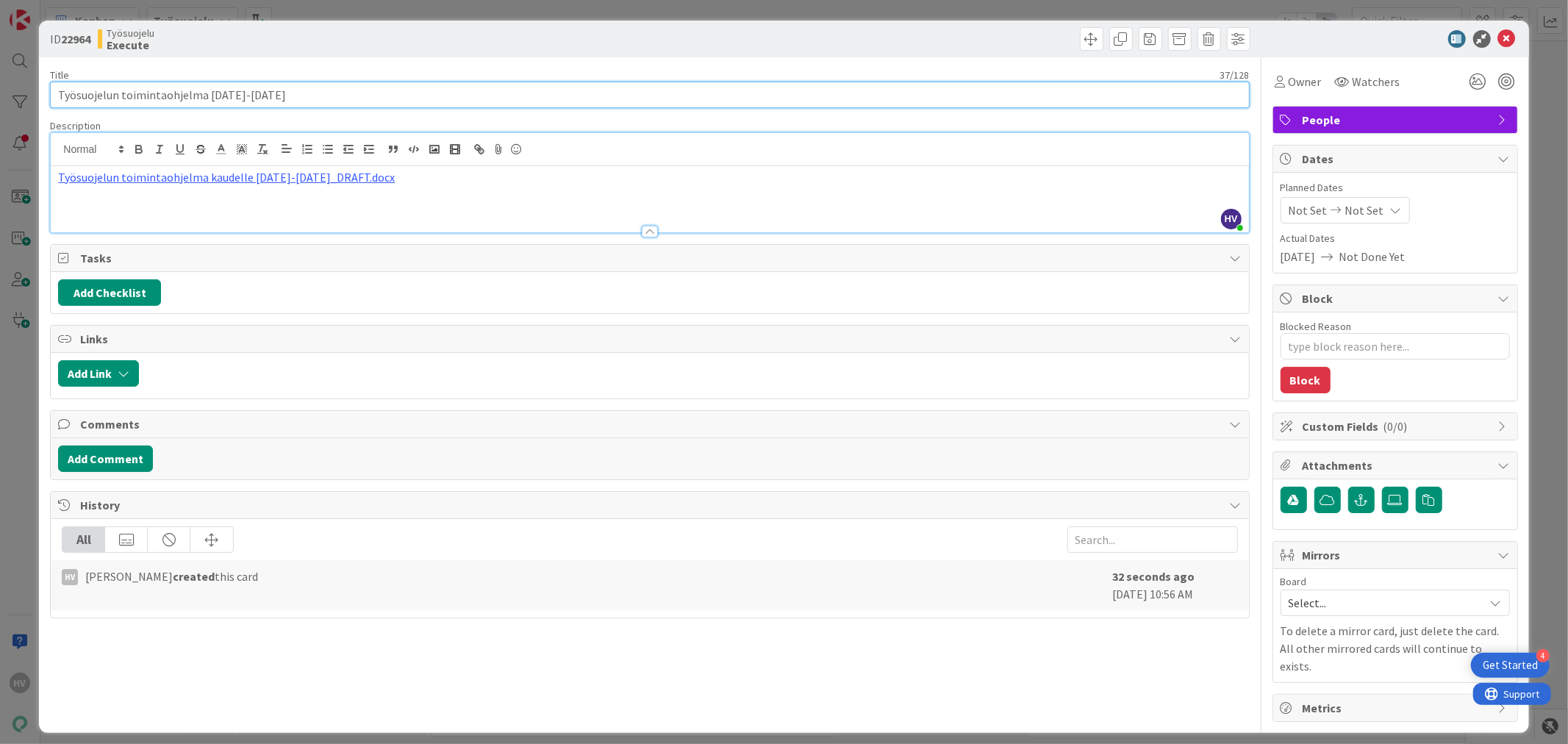
type input "Työsuojelun toimintaohjelma 2024-2025"
type textarea "x"
type input "Työsuojelun toimintaohjelma 2024-2025 ("
type textarea "x"
type input "Työsuojelun toimintaohjelma 2024-2025 (työn alla)"
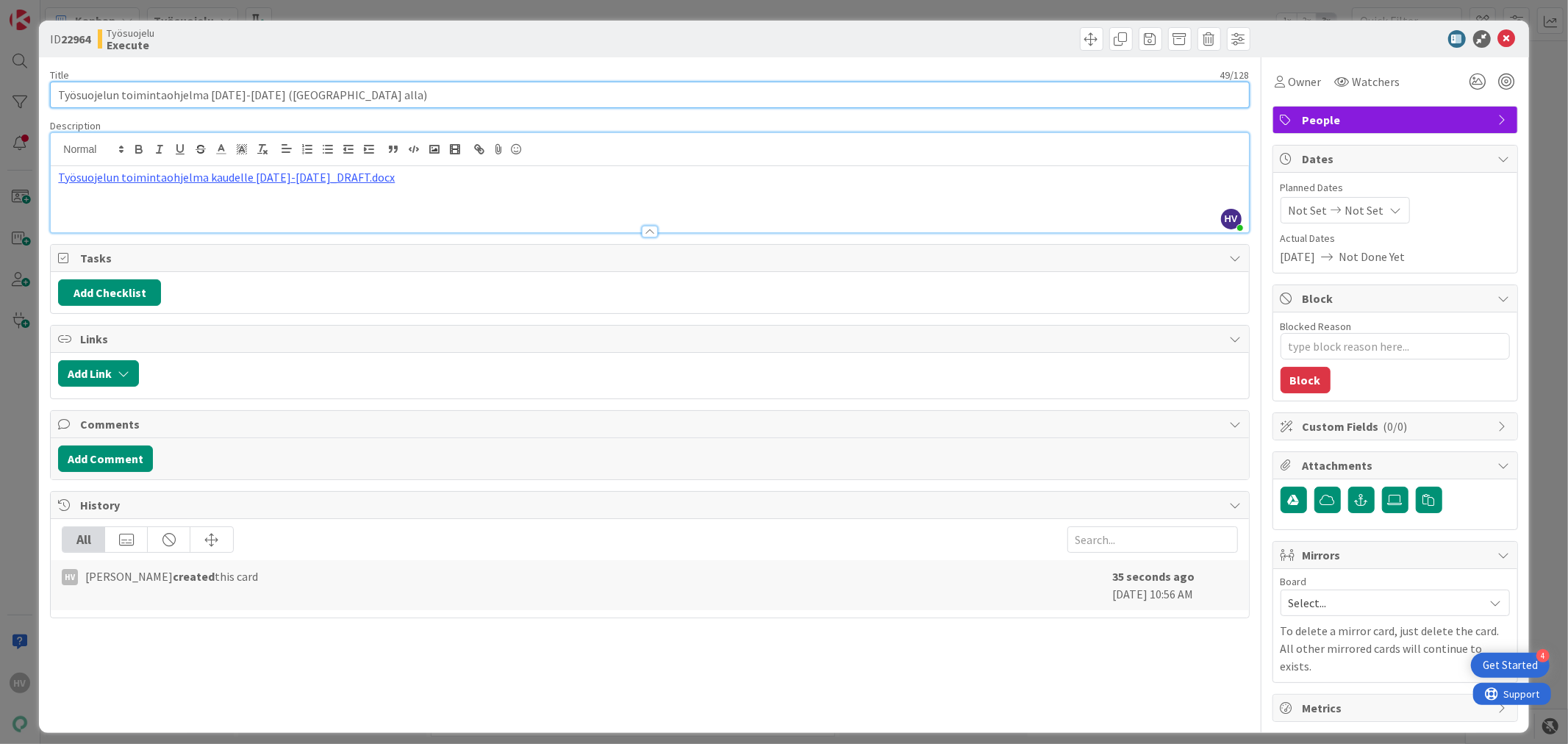
type textarea "x"
type input "Työsuojelun toimintaohjelma 2024-2025 (työn alla)"
click at [398, 209] on div "Työsuojelun toimintaohjelma kaudelle 2024-2025_DRAFT.docx" at bounding box center [649, 199] width 1198 height 67
click at [1505, 35] on icon at bounding box center [1507, 39] width 18 height 18
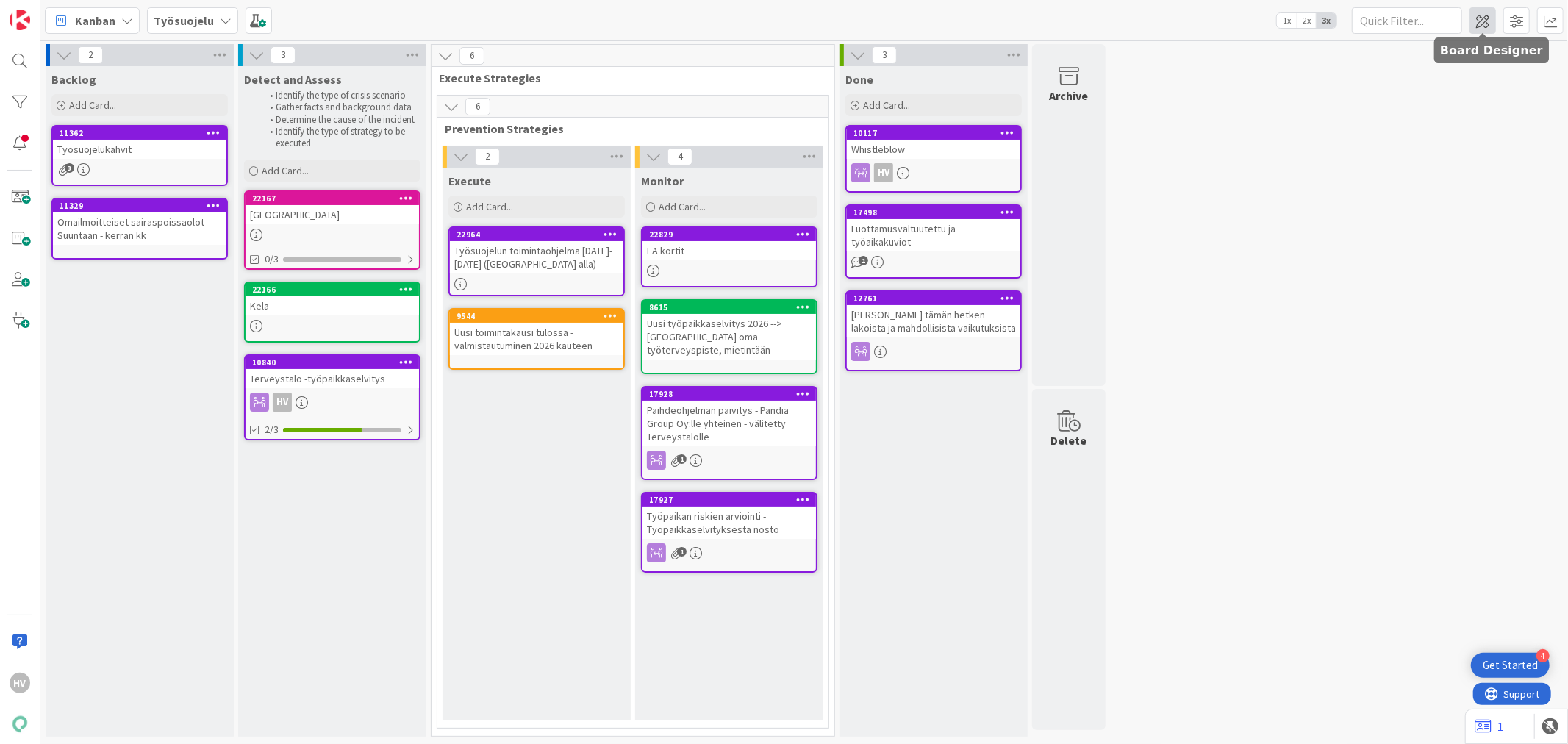
click at [1471, 19] on span at bounding box center [1483, 20] width 27 height 27
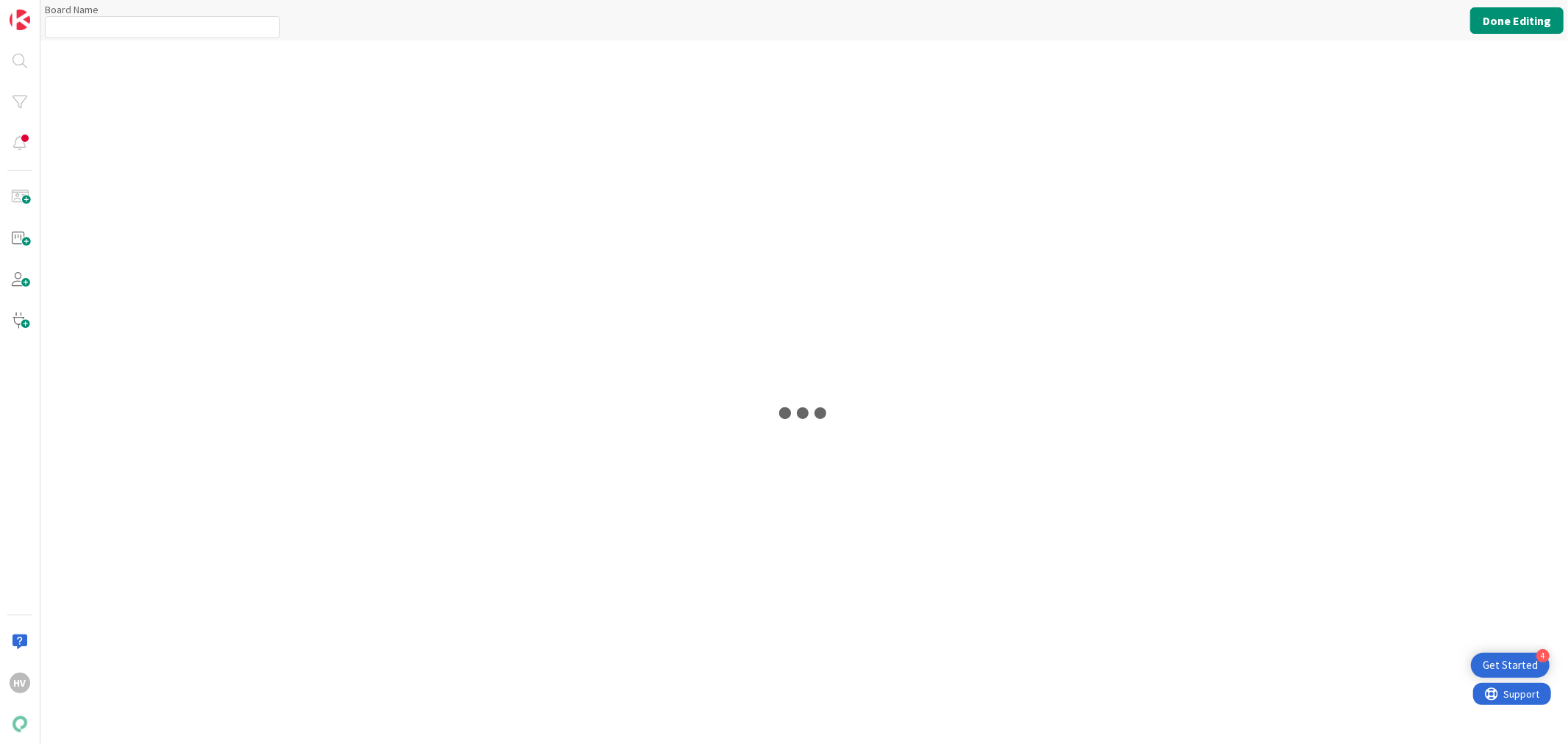
type input "Työsuojelu"
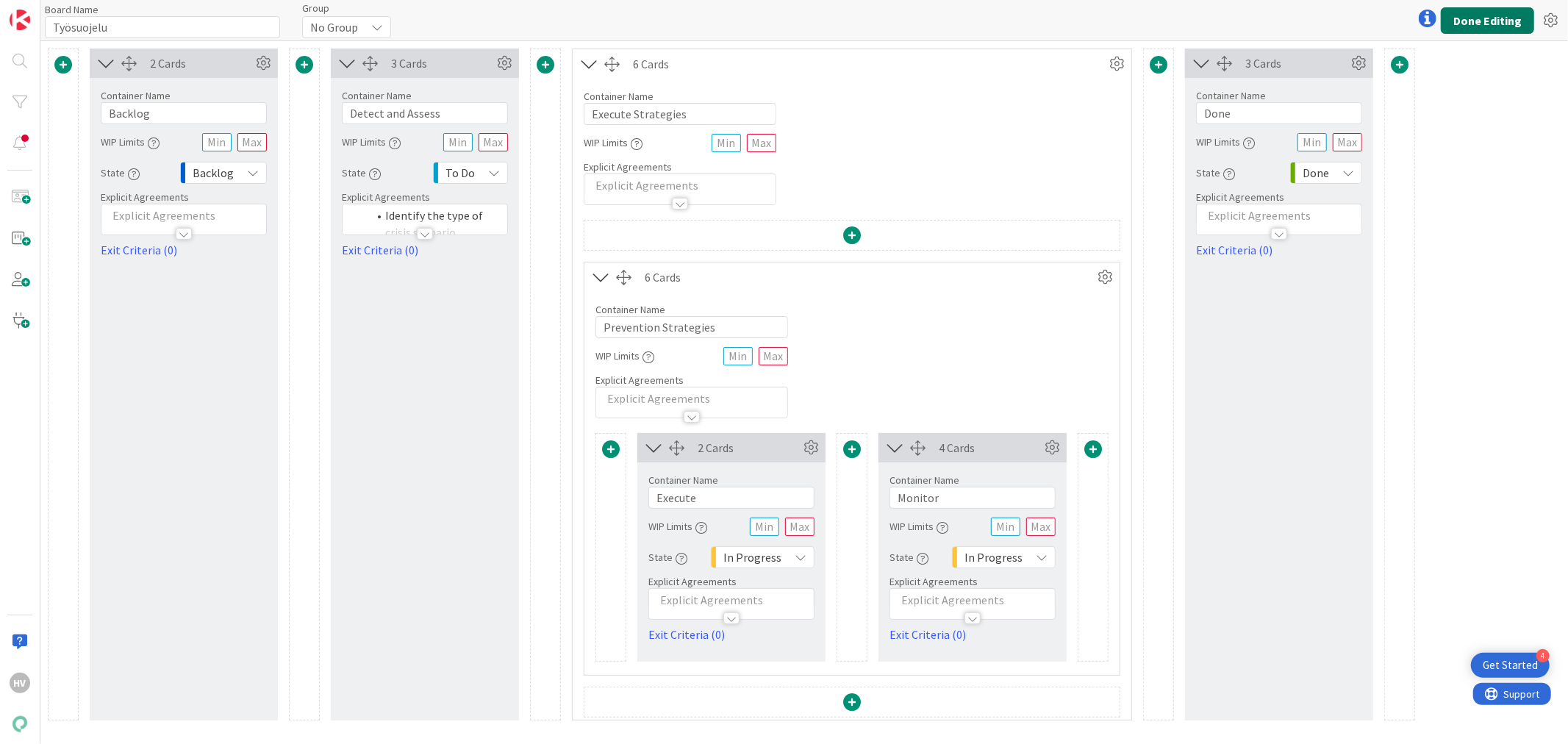
click at [1497, 13] on button "Done Editing" at bounding box center [1488, 20] width 93 height 27
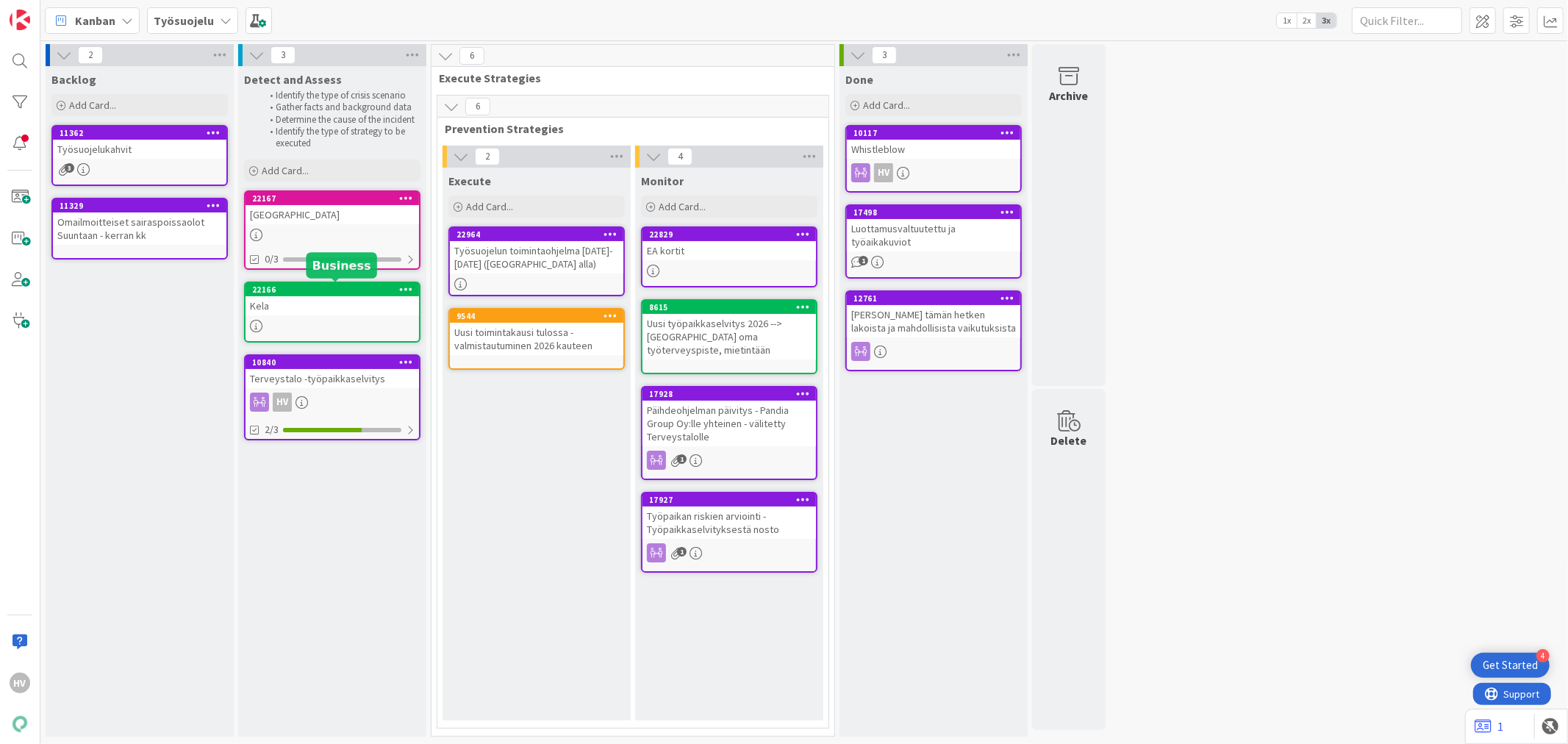
click at [339, 291] on div "22166" at bounding box center [336, 290] width 167 height 10
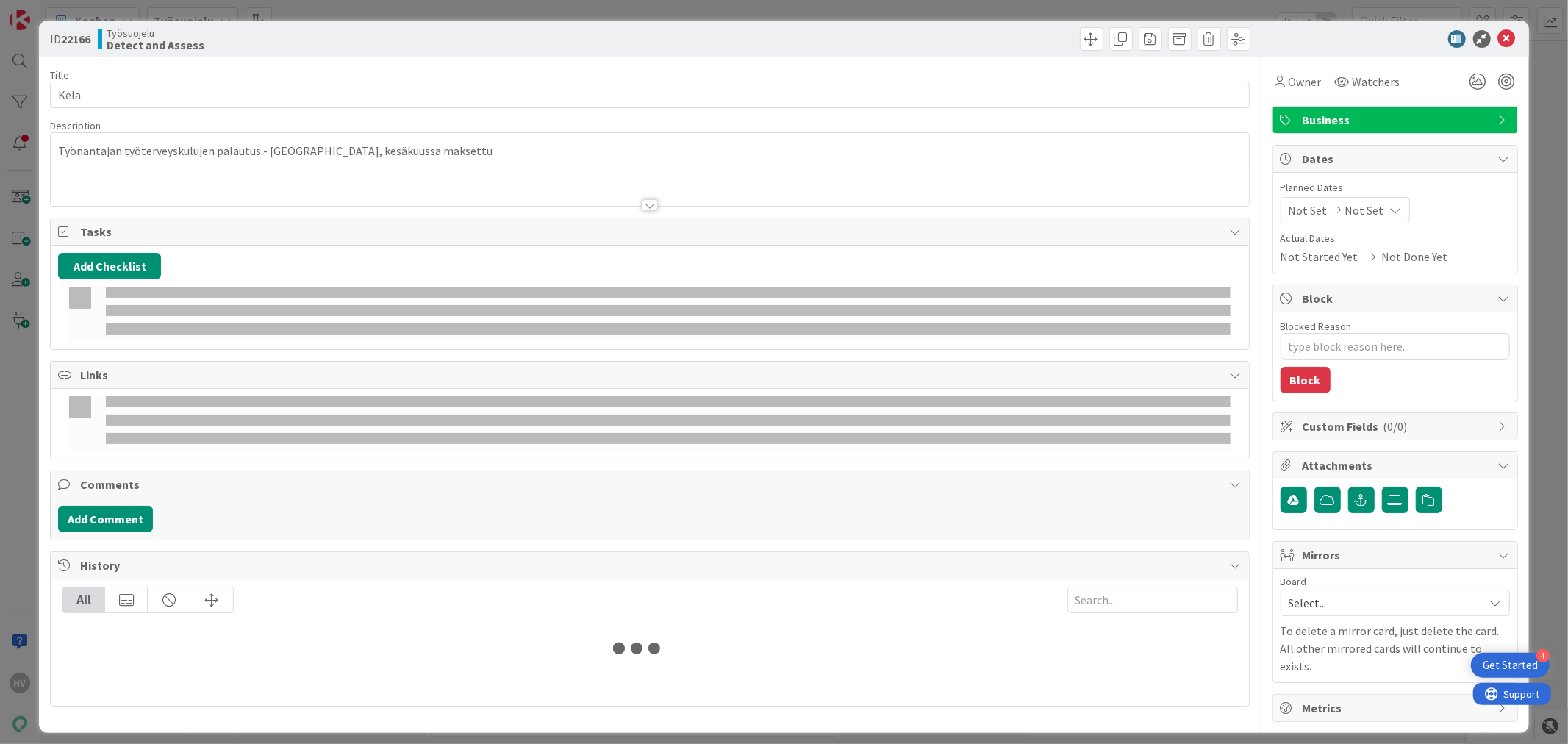
type textarea "x"
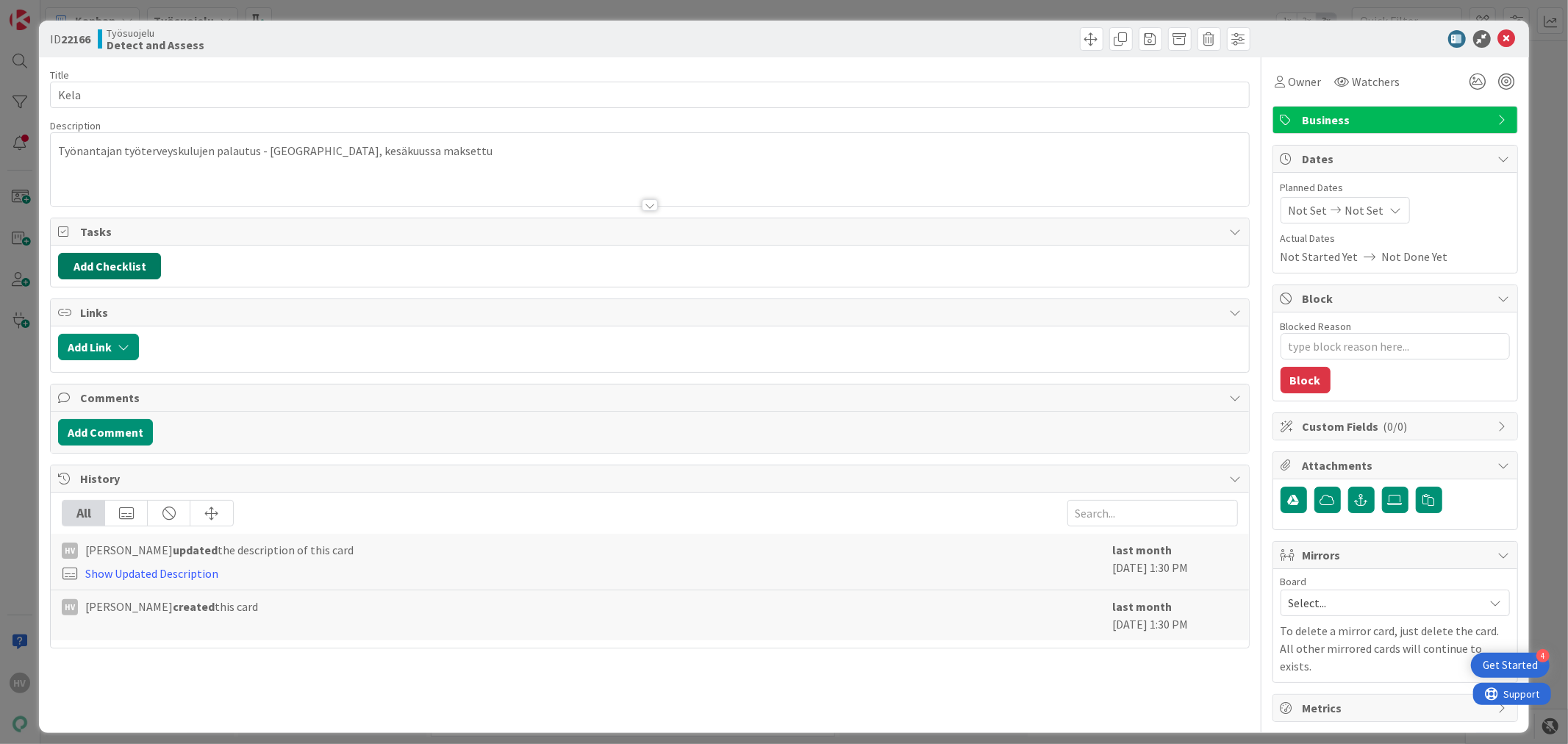
click at [120, 266] on button "Add Checklist" at bounding box center [109, 266] width 103 height 27
click at [125, 336] on input at bounding box center [180, 337] width 228 height 27
type input "Kela päätökset"
click at [78, 370] on button "Add" at bounding box center [84, 371] width 39 height 27
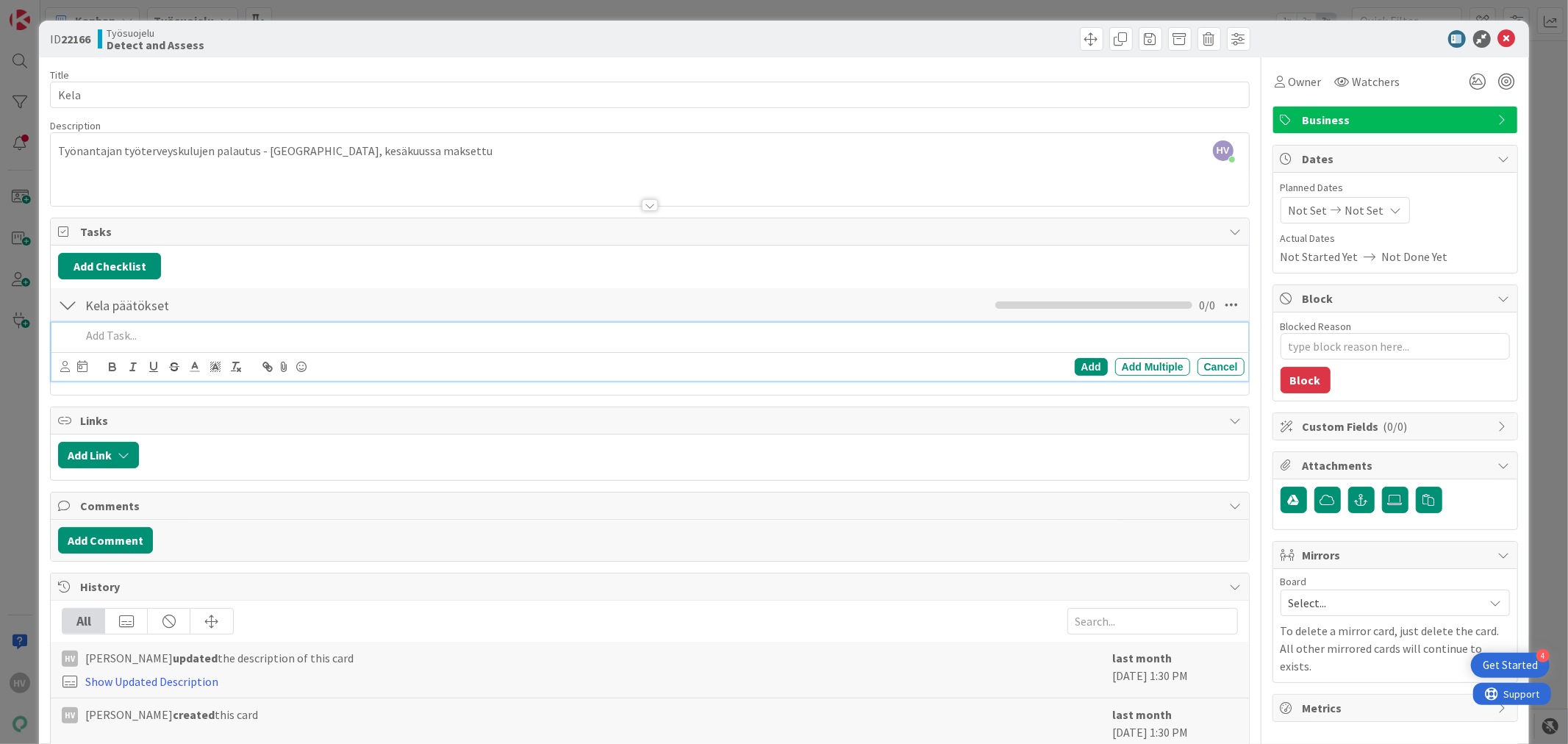
type textarea "x"
click at [86, 329] on p at bounding box center [658, 336] width 1157 height 17
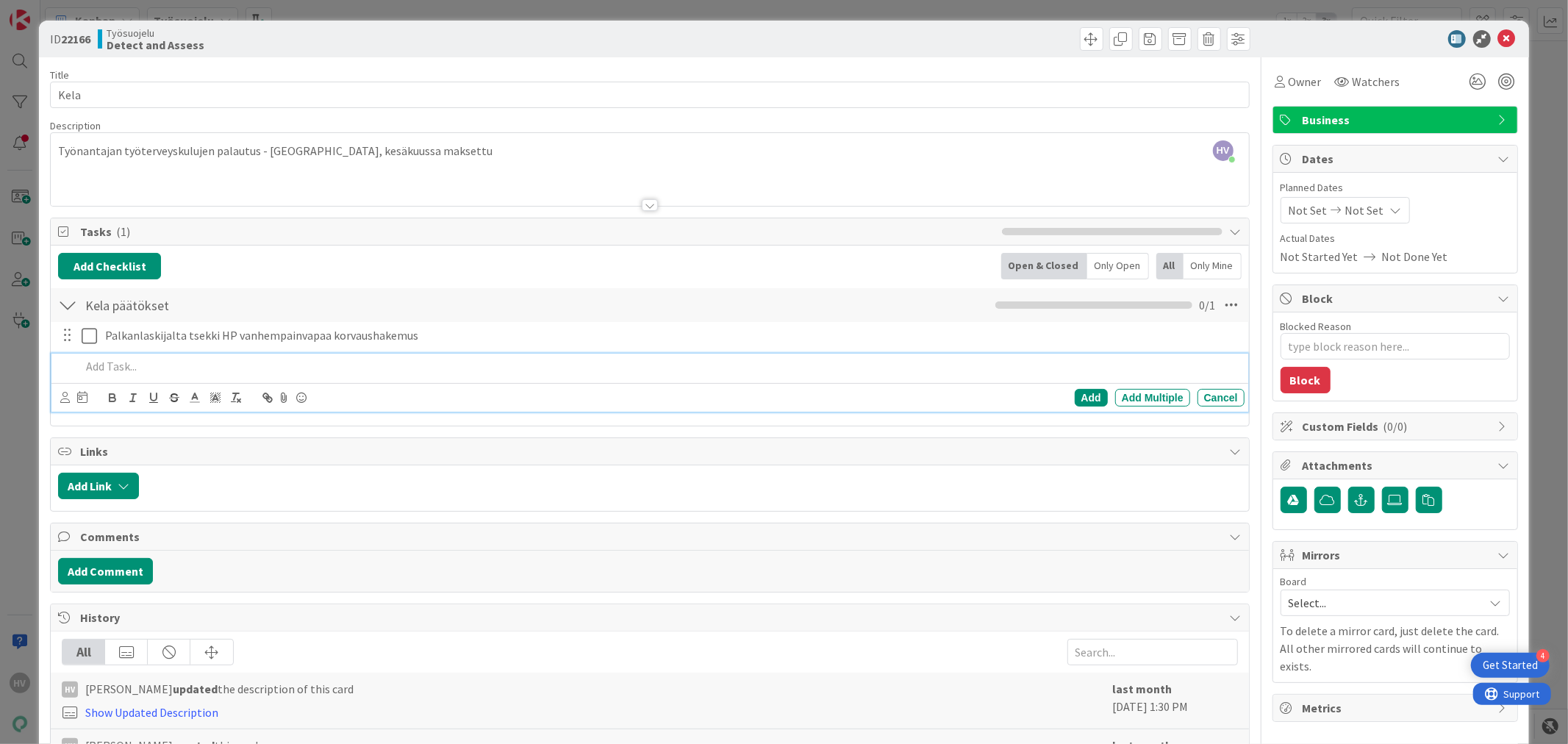
click at [434, 152] on div "HV Heli Vuorinen just joined Työnantajan työterveyskulujen palautus - OK, kesäk…" at bounding box center [649, 169] width 1198 height 73
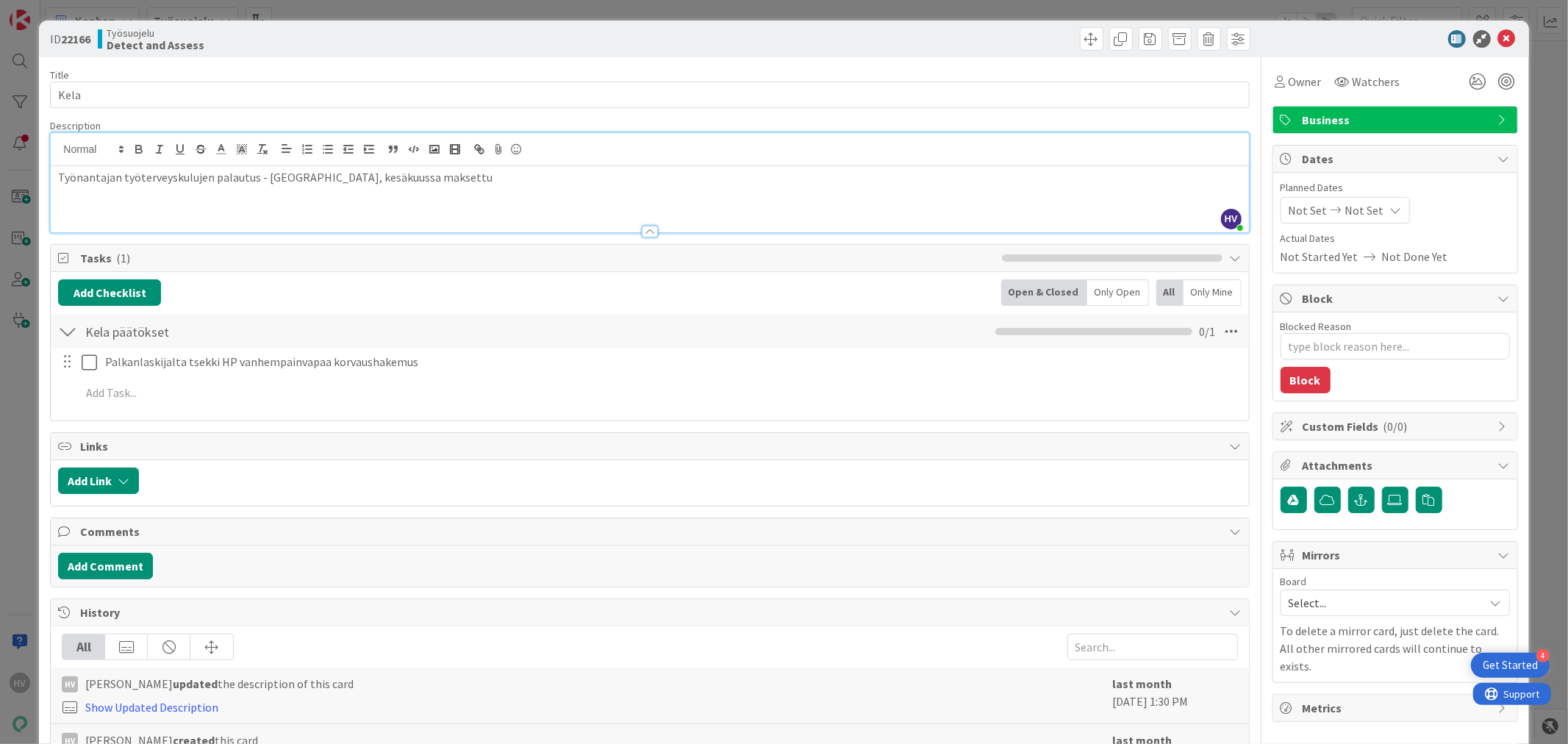
click at [1498, 37] on icon at bounding box center [1507, 39] width 18 height 18
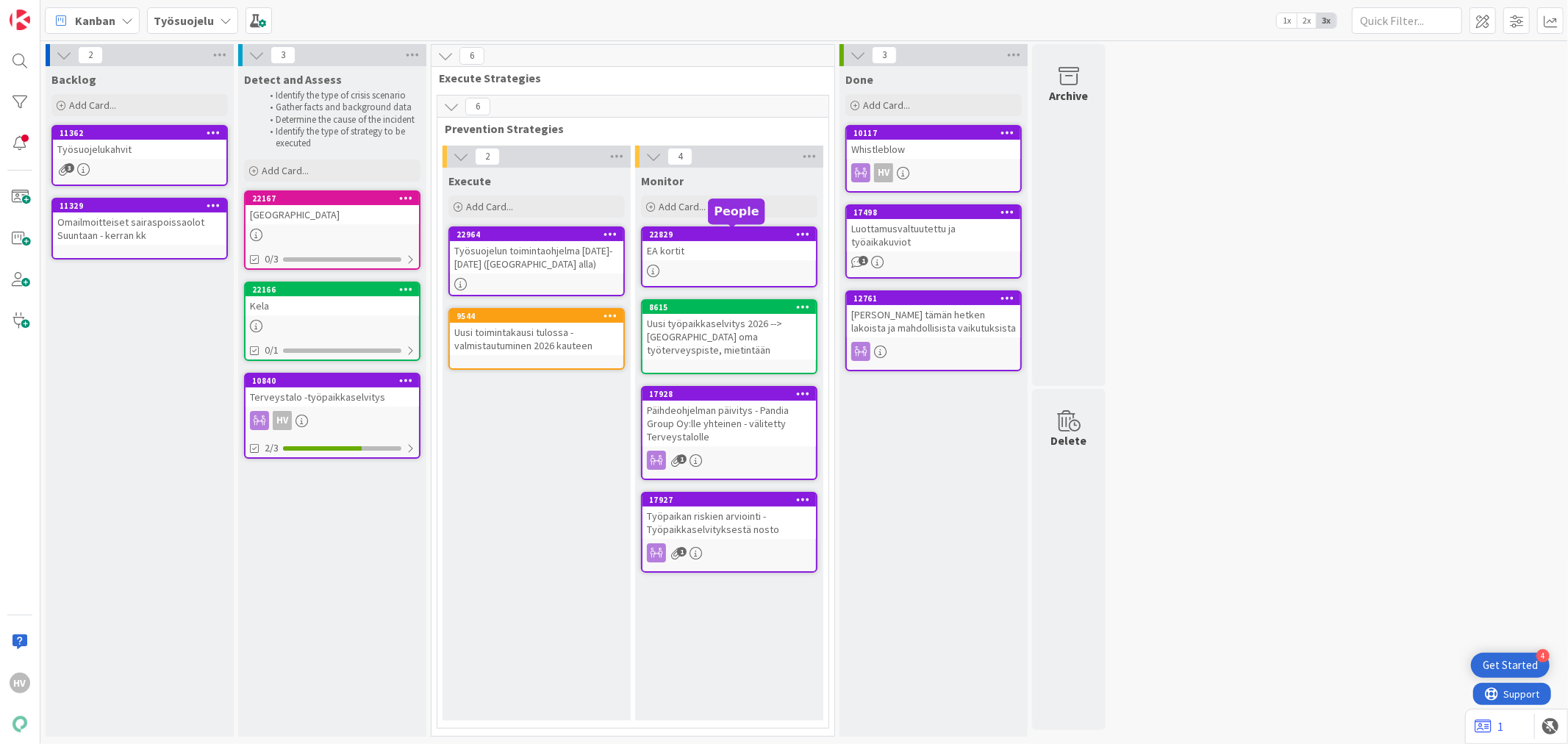
click at [707, 233] on div "22829" at bounding box center [733, 234] width 167 height 10
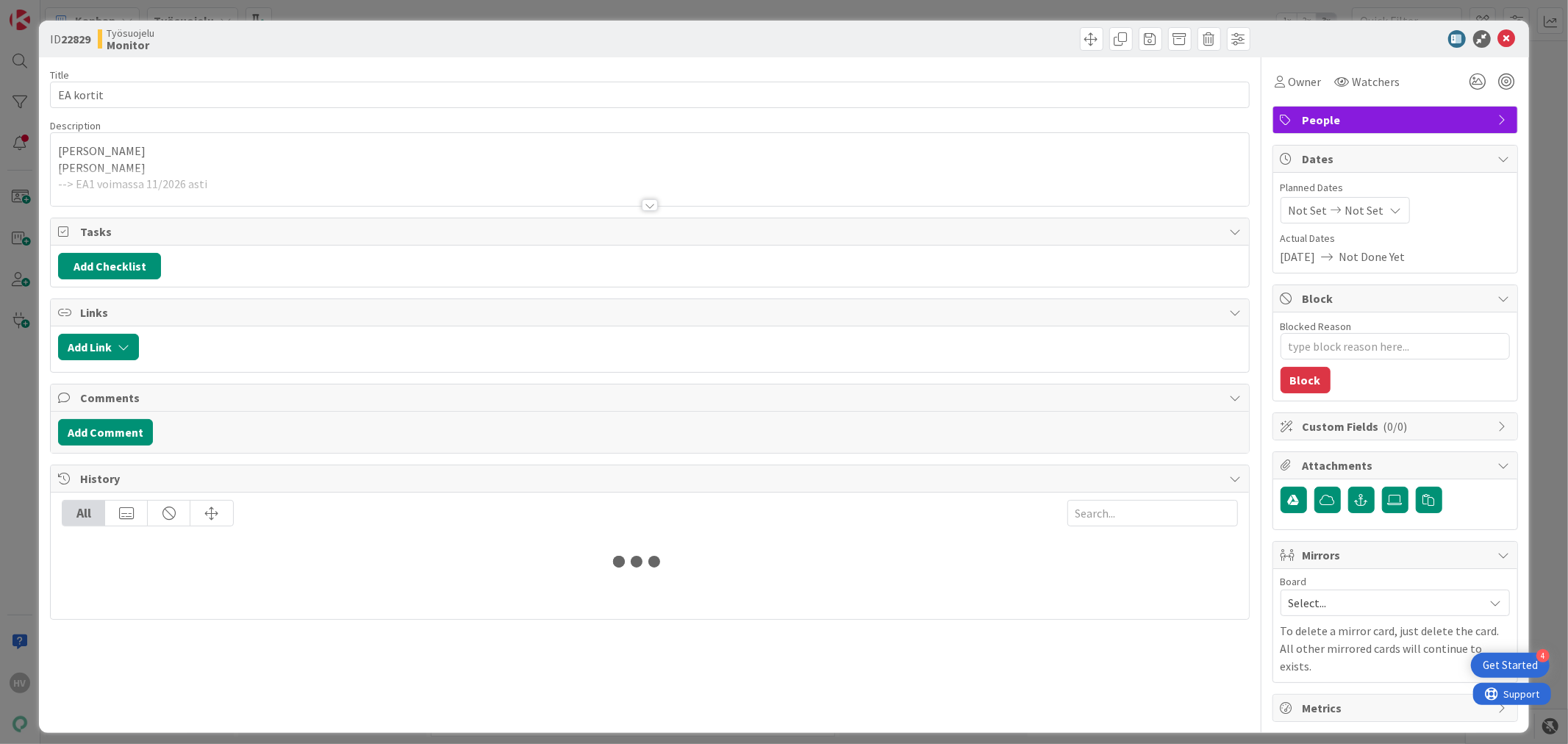
type textarea "x"
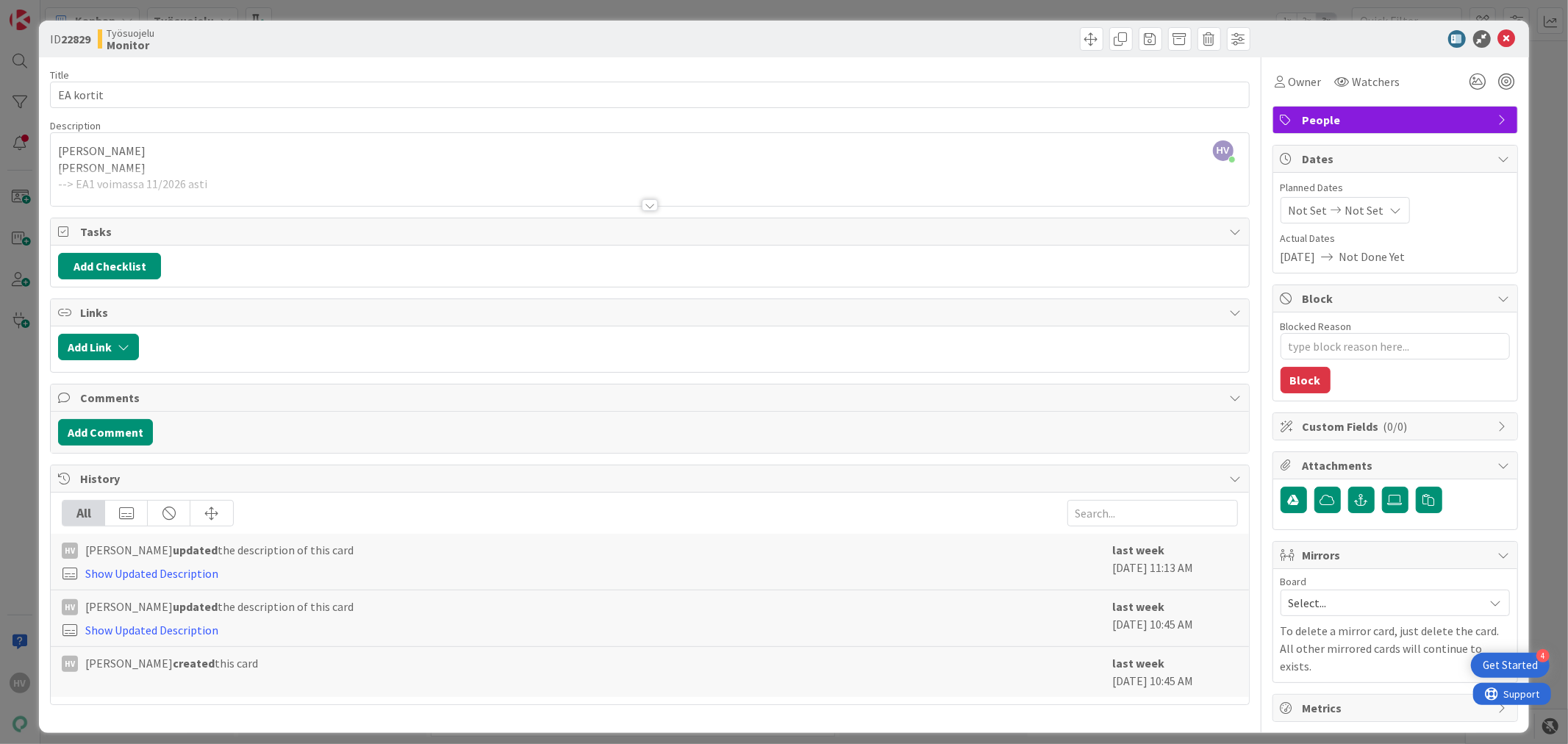
click at [148, 152] on div "HV Heli Vuorinen just joined Heli Vuorinen Ansu Nevalainen --> EA1 voimassa 11/…" at bounding box center [649, 169] width 1198 height 73
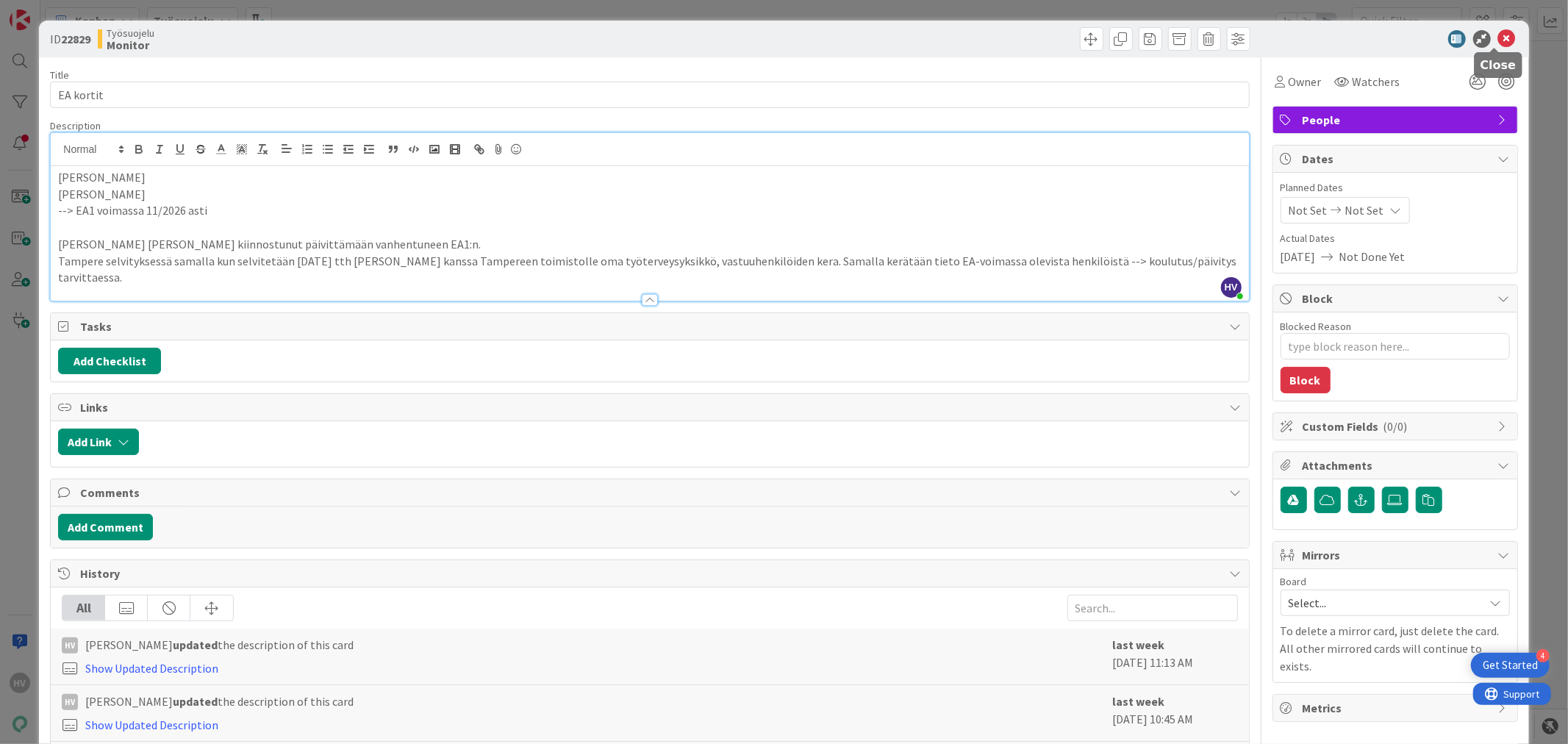
click at [1498, 34] on icon at bounding box center [1507, 39] width 18 height 18
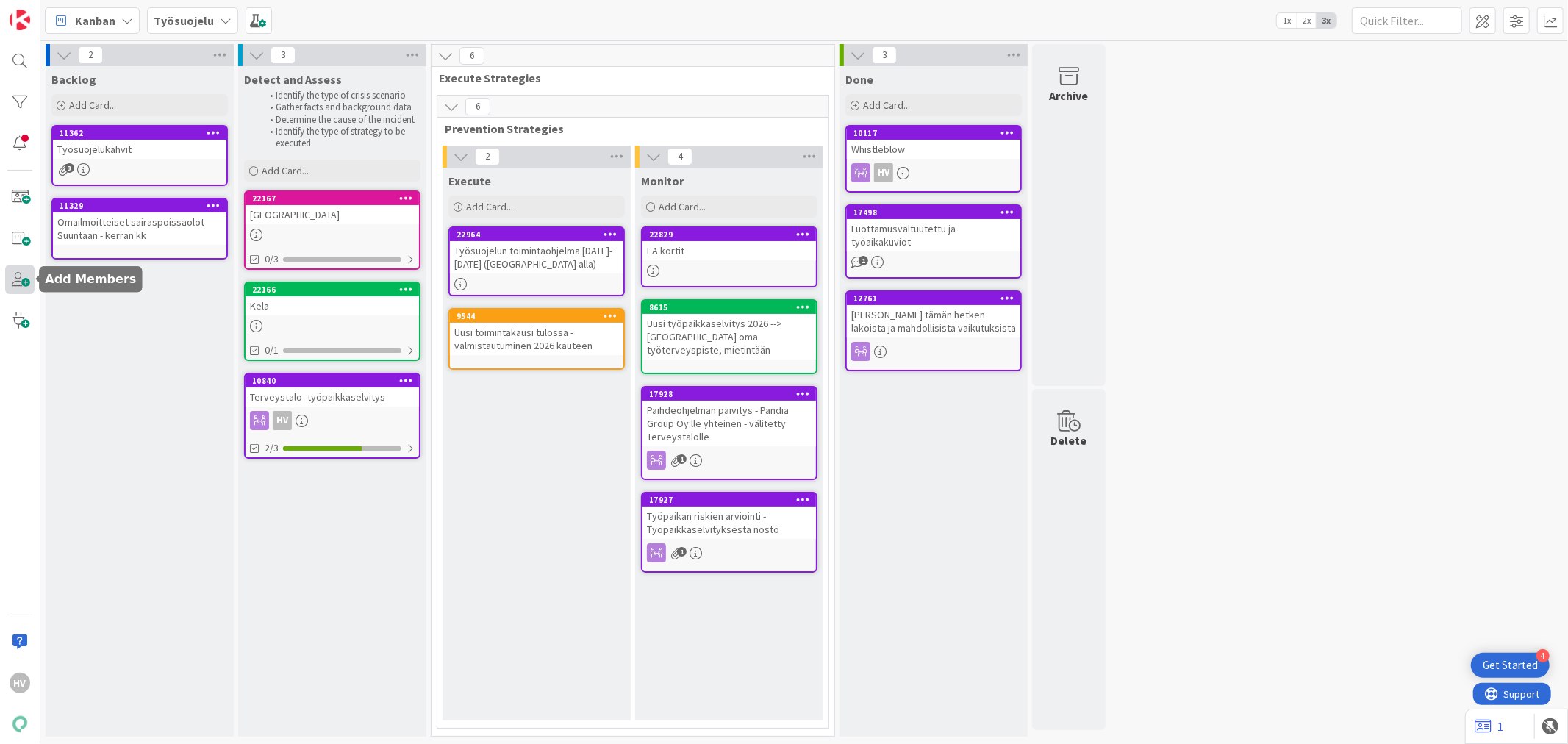
click at [23, 285] on span at bounding box center [20, 280] width 30 height 30
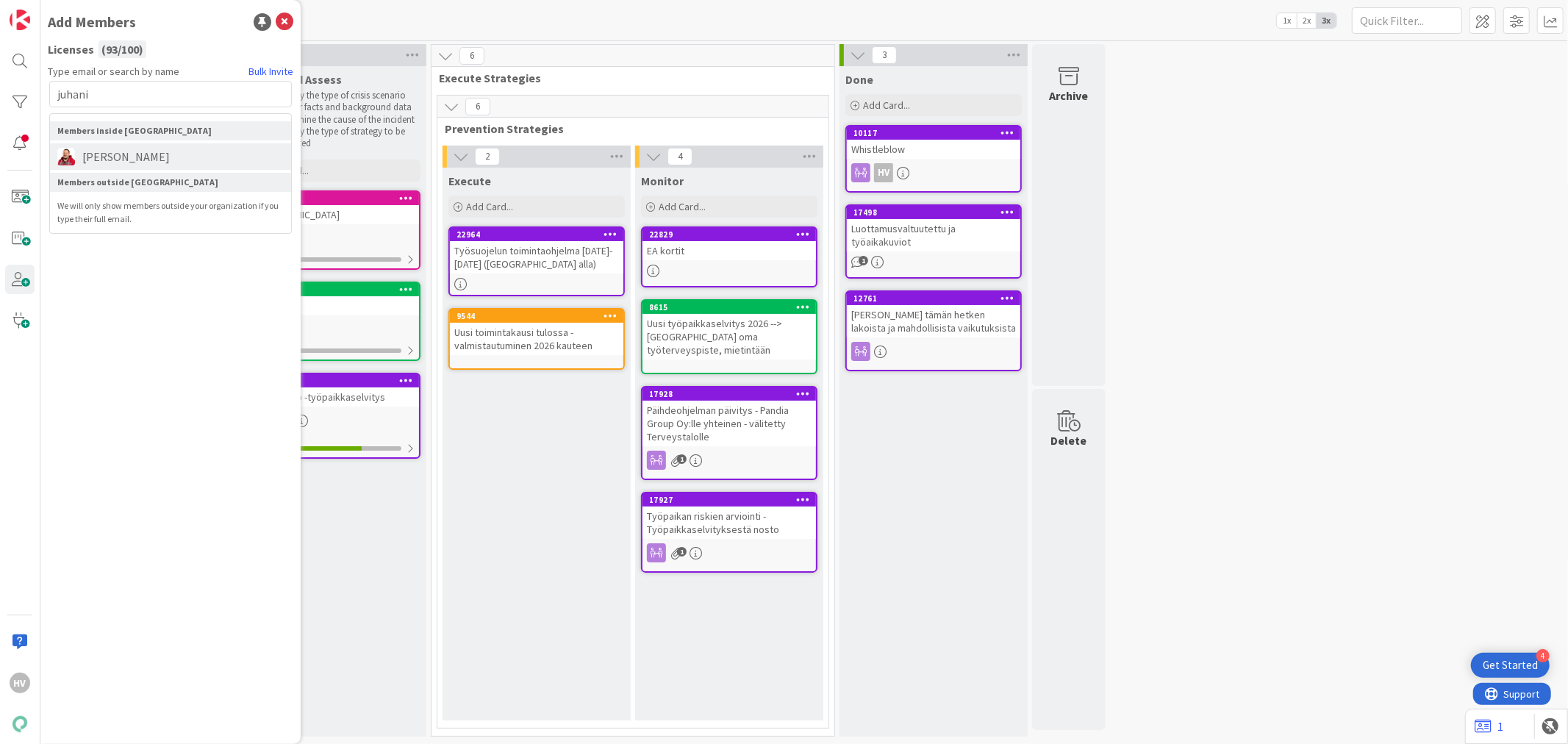
type input "juhani"
click at [100, 153] on span "[PERSON_NAME]" at bounding box center [126, 157] width 102 height 18
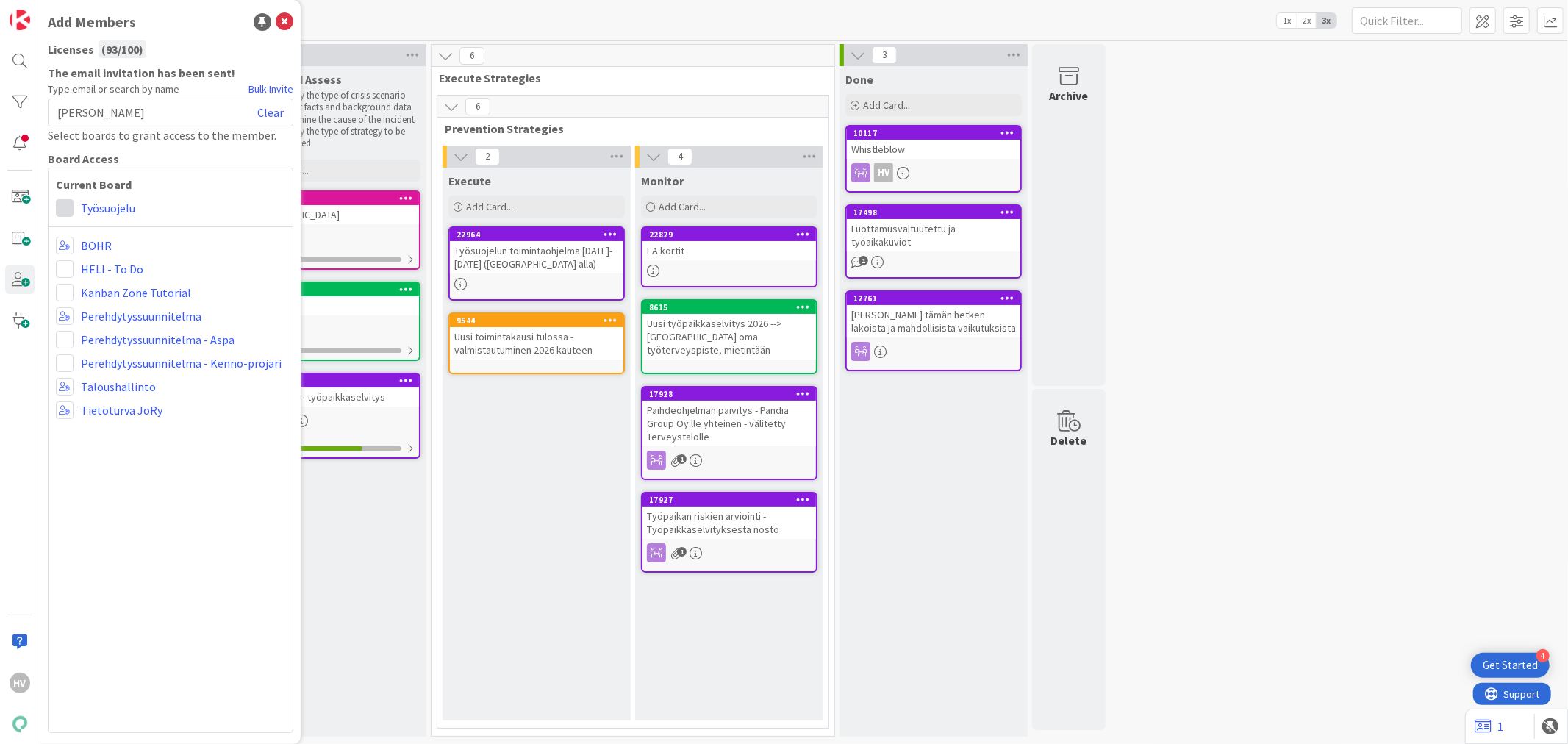
click at [67, 207] on span at bounding box center [65, 209] width 18 height 18
click at [126, 256] on span "Collaborator" at bounding box center [161, 264] width 112 height 22
click at [197, 532] on div "Current Board Administrator Collaborator Commenter Viewer Remove Työsuojelu BOH…" at bounding box center [170, 450] width 245 height 565
click at [375, 509] on div "Detect and Assess Identify the type of crisis scenario Gather facts and backgro…" at bounding box center [333, 401] width 189 height 670
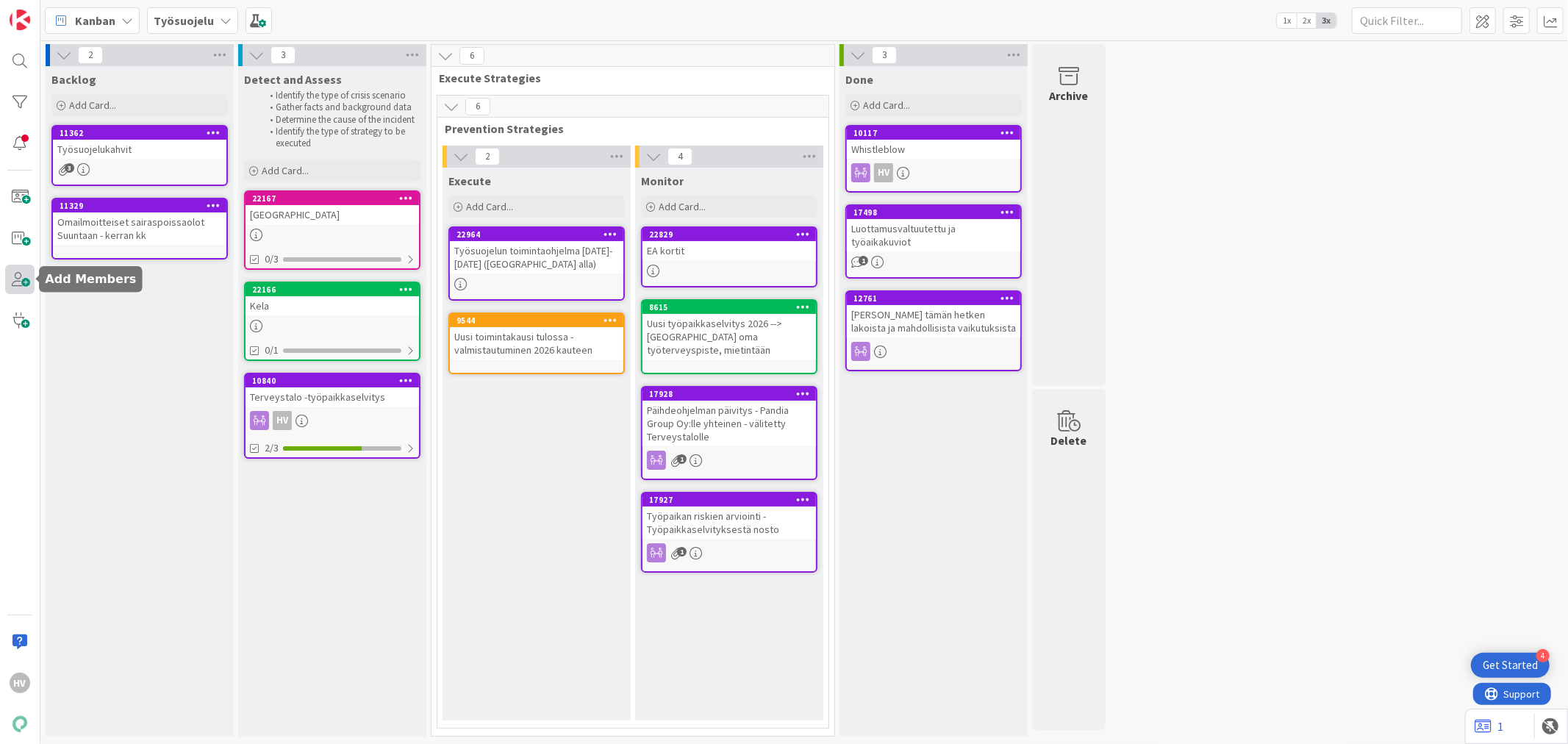
click at [23, 277] on span at bounding box center [20, 280] width 30 height 30
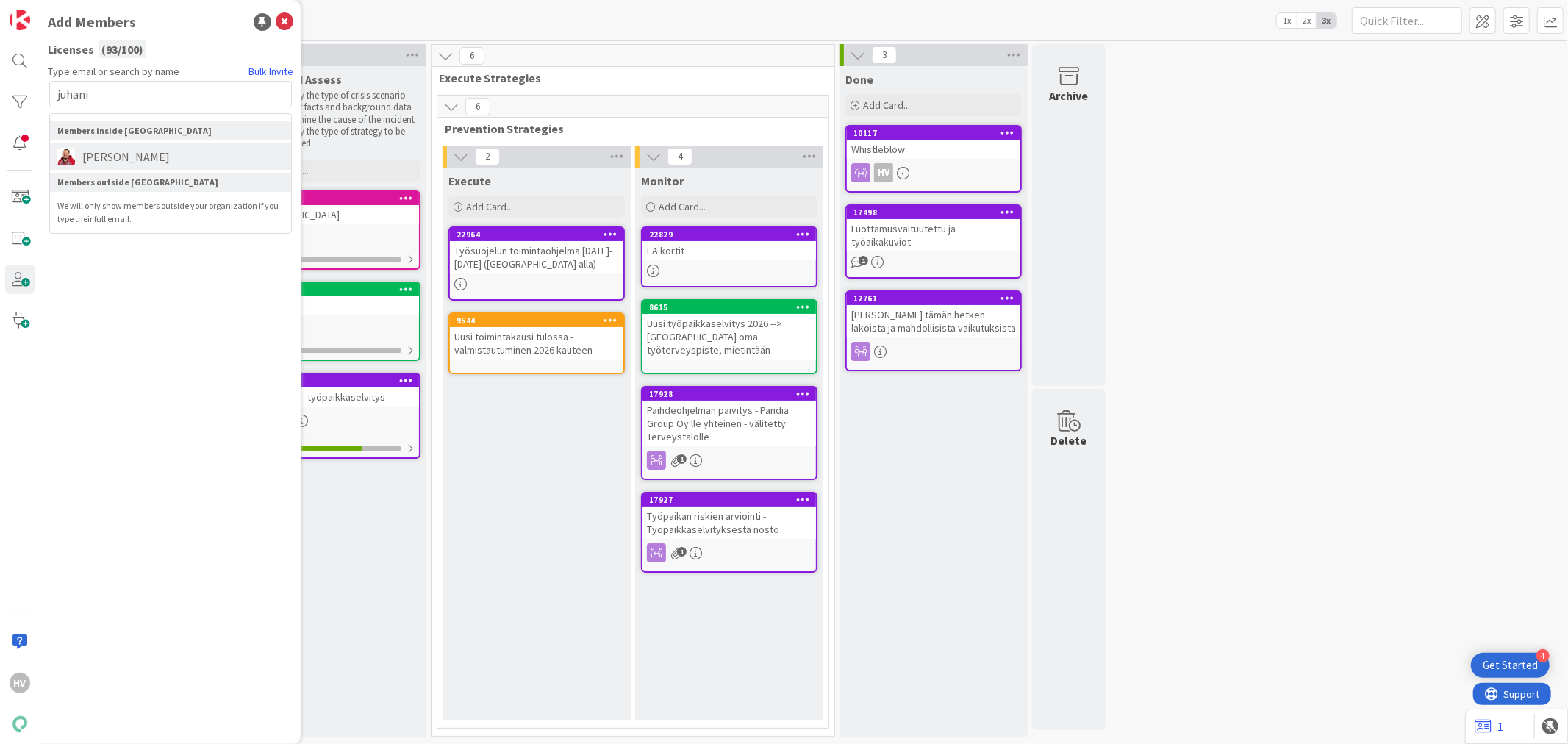
type input "juhani"
click at [120, 152] on span "[PERSON_NAME]" at bounding box center [126, 157] width 102 height 18
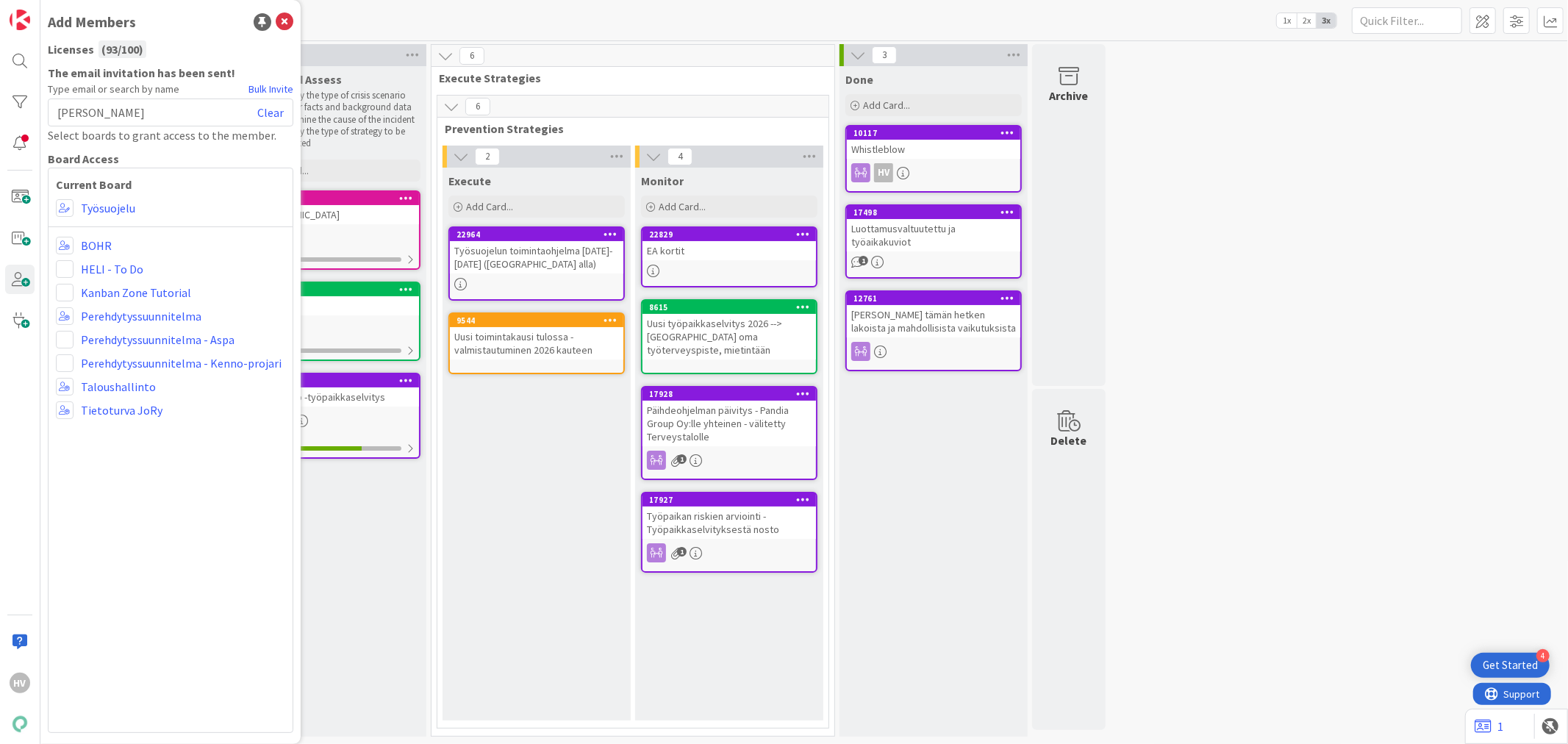
click at [371, 544] on div "Detect and Assess Identify the type of crisis scenario Gather facts and backgro…" at bounding box center [333, 401] width 189 height 670
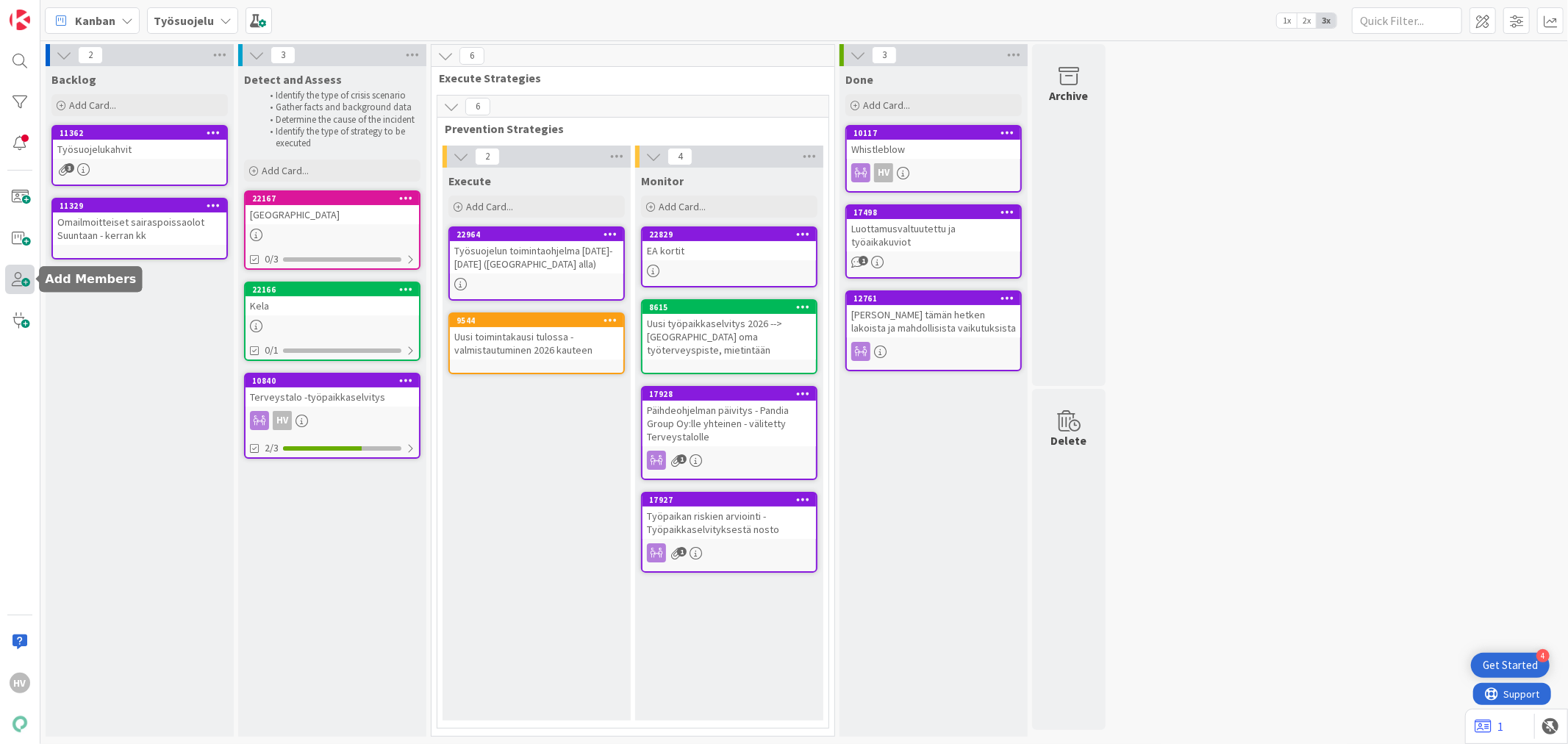
click at [19, 281] on span at bounding box center [20, 280] width 30 height 30
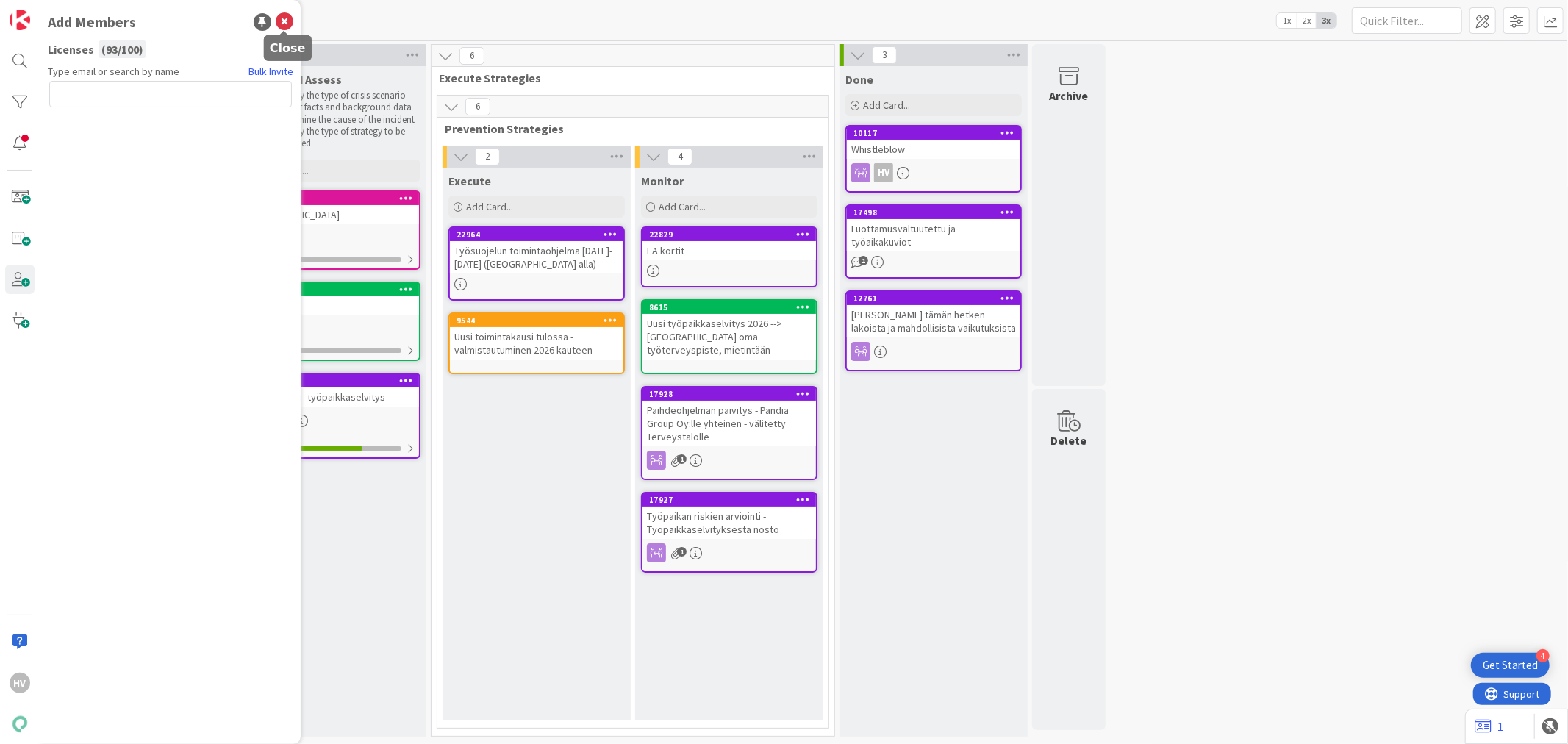
click at [282, 16] on icon at bounding box center [285, 22] width 18 height 18
